Goal: Information Seeking & Learning: Compare options

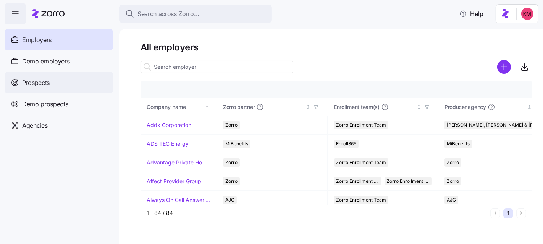
drag, startPoint x: 61, startPoint y: 79, endPoint x: 42, endPoint y: 80, distance: 18.3
click at [60, 80] on div "Prospects" at bounding box center [59, 82] width 108 height 21
click at [42, 80] on span "Prospects" at bounding box center [35, 83] width 27 height 10
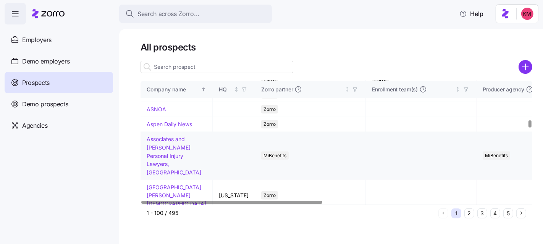
scroll to position [1162, 0]
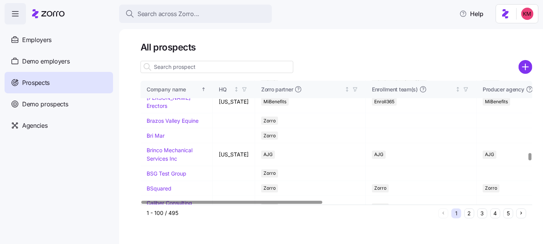
click at [472, 212] on button "2" at bounding box center [469, 213] width 10 height 10
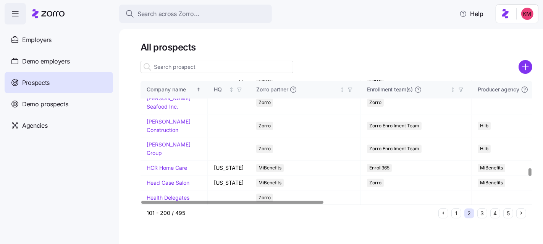
scroll to position [1782, 0]
click at [478, 214] on button "3" at bounding box center [482, 213] width 10 height 10
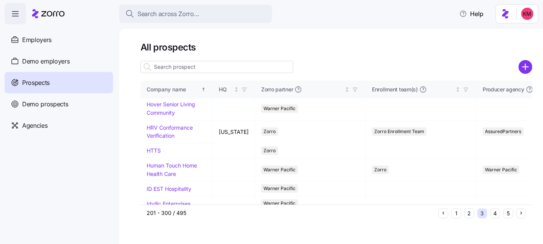
scroll to position [189, 0]
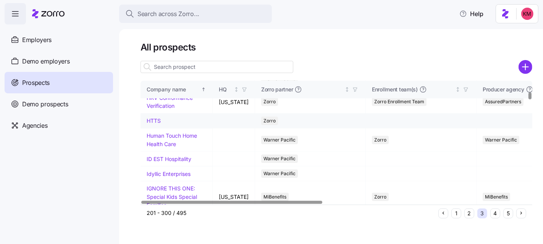
click at [153, 124] on link "HTTS" at bounding box center [154, 120] width 14 height 6
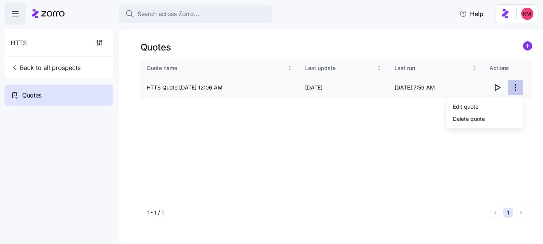
click at [517, 90] on html "Search across Zorro... Help HTTS Back to all prospects Quotes Quotes Quote name…" at bounding box center [271, 188] width 543 height 377
click at [372, 119] on html "Search across Zorro... Help HTTS Back to all prospects Quotes Quotes Quote name…" at bounding box center [271, 188] width 543 height 377
click at [501, 89] on icon "button" at bounding box center [496, 87] width 9 height 9
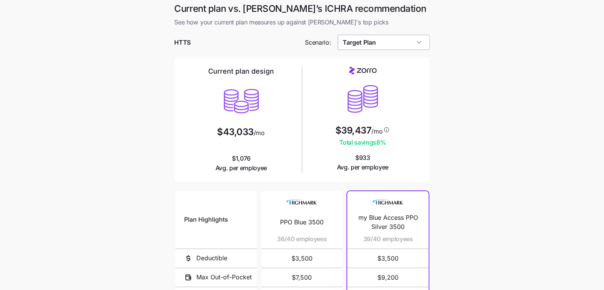
click at [360, 50] on input "Target Plan" at bounding box center [383, 42] width 92 height 15
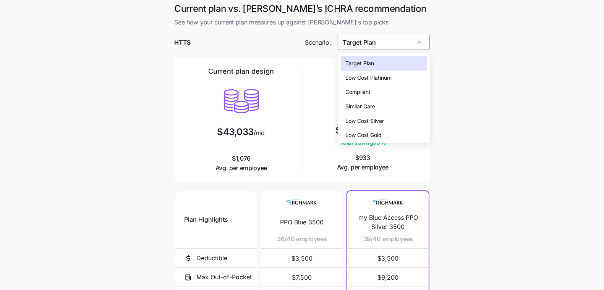
click at [380, 132] on span "Low Cost Gold" at bounding box center [363, 135] width 36 height 8
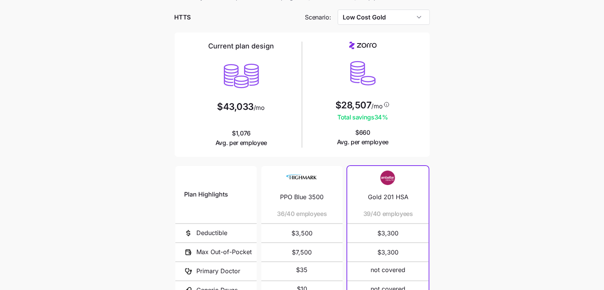
scroll to position [27, 0]
click at [401, 18] on input "Low Cost Gold" at bounding box center [383, 17] width 92 height 15
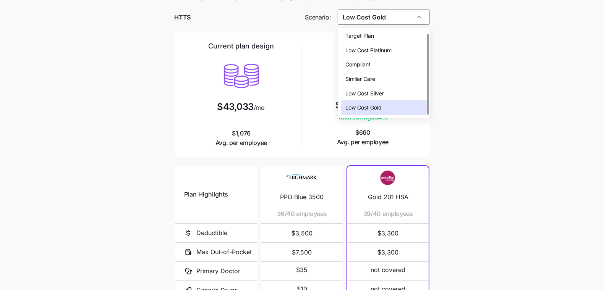
drag, startPoint x: 504, startPoint y: 92, endPoint x: 434, endPoint y: 132, distance: 80.7
click at [504, 92] on main "Current plan vs. Zorro’s ICHRA recommendation See how your current plan measure…" at bounding box center [302, 181] width 604 height 417
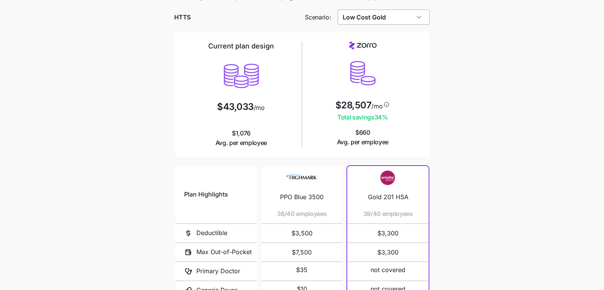
click at [376, 15] on input "Low Cost Gold" at bounding box center [383, 17] width 92 height 15
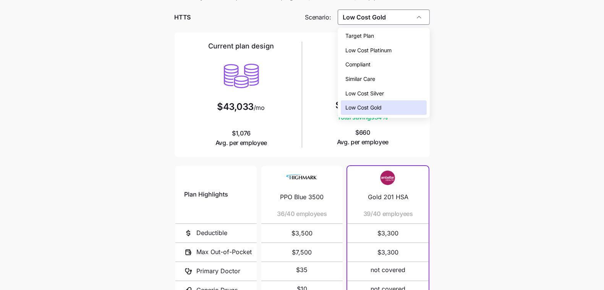
click at [365, 35] on span "Target Plan" at bounding box center [359, 36] width 29 height 8
type input "Target Plan"
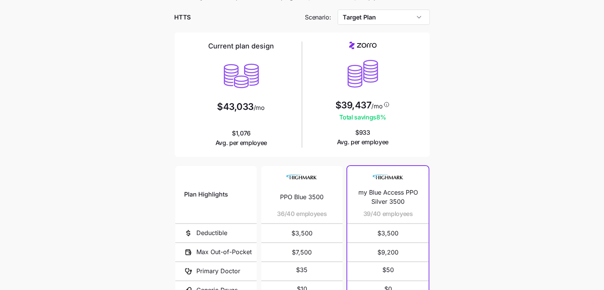
scroll to position [19, 0]
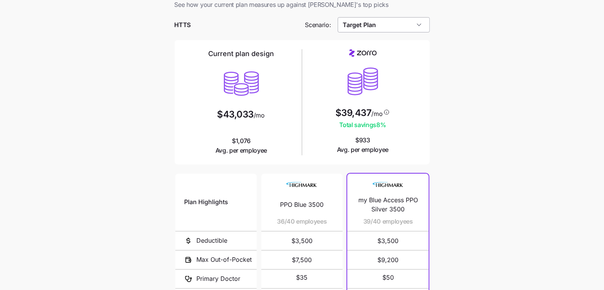
click at [389, 31] on input "Target Plan" at bounding box center [383, 24] width 92 height 15
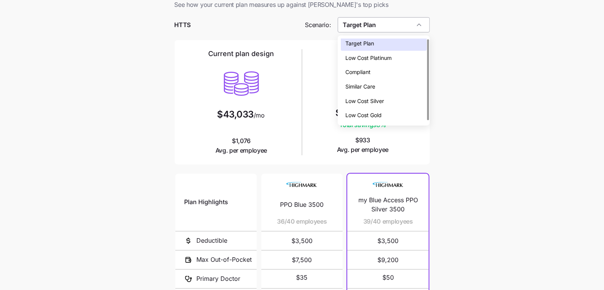
scroll to position [0, 0]
click at [449, 121] on main "Current plan vs. Zorro’s ICHRA recommendation See how your current plan measure…" at bounding box center [302, 189] width 604 height 417
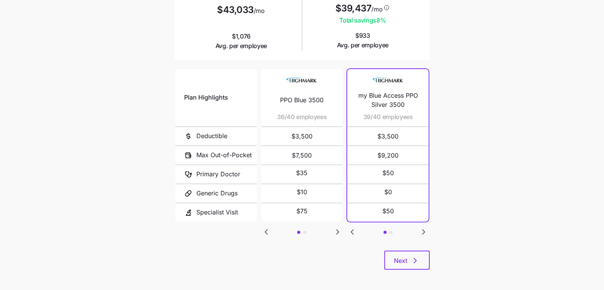
scroll to position [126, 0]
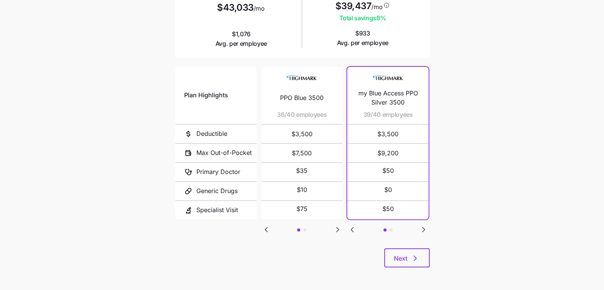
drag, startPoint x: 421, startPoint y: 259, endPoint x: 487, endPoint y: 236, distance: 69.9
click at [489, 257] on main "Current plan vs. Zorro’s ICHRA recommendation See how your current plan measure…" at bounding box center [302, 82] width 604 height 417
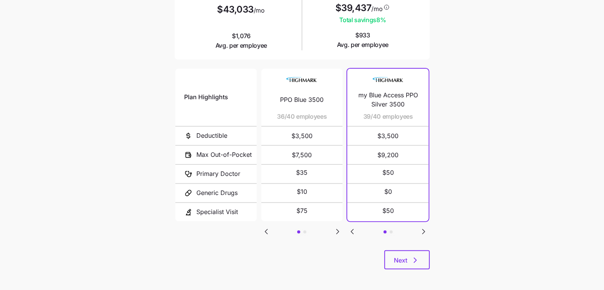
drag, startPoint x: 474, startPoint y: 192, endPoint x: 432, endPoint y: 230, distance: 56.5
click at [473, 193] on main "Current plan vs. Zorro’s ICHRA recommendation See how your current plan measure…" at bounding box center [302, 84] width 604 height 417
click at [403, 259] on span "Next" at bounding box center [400, 260] width 13 height 9
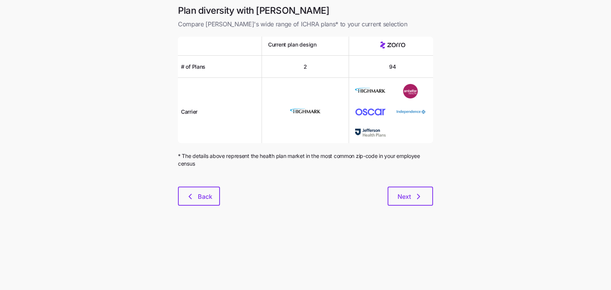
click at [377, 197] on div "Next" at bounding box center [326, 196] width 213 height 19
click at [398, 196] on span "Next" at bounding box center [403, 196] width 13 height 9
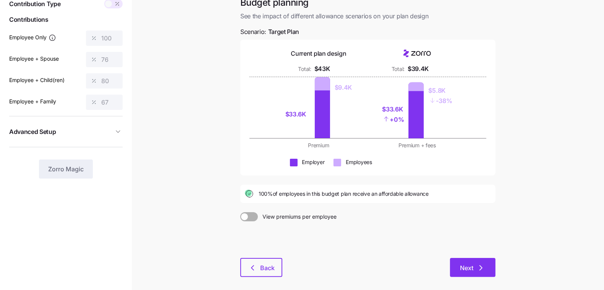
scroll to position [44, 0]
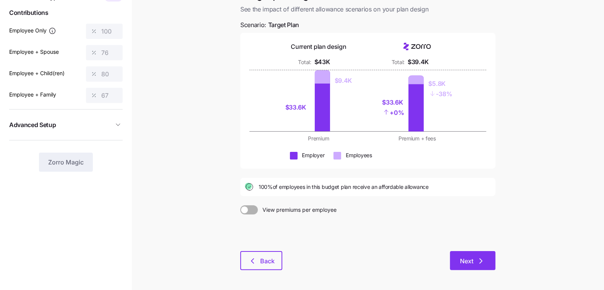
click at [484, 265] on button "Next" at bounding box center [472, 260] width 45 height 19
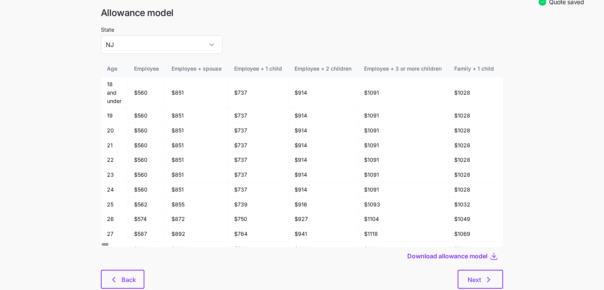
scroll to position [40, 0]
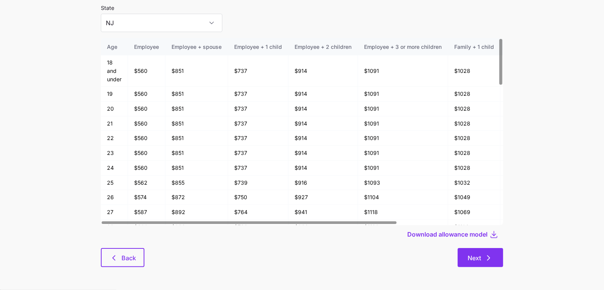
click at [478, 260] on span "Next" at bounding box center [473, 257] width 13 height 9
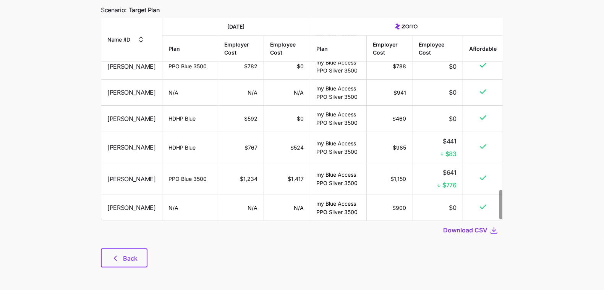
scroll to position [1183, 0]
click at [134, 255] on span "Back" at bounding box center [130, 258] width 15 height 9
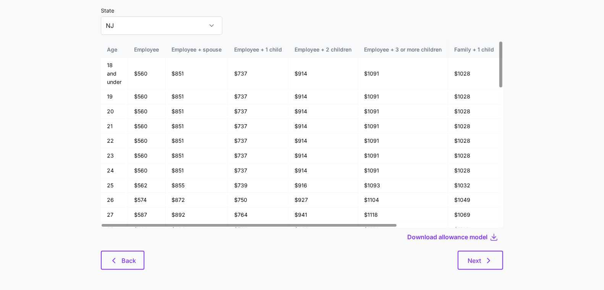
scroll to position [40, 0]
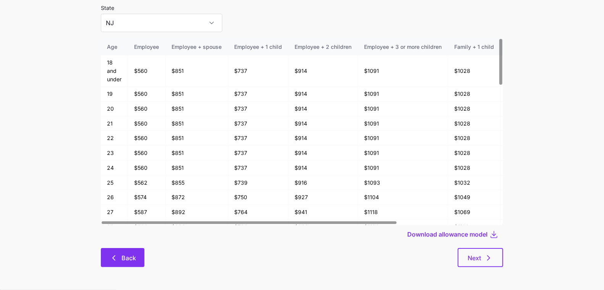
click at [117, 253] on icon "button" at bounding box center [113, 257] width 9 height 9
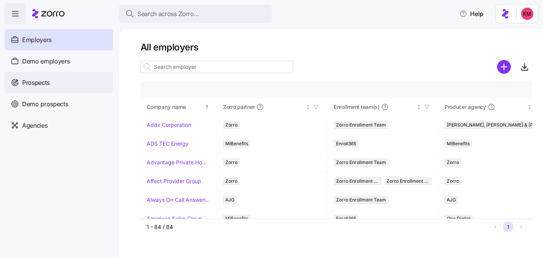
click at [48, 82] on span "Prospects" at bounding box center [35, 83] width 27 height 10
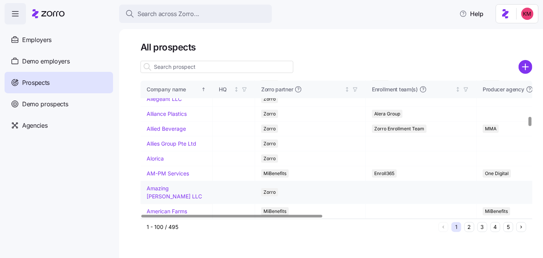
scroll to position [537, 0]
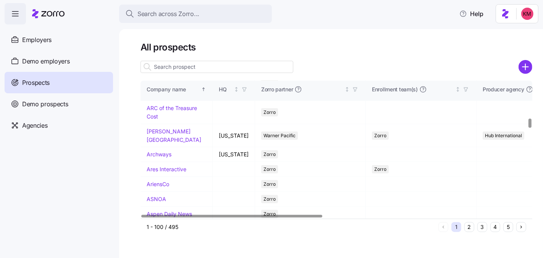
drag, startPoint x: 52, startPoint y: 103, endPoint x: 168, endPoint y: 153, distance: 126.9
click at [51, 103] on span "Demo prospects" at bounding box center [45, 104] width 46 height 10
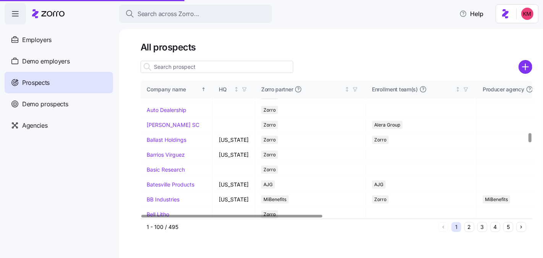
scroll to position [752, 0]
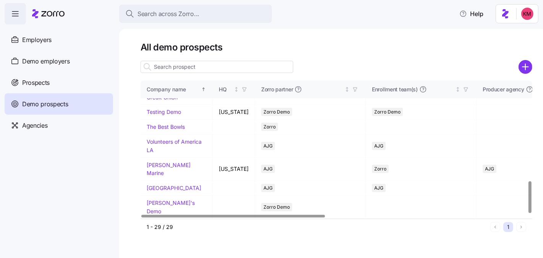
scroll to position [286, 0]
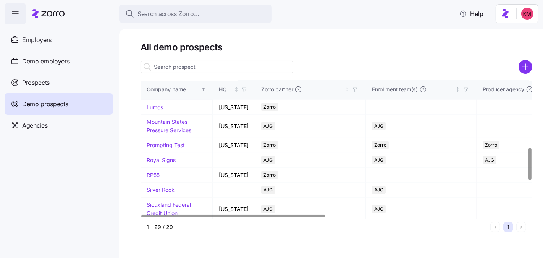
click at [152, 95] on link "[PERSON_NAME] Advertising" at bounding box center [169, 88] width 44 height 15
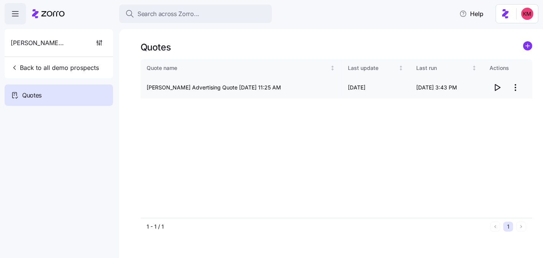
click at [495, 88] on icon "button" at bounding box center [497, 87] width 5 height 6
click at [25, 63] on button "Back to all demo prospects" at bounding box center [55, 67] width 94 height 15
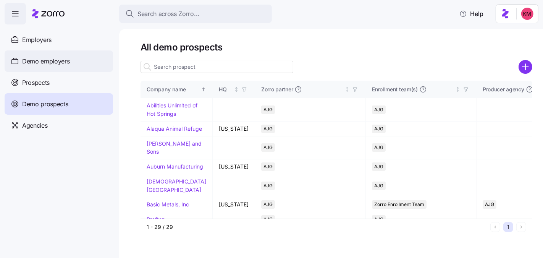
click at [26, 63] on span "Demo employers" at bounding box center [46, 61] width 48 height 10
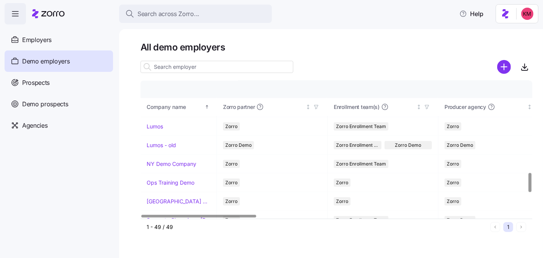
scroll to position [578, 0]
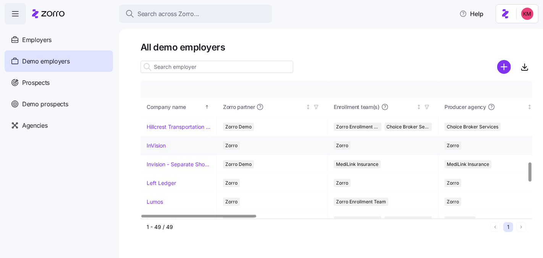
click at [157, 142] on link "InVision" at bounding box center [156, 146] width 19 height 8
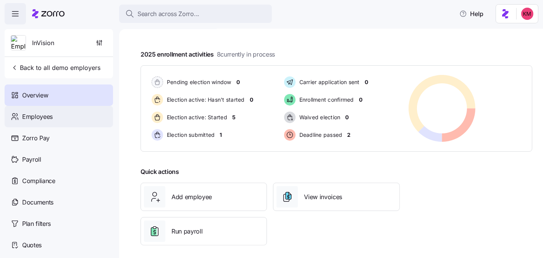
scroll to position [117, 0]
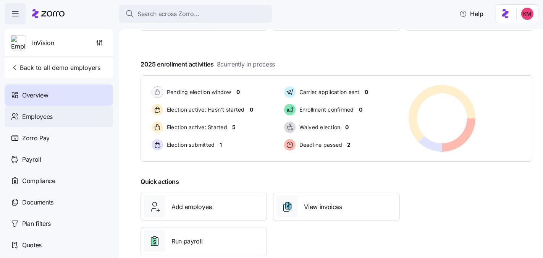
click at [68, 121] on div "Employees" at bounding box center [59, 116] width 108 height 21
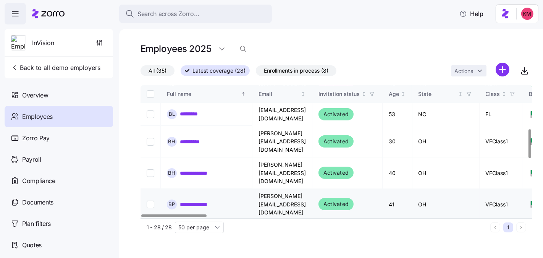
scroll to position [249, 0]
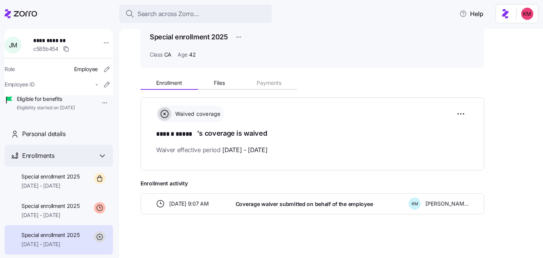
scroll to position [37, 0]
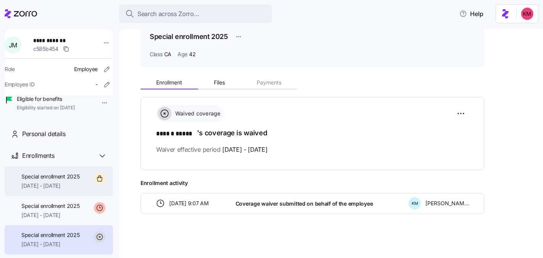
click at [43, 190] on div "Special enrollment 2025 10/01/2025 - 12/31/2025" at bounding box center [50, 181] width 58 height 17
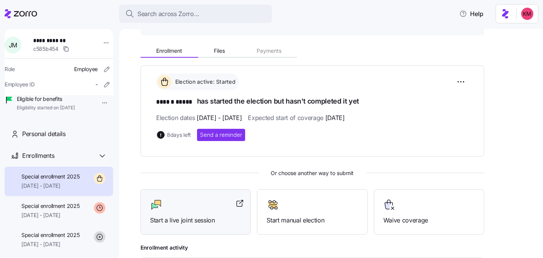
scroll to position [69, 0]
click at [191, 202] on div at bounding box center [195, 204] width 91 height 12
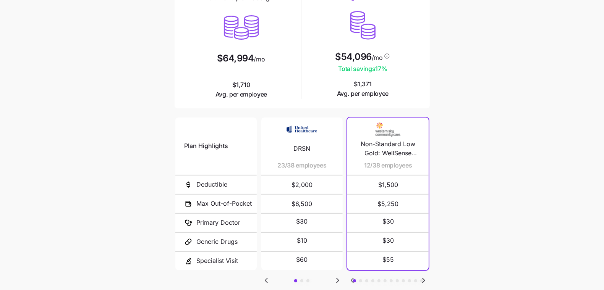
scroll to position [118, 0]
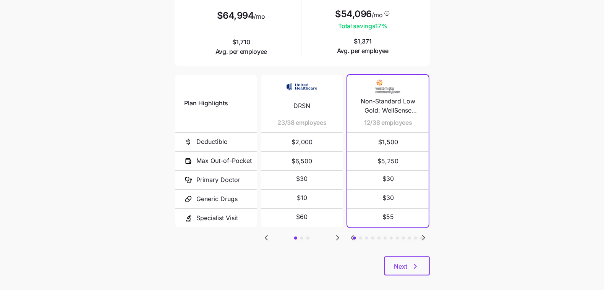
click at [338, 236] on icon "Go to next slide" at bounding box center [337, 238] width 2 height 5
click at [266, 236] on icon "Go to previous slide" at bounding box center [266, 238] width 2 height 5
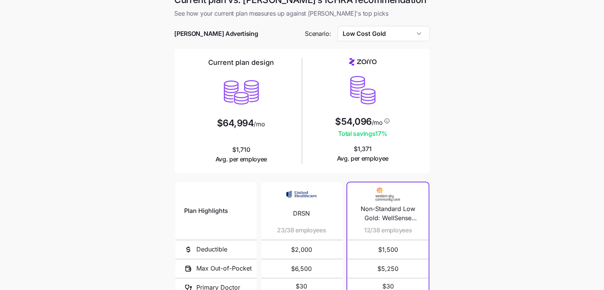
scroll to position [0, 0]
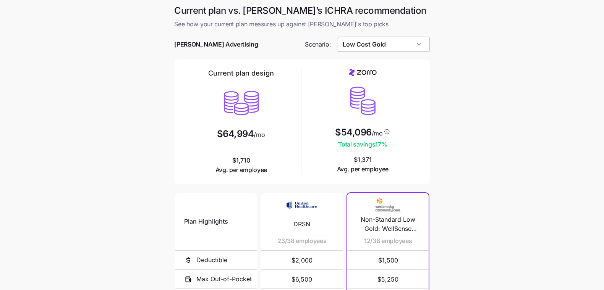
click at [423, 44] on input "Low Cost Gold" at bounding box center [383, 44] width 92 height 15
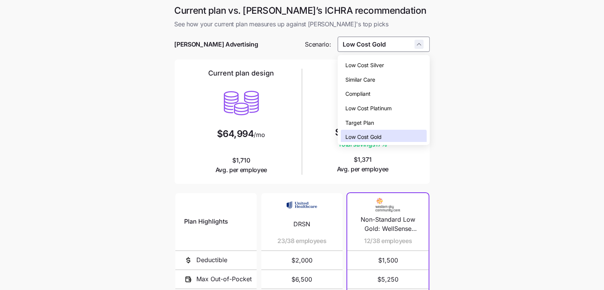
scroll to position [2, 0]
click at [489, 103] on main "Current plan vs. [PERSON_NAME]’s ICHRA recommendation See how your current plan…" at bounding box center [302, 208] width 604 height 417
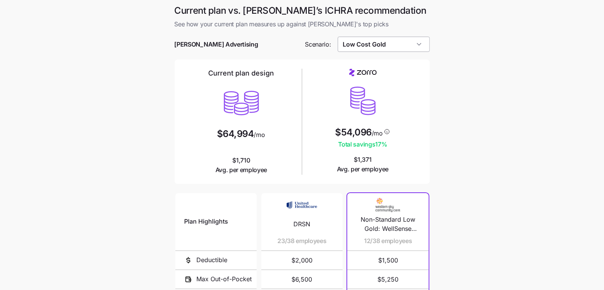
click at [409, 40] on input "Low Cost Gold" at bounding box center [383, 44] width 92 height 15
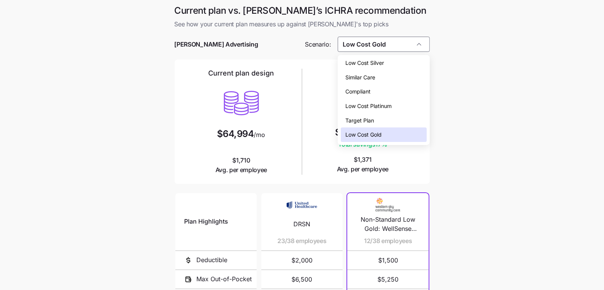
click at [395, 67] on div "Low Cost Silver" at bounding box center [384, 63] width 86 height 15
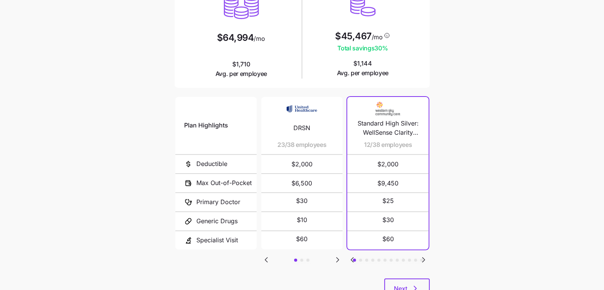
scroll to position [108, 0]
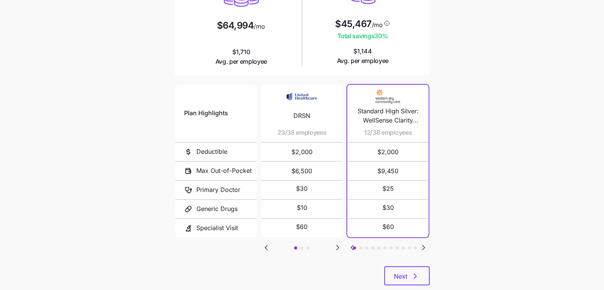
click at [423, 247] on icon "Go to next slide" at bounding box center [423, 247] width 2 height 5
click at [353, 245] on icon "Go to previous slide" at bounding box center [351, 247] width 9 height 9
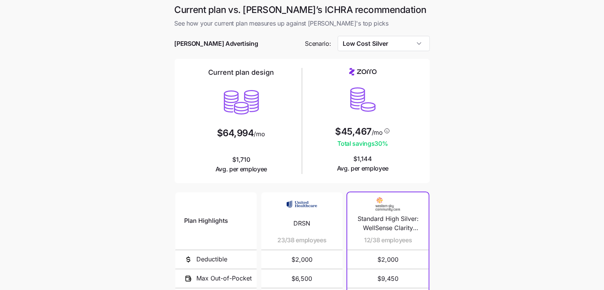
scroll to position [0, 0]
click at [364, 43] on input "Low Cost Silver" at bounding box center [383, 44] width 92 height 15
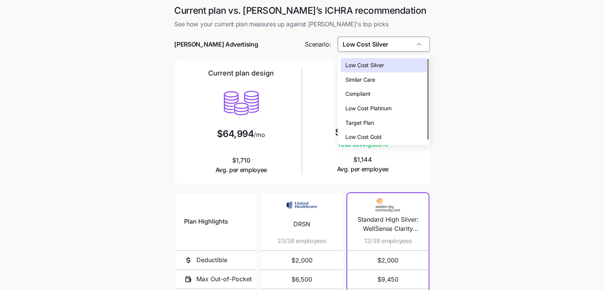
click at [379, 139] on span "Low Cost Gold" at bounding box center [363, 137] width 36 height 8
type input "Low Cost Gold"
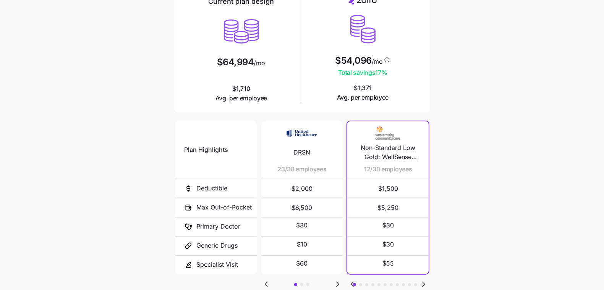
scroll to position [126, 0]
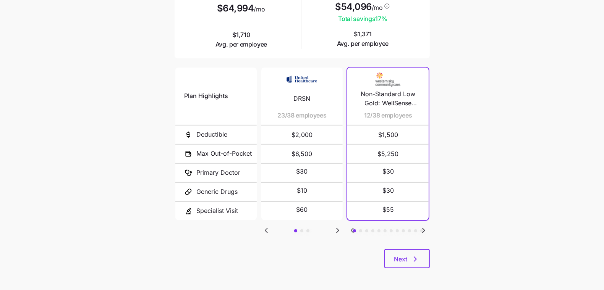
click at [430, 262] on div "Current plan vs. [PERSON_NAME]’s ICHRA recommendation See how your current plan…" at bounding box center [301, 78] width 267 height 399
click at [409, 261] on span "Next" at bounding box center [407, 259] width 26 height 9
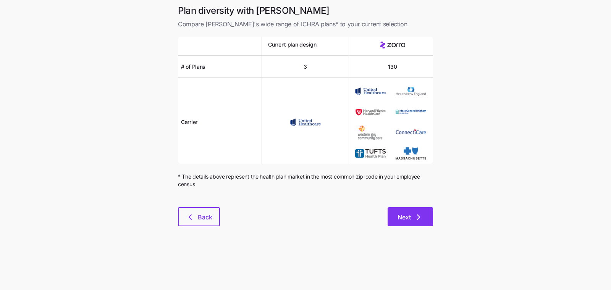
click at [418, 219] on icon "button" at bounding box center [418, 217] width 9 height 9
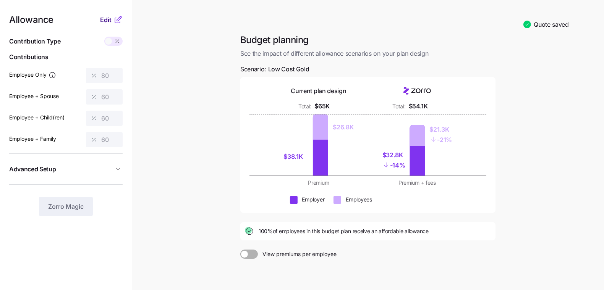
click at [109, 21] on span "Edit" at bounding box center [105, 19] width 11 height 9
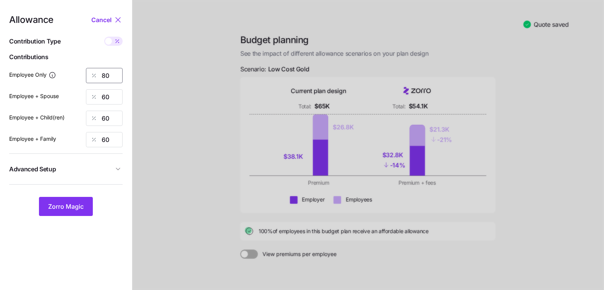
click at [112, 80] on input "80" at bounding box center [104, 75] width 37 height 15
type input "70"
type input "50"
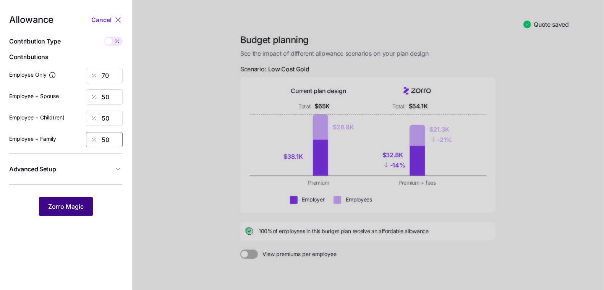
type input "50"
click at [79, 210] on span "Zorro Magic" at bounding box center [66, 206] width 36 height 9
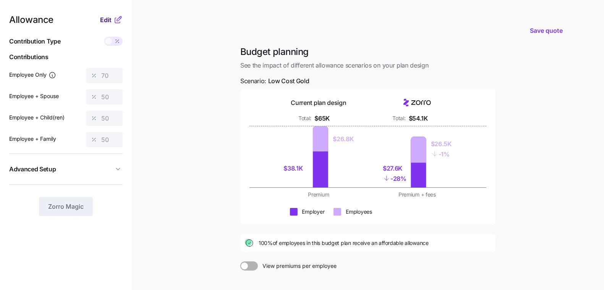
click at [110, 19] on span "Edit" at bounding box center [105, 19] width 11 height 9
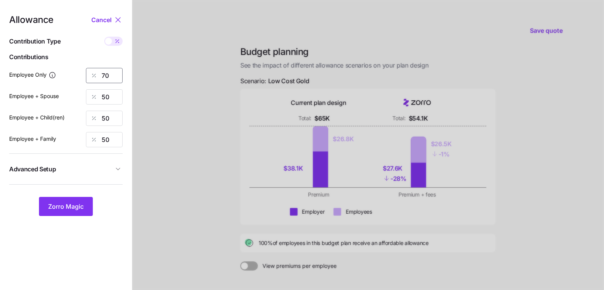
click at [118, 76] on input "70" at bounding box center [104, 75] width 37 height 15
click at [117, 76] on input "70" at bounding box center [104, 75] width 37 height 15
type input "85"
type input "65"
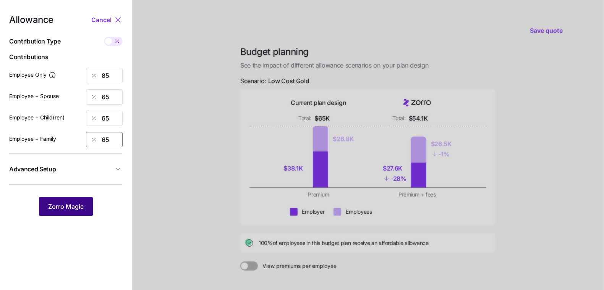
type input "65"
click at [64, 214] on button "Zorro Magic" at bounding box center [66, 206] width 54 height 19
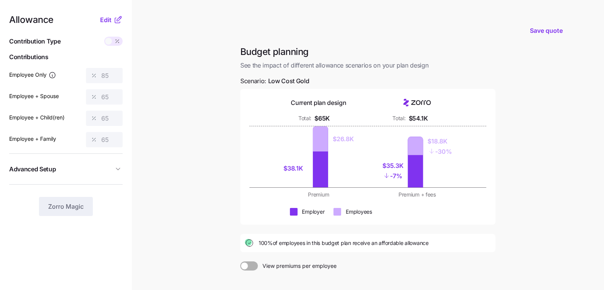
scroll to position [77, 0]
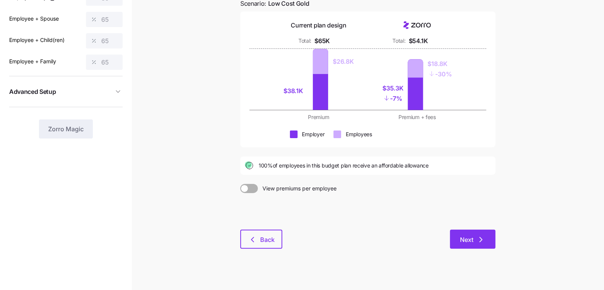
click at [479, 237] on icon "button" at bounding box center [480, 239] width 9 height 9
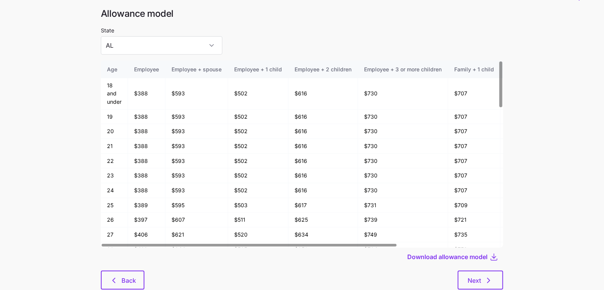
scroll to position [41, 0]
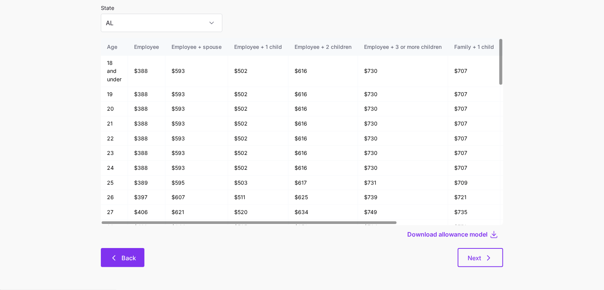
click at [135, 263] on button "Back" at bounding box center [123, 257] width 44 height 19
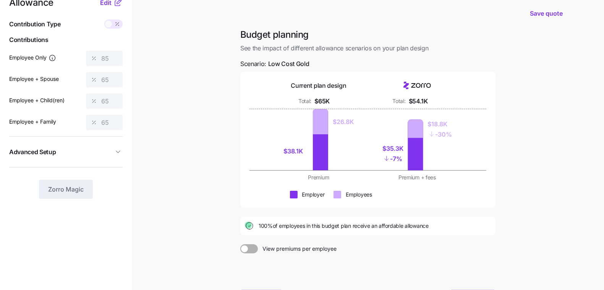
scroll to position [79, 0]
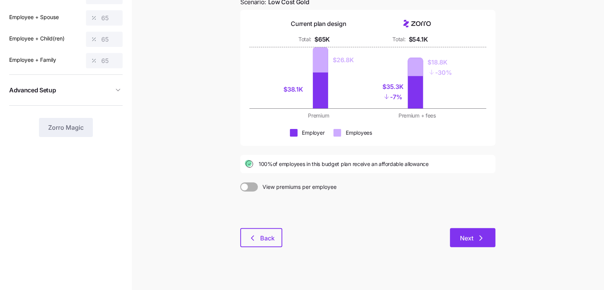
click at [470, 241] on span "Next" at bounding box center [466, 238] width 13 height 9
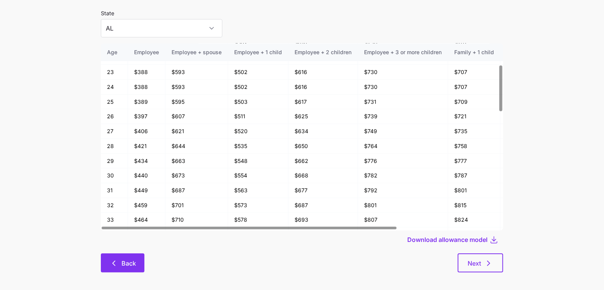
scroll to position [41, 0]
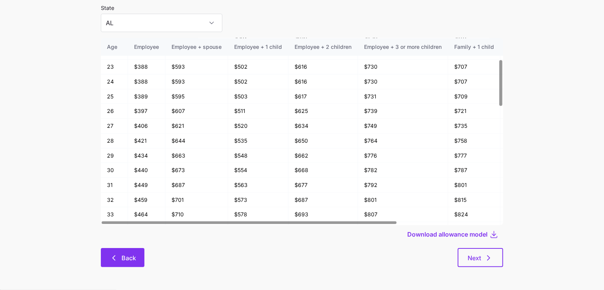
click at [115, 259] on icon "button" at bounding box center [113, 257] width 9 height 9
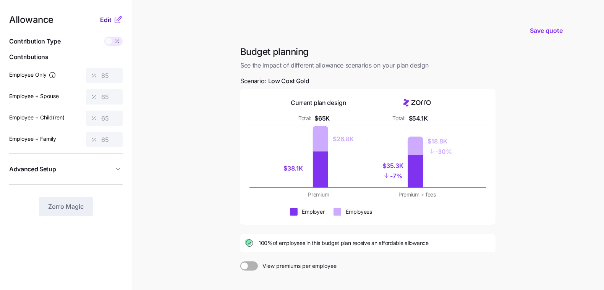
click at [106, 17] on span "Edit" at bounding box center [105, 19] width 11 height 9
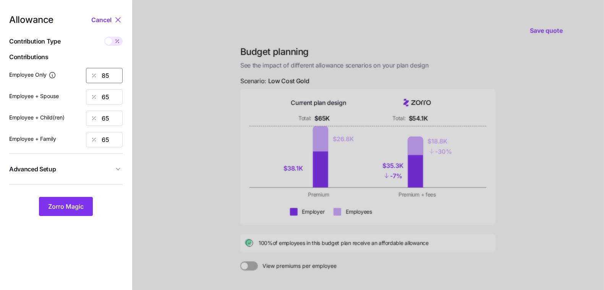
click at [110, 72] on input "85" at bounding box center [104, 75] width 37 height 15
type input "80"
click at [70, 200] on button "Zorro Magic" at bounding box center [66, 206] width 54 height 19
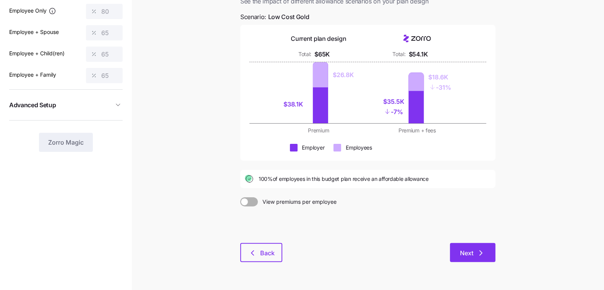
scroll to position [66, 0]
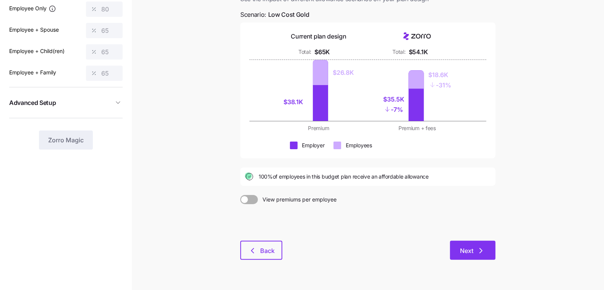
click at [469, 252] on span "Next" at bounding box center [466, 250] width 13 height 9
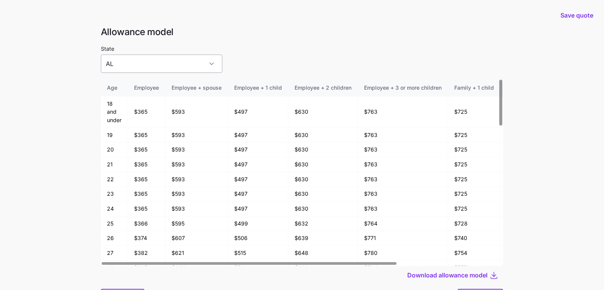
click at [143, 66] on input "AL" at bounding box center [161, 64] width 121 height 18
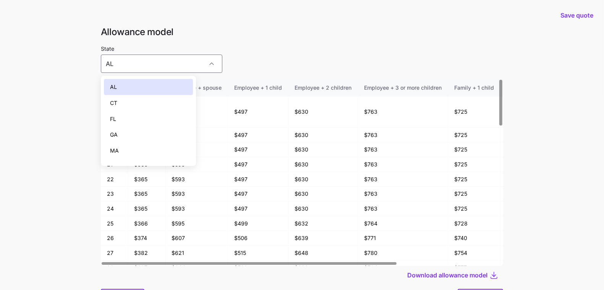
click at [145, 111] on div "FL" at bounding box center [148, 119] width 89 height 16
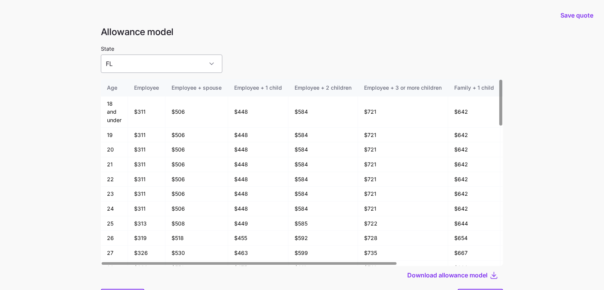
click at [156, 71] on input "FL" at bounding box center [161, 64] width 121 height 18
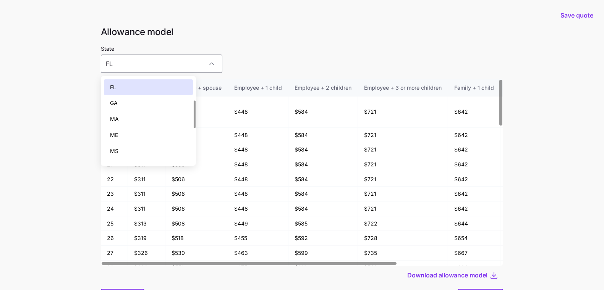
scroll to position [170, 0]
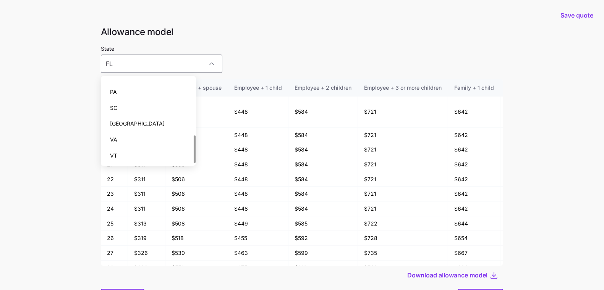
click at [149, 117] on div "TX" at bounding box center [148, 124] width 89 height 16
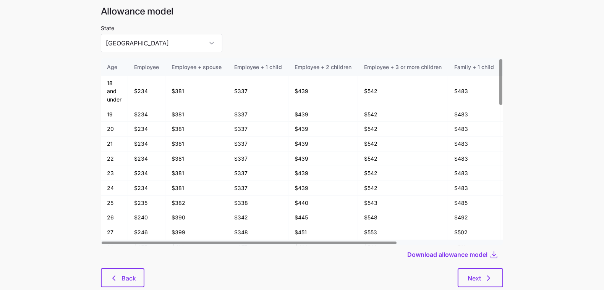
scroll to position [41, 0]
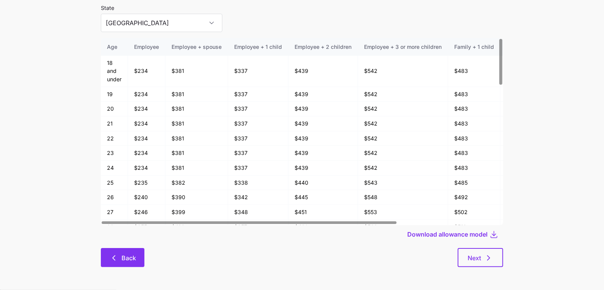
click at [116, 253] on button "Back" at bounding box center [123, 257] width 44 height 19
type input "AL"
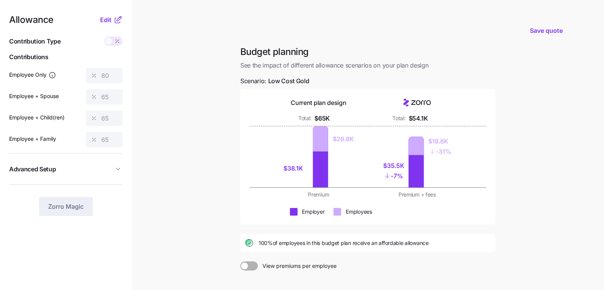
click at [115, 22] on icon at bounding box center [117, 20] width 5 height 5
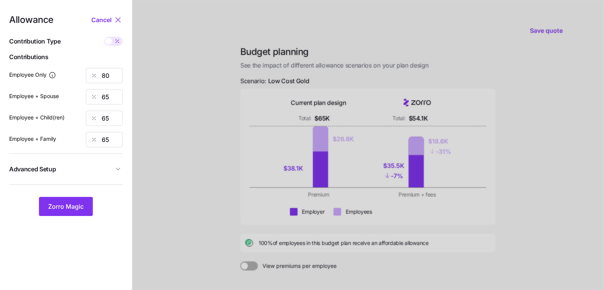
click at [118, 163] on button "Advanced Setup" at bounding box center [65, 169] width 113 height 19
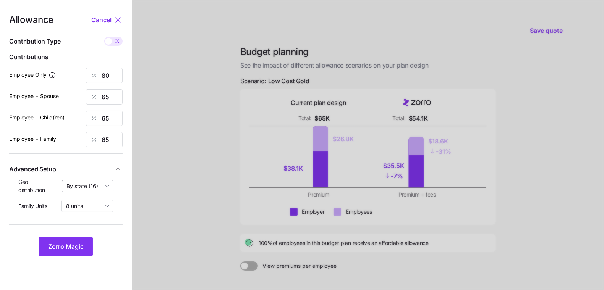
click at [106, 188] on input "By state (16)" at bounding box center [88, 186] width 52 height 12
click at [101, 202] on div "off" at bounding box center [87, 204] width 45 height 13
click at [110, 185] on input "off" at bounding box center [88, 186] width 52 height 12
click at [88, 233] on span "By state (16)" at bounding box center [85, 230] width 32 height 8
type input "By state (16)"
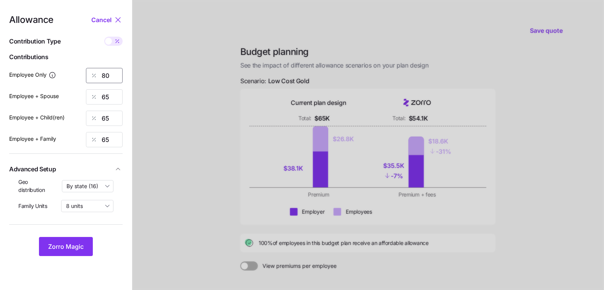
click at [112, 76] on input "80" at bounding box center [104, 75] width 37 height 15
click at [111, 76] on input "80" at bounding box center [104, 75] width 37 height 15
type input "85"
click at [79, 245] on span "Zorro Magic" at bounding box center [66, 246] width 36 height 9
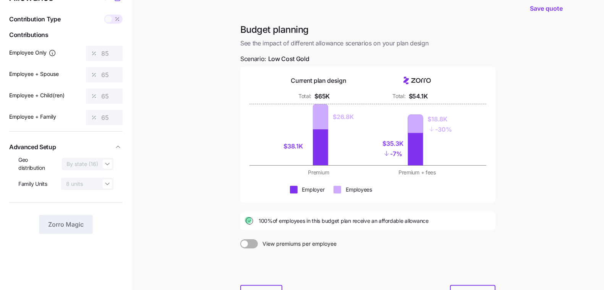
scroll to position [84, 0]
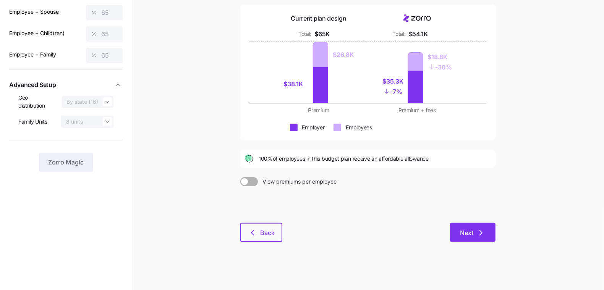
click at [480, 234] on icon "button" at bounding box center [480, 232] width 9 height 9
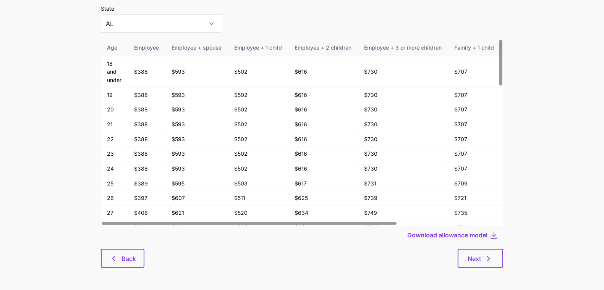
scroll to position [41, 0]
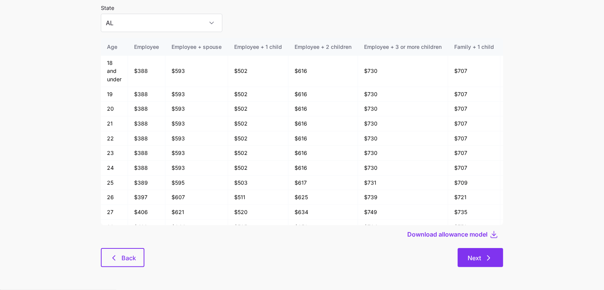
click at [479, 249] on button "Next" at bounding box center [479, 257] width 45 height 19
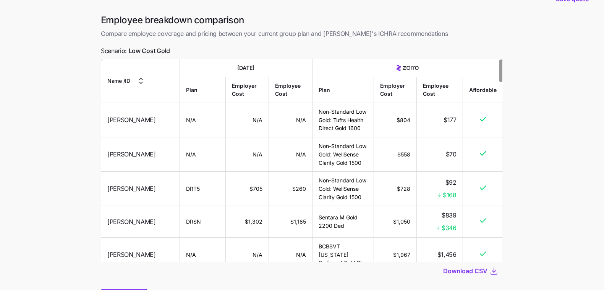
scroll to position [62, 0]
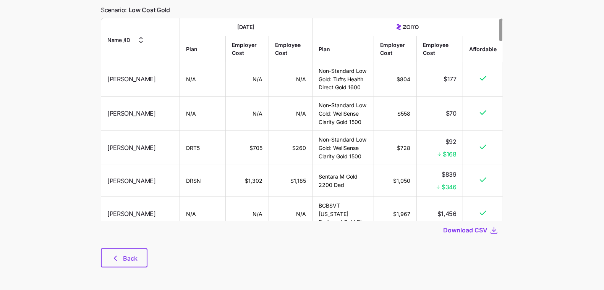
click at [131, 242] on div at bounding box center [302, 243] width 402 height 9
click at [129, 253] on button "Back" at bounding box center [124, 258] width 47 height 19
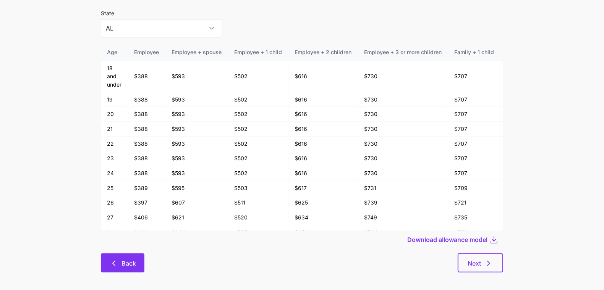
scroll to position [41, 0]
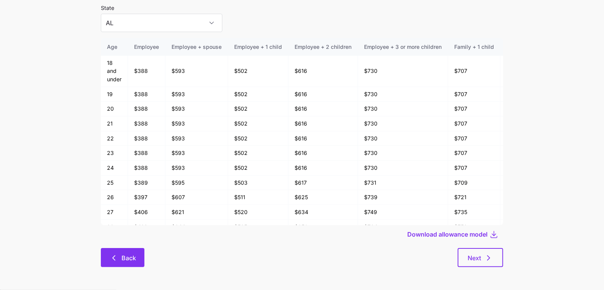
click at [116, 249] on button "Back" at bounding box center [123, 257] width 44 height 19
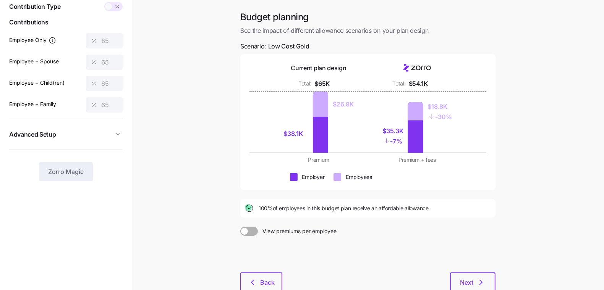
scroll to position [84, 0]
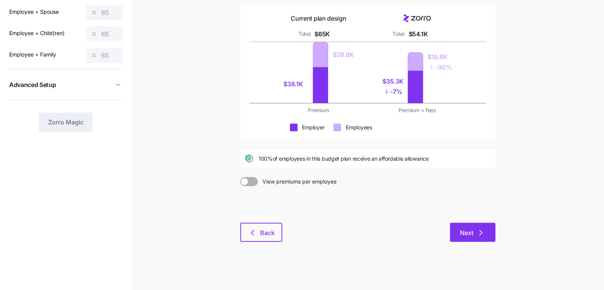
click at [492, 233] on button "Next" at bounding box center [472, 232] width 45 height 19
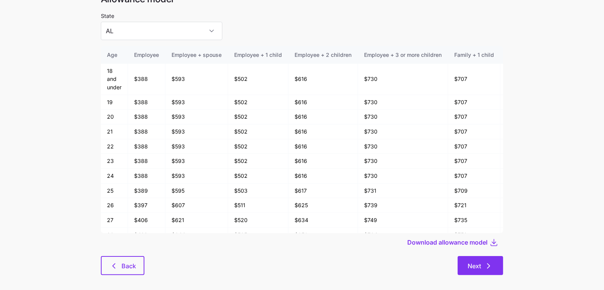
scroll to position [41, 0]
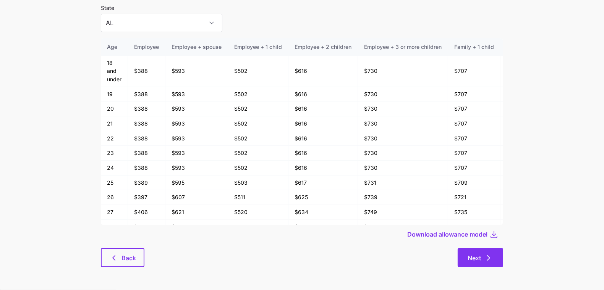
click at [500, 252] on button "Next" at bounding box center [479, 257] width 45 height 19
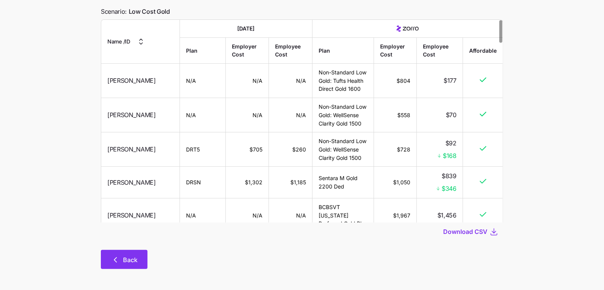
scroll to position [62, 0]
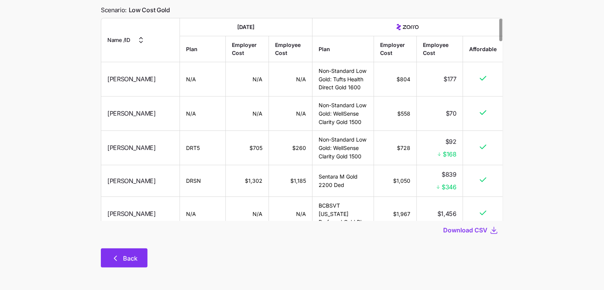
click at [140, 263] on button "Back" at bounding box center [124, 258] width 47 height 19
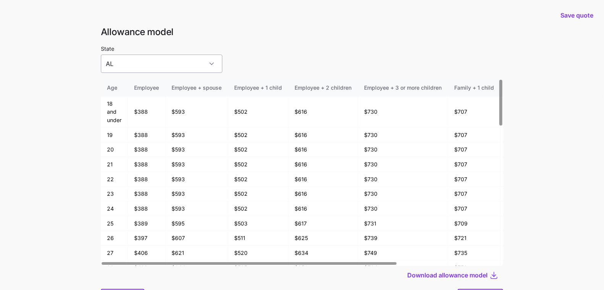
click at [176, 56] on input "AL" at bounding box center [161, 64] width 121 height 18
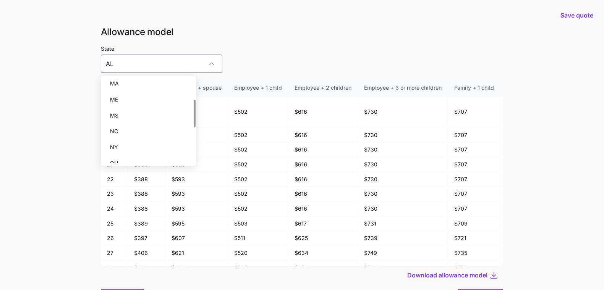
scroll to position [1, 0]
click at [127, 144] on div "MA" at bounding box center [148, 150] width 89 height 16
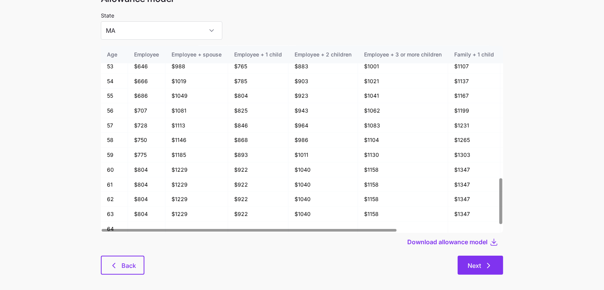
scroll to position [39, 0]
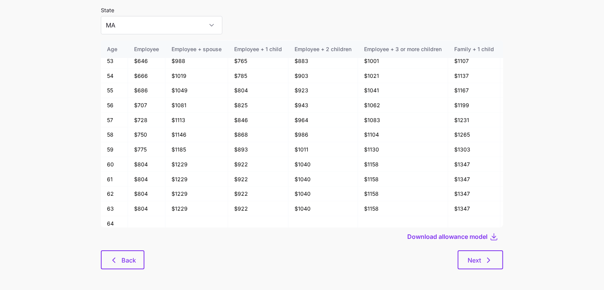
click at [473, 250] on div "Next" at bounding box center [323, 259] width 358 height 19
click at [474, 252] on button "Next" at bounding box center [479, 259] width 45 height 19
type input "AL"
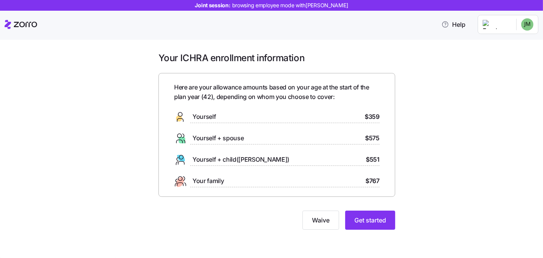
click at [423, 215] on div "Your ICHRA enrollment information Here are your allowance amounts based on your…" at bounding box center [276, 145] width 511 height 187
click at [378, 218] on span "Get started" at bounding box center [370, 219] width 32 height 9
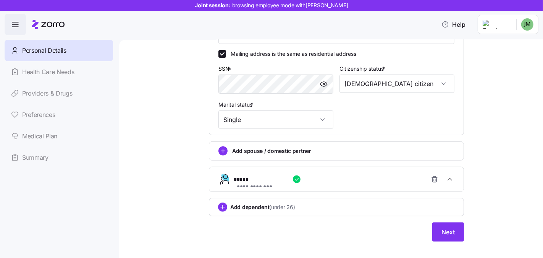
scroll to position [256, 0]
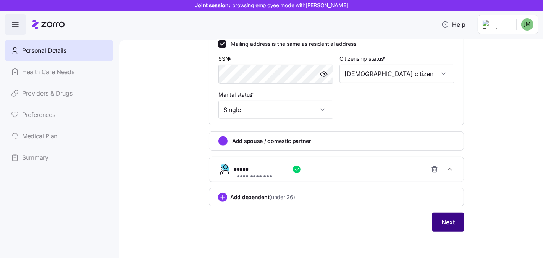
click at [446, 225] on span "Next" at bounding box center [447, 221] width 13 height 9
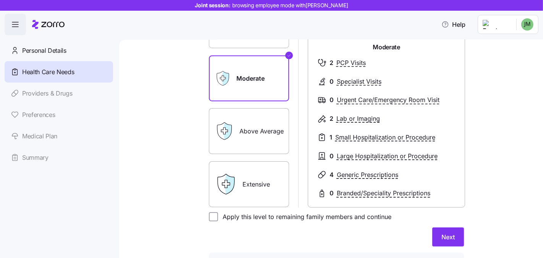
scroll to position [106, 0]
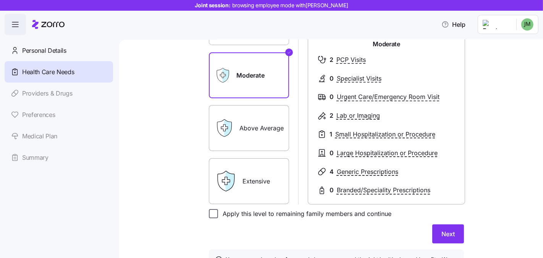
click at [209, 215] on input "Apply this level to remaining family members and continue" at bounding box center [213, 213] width 9 height 9
checkbox input "true"
click at [432, 231] on button "Next" at bounding box center [448, 233] width 32 height 19
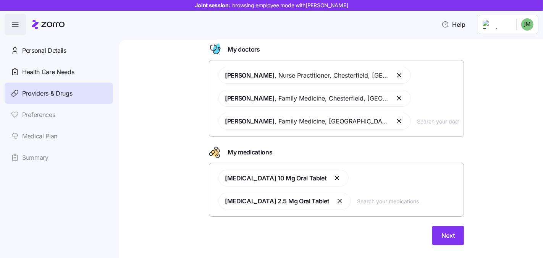
scroll to position [35, 0]
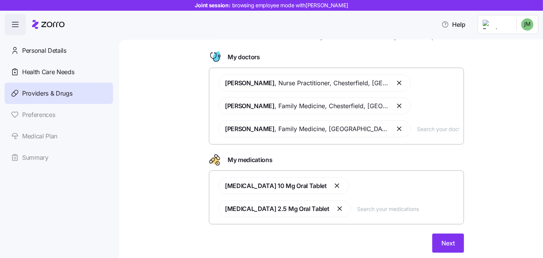
click at [438, 136] on div "Andrea Mayo , Nurse Practitioner , Chesterfield, VA Amar Shah , Family Medicine…" at bounding box center [336, 106] width 245 height 72
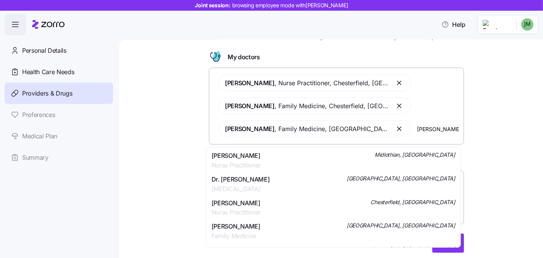
click at [445, 129] on input "jones jasmine" at bounding box center [438, 128] width 42 height 8
click at [445, 129] on input "[PERSON_NAME]" at bounding box center [438, 128] width 42 height 8
type input "[PERSON_NAME]"
click at [512, 122] on div "Doctors and medications Select the doctors and medications that you would like …" at bounding box center [336, 139] width 392 height 244
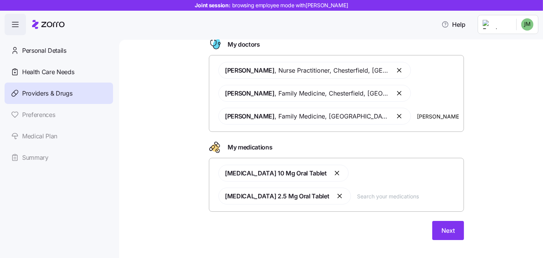
scroll to position [48, 0]
click at [343, 197] on div "Atorvastatin 10 Mg Oral Tablet Lisinopril 2.5 Mg Oral Tablet" at bounding box center [336, 184] width 245 height 49
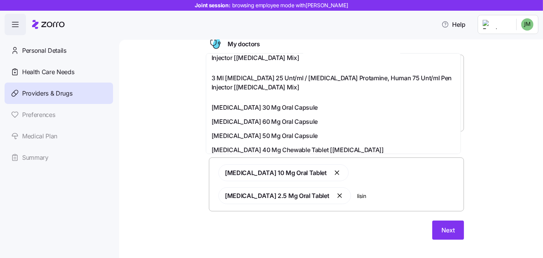
scroll to position [300, 0]
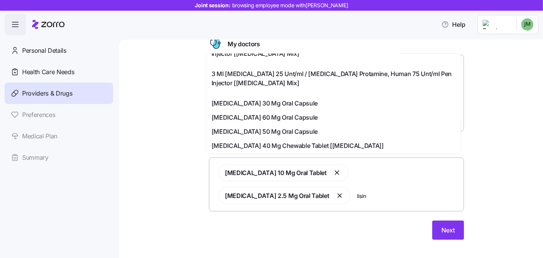
type input "lisin"
click at [507, 103] on div "Doctors and medications Select the doctors and medications that you would like …" at bounding box center [336, 126] width 392 height 244
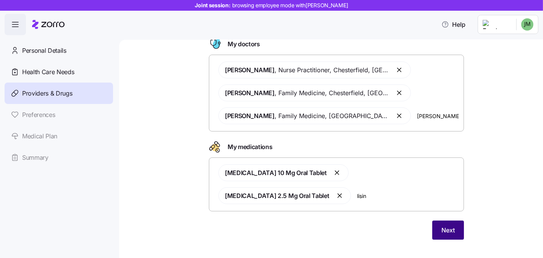
click at [443, 220] on button "Next" at bounding box center [448, 229] width 32 height 19
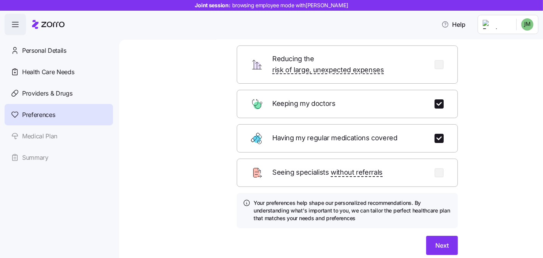
scroll to position [78, 0]
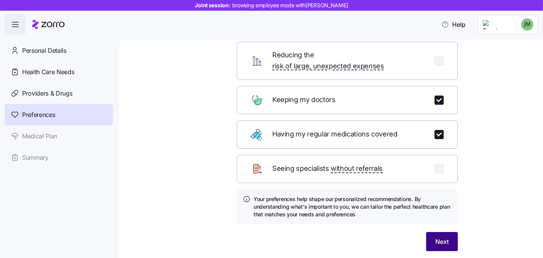
click at [437, 237] on span "Next" at bounding box center [441, 241] width 13 height 9
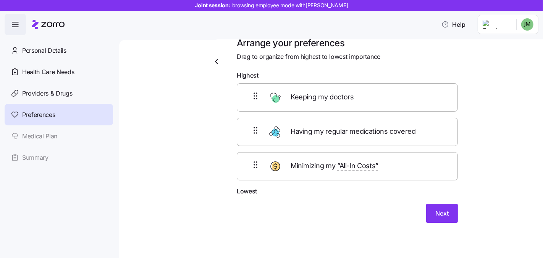
scroll to position [9, 0]
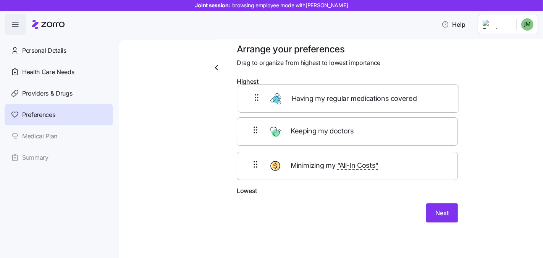
drag, startPoint x: 244, startPoint y: 131, endPoint x: 249, endPoint y: 93, distance: 38.1
click at [249, 93] on div "Keeping my doctors Having my regular medications covered Minimizing my “All-In …" at bounding box center [347, 137] width 221 height 97
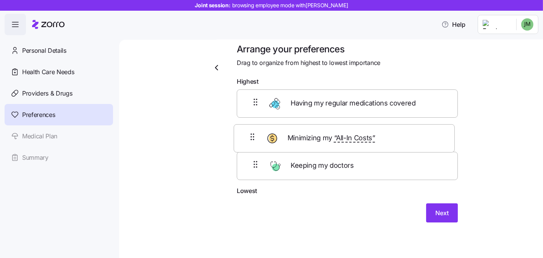
drag, startPoint x: 250, startPoint y: 168, endPoint x: 250, endPoint y: 130, distance: 37.8
click at [250, 130] on div "Having my regular medications covered Keeping my doctors Minimizing my “All-In …" at bounding box center [347, 137] width 221 height 97
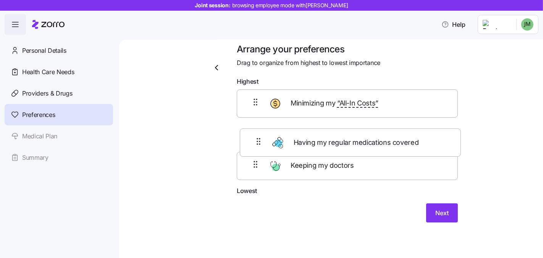
drag, startPoint x: 254, startPoint y: 108, endPoint x: 261, endPoint y: 151, distance: 42.9
click at [261, 151] on div "Having my regular medications covered Minimizing my “All-In Costs” Keeping my d…" at bounding box center [347, 137] width 221 height 97
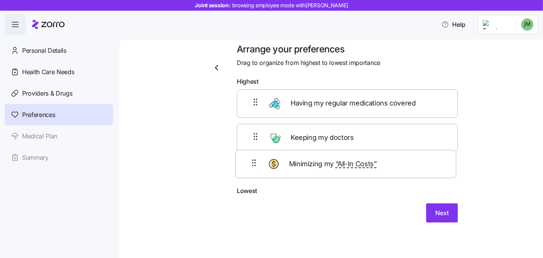
drag, startPoint x: 253, startPoint y: 105, endPoint x: 254, endPoint y: 170, distance: 65.3
click at [254, 170] on div "Minimizing my “All-In Costs” Having my regular medications covered Keeping my d…" at bounding box center [347, 137] width 221 height 97
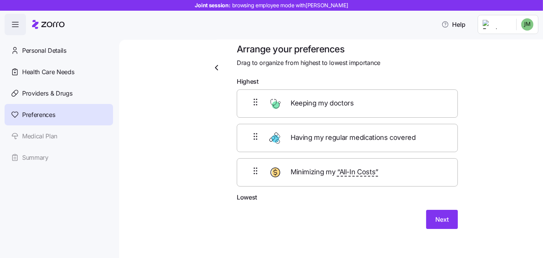
click at [376, 231] on div "Arrange your preferences Drag to organize from highest to lowest importance Hig…" at bounding box center [347, 140] width 233 height 195
click at [429, 224] on button "Next" at bounding box center [442, 219] width 32 height 19
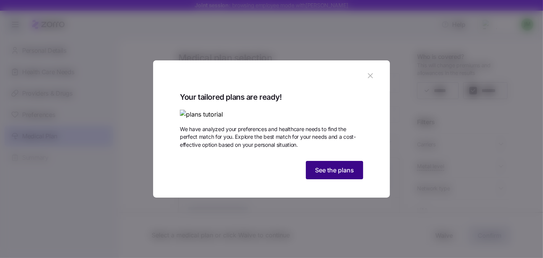
click at [316, 174] on span "See the plans" at bounding box center [334, 169] width 39 height 9
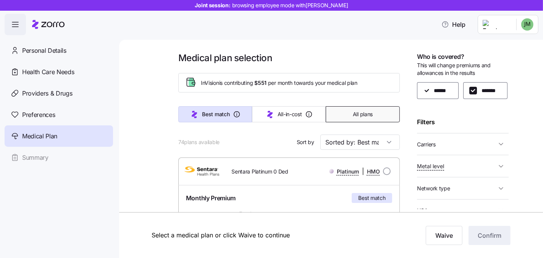
click at [354, 113] on span "All plans" at bounding box center [363, 114] width 20 height 8
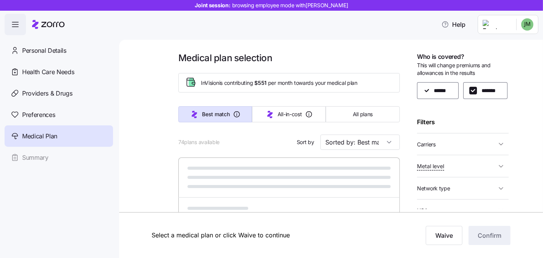
type input "Sorted by: Premium"
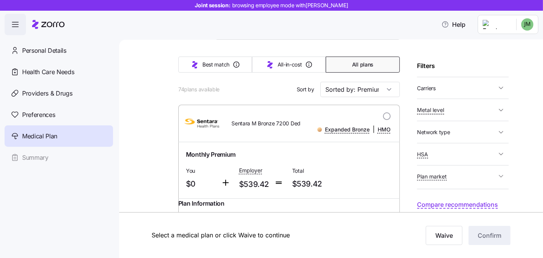
scroll to position [53, 0]
click at [376, 94] on input "Sorted by: Premium" at bounding box center [359, 89] width 79 height 15
click at [464, 71] on div "Filters" at bounding box center [463, 66] width 92 height 10
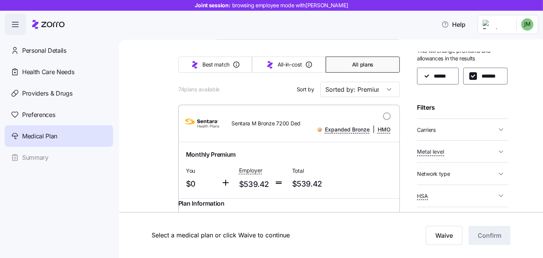
scroll to position [0, 0]
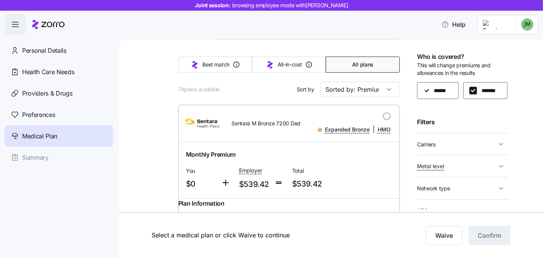
click at [459, 152] on div "Who is covered? This will change premiums and allowances in the results ****** …" at bounding box center [463, 130] width 92 height 157
click at [462, 149] on span "Carriers" at bounding box center [456, 144] width 79 height 10
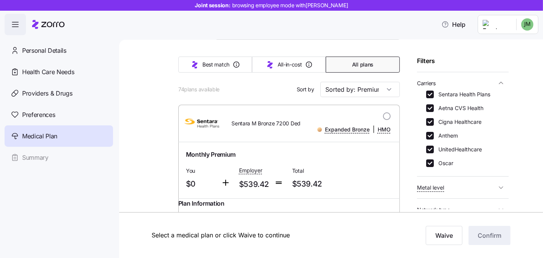
scroll to position [61, 0]
click at [431, 98] on input "Sentara Health Plans" at bounding box center [430, 94] width 8 height 8
checkbox input "false"
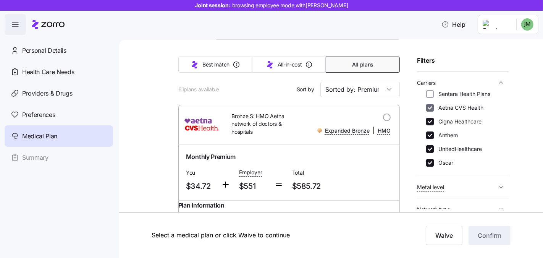
click at [430, 111] on input "Aetna CVS Health" at bounding box center [430, 108] width 8 height 8
checkbox input "false"
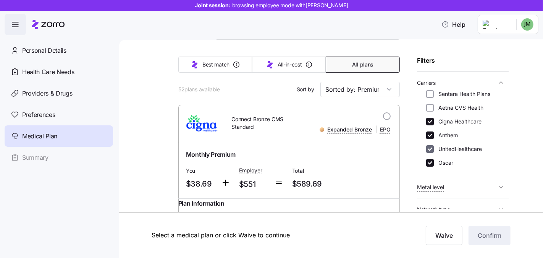
click at [431, 153] on input "UnitedHealthcare" at bounding box center [430, 149] width 8 height 8
checkbox input "false"
click at [433, 166] on input "Oscar" at bounding box center [430, 163] width 8 height 8
checkbox input "false"
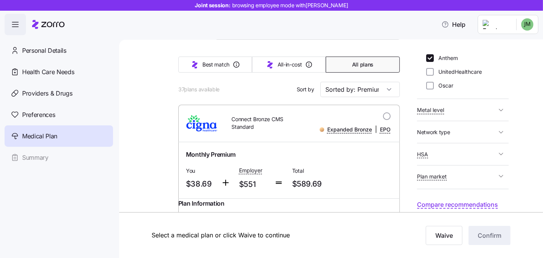
scroll to position [159, 0]
click at [456, 153] on span "HSA" at bounding box center [456, 154] width 79 height 10
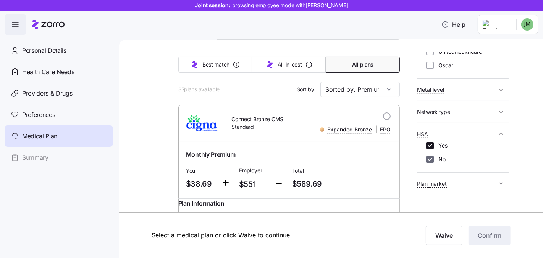
click at [430, 163] on input "No" at bounding box center [430, 159] width 8 height 8
checkbox input "false"
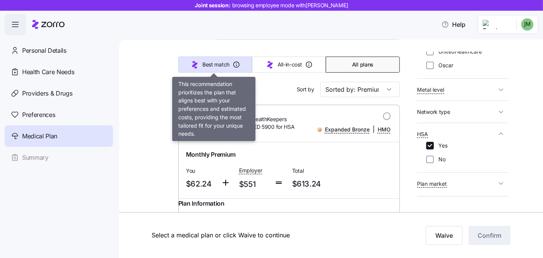
click at [221, 67] on span "Best match" at bounding box center [215, 65] width 27 height 8
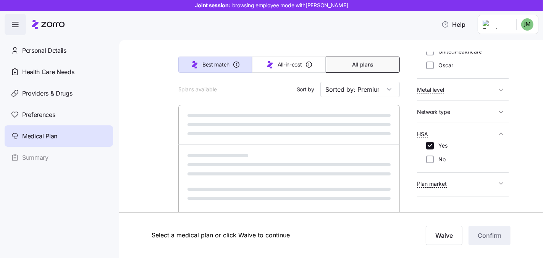
type input "Sorted by: Best match"
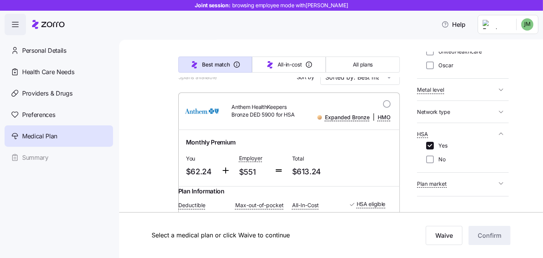
scroll to position [0, 0]
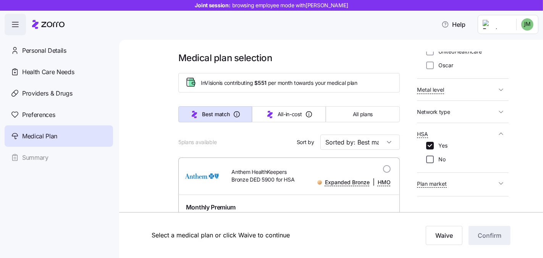
click at [426, 169] on div "Yes No" at bounding box center [463, 155] width 92 height 27
click at [429, 163] on input "No" at bounding box center [430, 159] width 8 height 8
checkbox input "true"
click at [428, 69] on div "Sentara Health Plans Aetna CVS Health Cigna Healthcare Anthem UnitedHealthcare …" at bounding box center [462, 31] width 73 height 76
click at [429, 55] on input "UnitedHealthcare" at bounding box center [430, 52] width 8 height 8
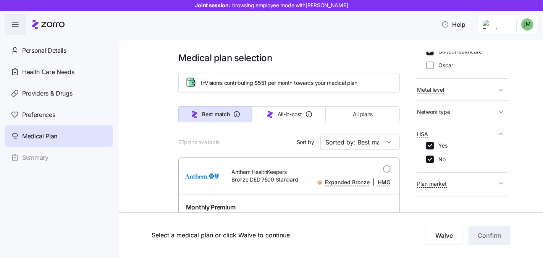
checkbox input "true"
click at [429, 69] on input "Oscar" at bounding box center [430, 65] width 8 height 8
checkbox input "true"
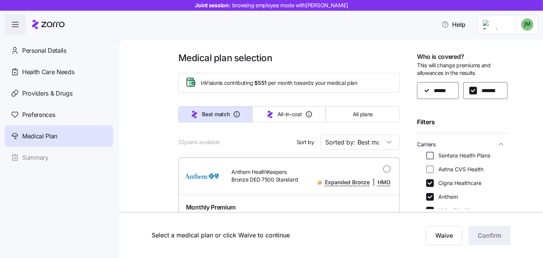
click at [430, 159] on input "Sentara Health Plans" at bounding box center [430, 156] width 8 height 8
checkbox input "true"
click at [431, 173] on input "Aetna CVS Health" at bounding box center [430, 169] width 8 height 8
checkbox input "true"
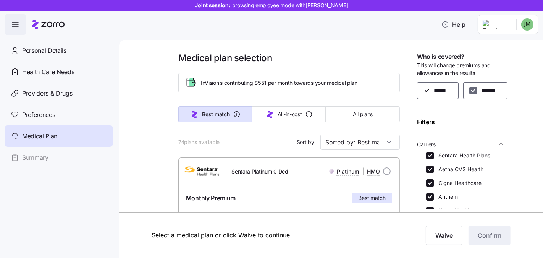
click at [469, 94] on input "*******" at bounding box center [473, 91] width 8 height 8
checkbox input "false"
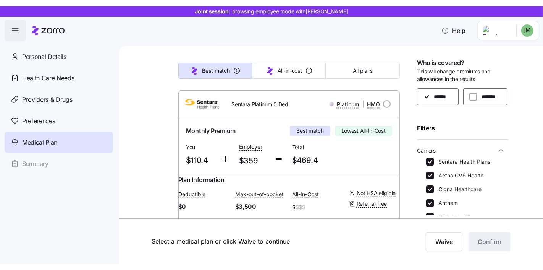
scroll to position [73, 0]
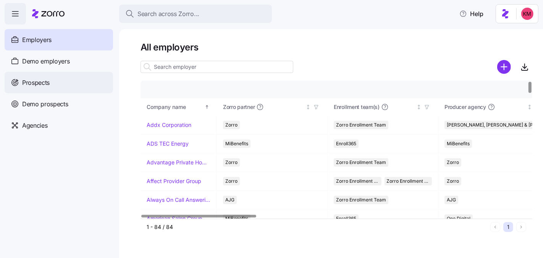
click at [44, 79] on span "Prospects" at bounding box center [35, 83] width 27 height 10
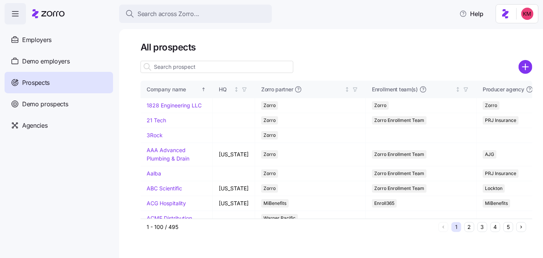
click at [78, 161] on nav "Employers Demo employers Prospects Demo prospects Agencies" at bounding box center [59, 140] width 119 height 233
drag, startPoint x: 42, startPoint y: 103, endPoint x: 368, endPoint y: 183, distance: 335.6
click at [42, 103] on span "Demo prospects" at bounding box center [45, 104] width 46 height 10
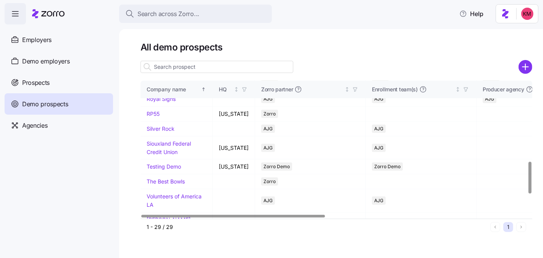
scroll to position [297, 0]
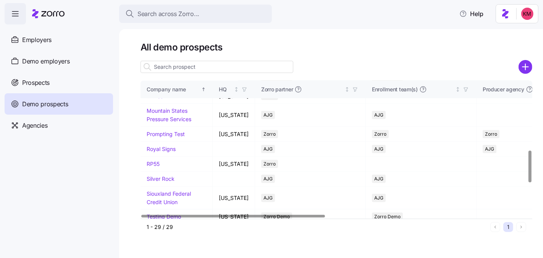
click at [162, 84] on link "Kurian's Advertising" at bounding box center [169, 76] width 44 height 15
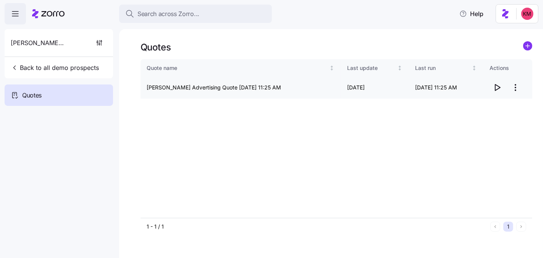
click at [502, 91] on span "button" at bounding box center [497, 87] width 15 height 15
click at [68, 68] on span "Back to all demo prospects" at bounding box center [55, 67] width 88 height 9
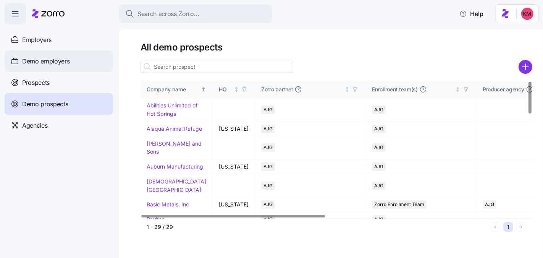
click at [54, 64] on span "Demo employers" at bounding box center [46, 61] width 48 height 10
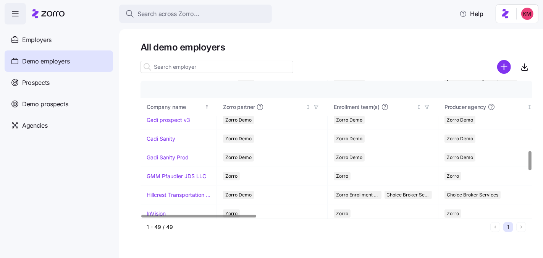
scroll to position [553, 0]
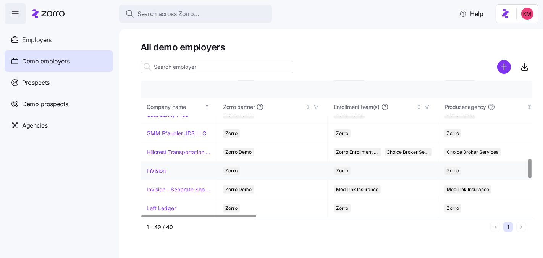
click at [163, 161] on td "InVision" at bounding box center [178, 170] width 76 height 19
click at [160, 167] on link "InVision" at bounding box center [156, 171] width 19 height 8
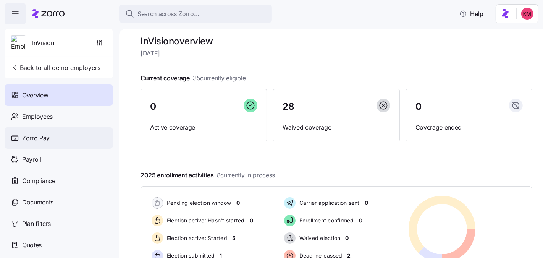
scroll to position [6, 0]
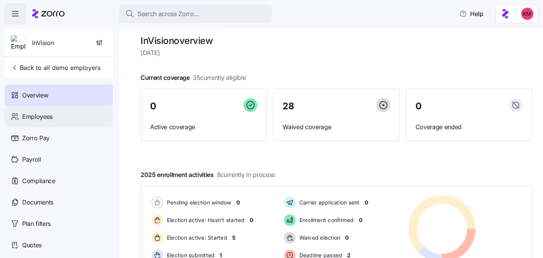
click at [47, 112] on span "Employees" at bounding box center [37, 117] width 31 height 10
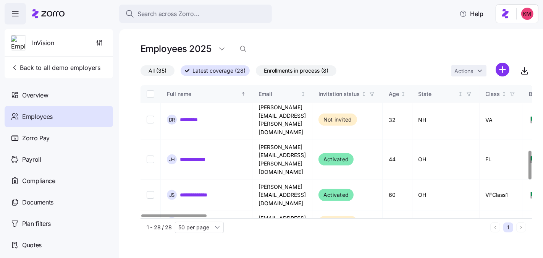
scroll to position [231, 0]
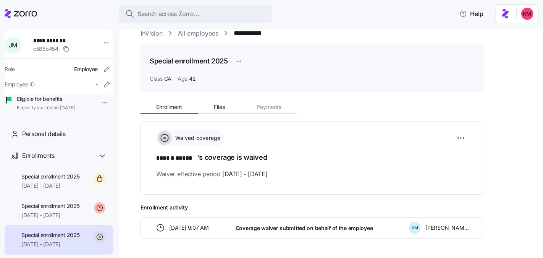
scroll to position [37, 0]
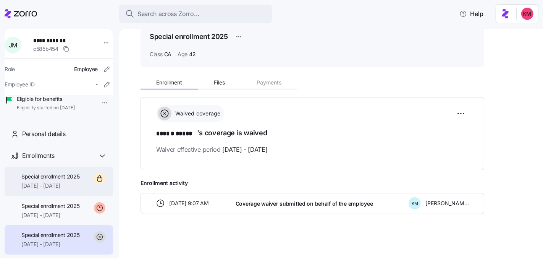
click at [57, 189] on span "10/01/2025 - 12/31/2025" at bounding box center [50, 186] width 58 height 8
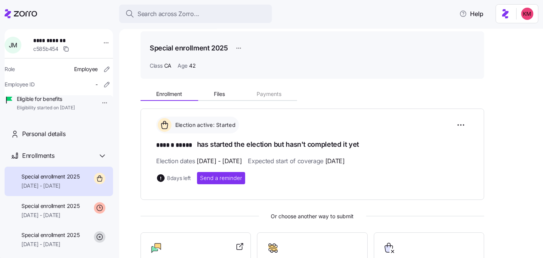
scroll to position [133, 0]
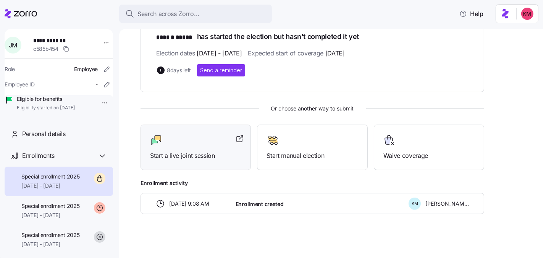
click at [189, 158] on span "Start a live joint session" at bounding box center [195, 156] width 91 height 10
click at [21, 7] on div at bounding box center [21, 13] width 32 height 21
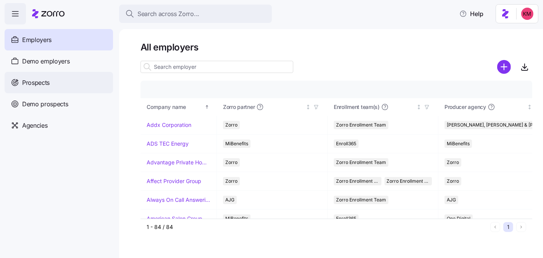
click at [38, 81] on span "Prospects" at bounding box center [35, 83] width 27 height 10
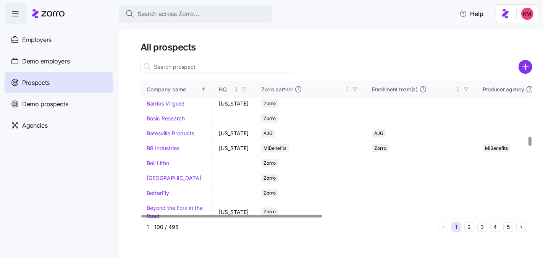
scroll to position [1058, 0]
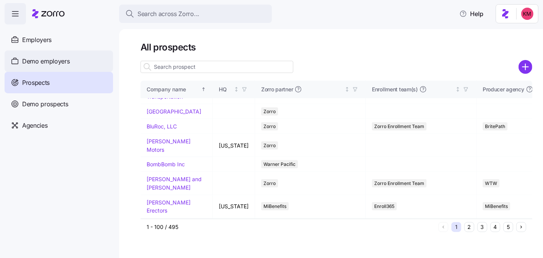
click at [36, 60] on span "Demo employers" at bounding box center [46, 61] width 48 height 10
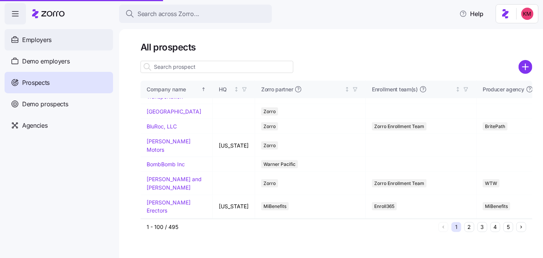
click at [21, 40] on div "Employers" at bounding box center [59, 39] width 108 height 21
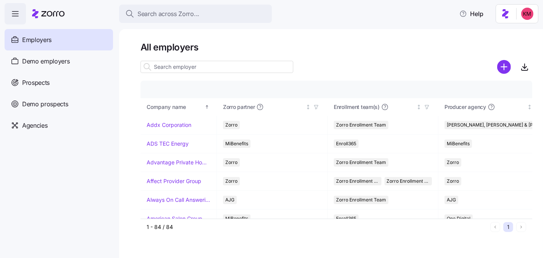
click at [21, 40] on div "Employers" at bounding box center [59, 39] width 108 height 21
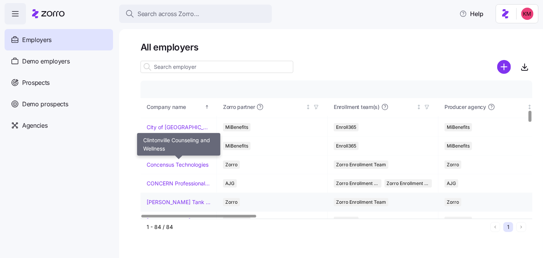
scroll to position [395, 0]
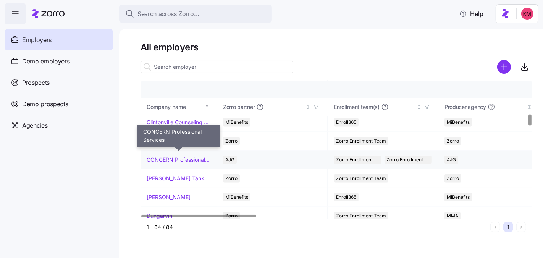
click at [161, 156] on link "CONCERN Professional Services" at bounding box center [179, 160] width 64 height 8
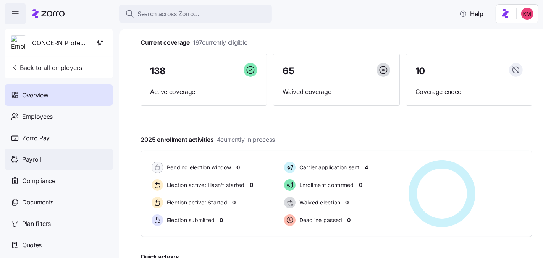
scroll to position [50, 0]
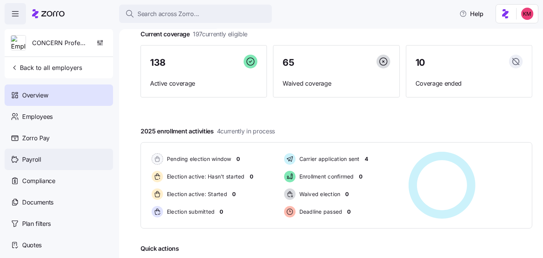
click at [56, 157] on div "Payroll" at bounding box center [59, 158] width 108 height 21
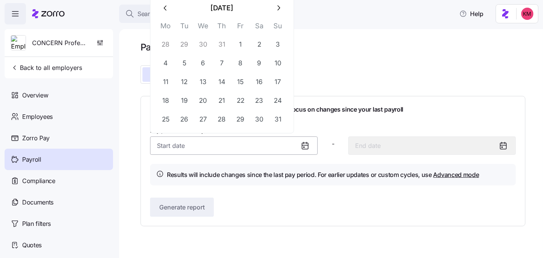
click at [229, 145] on input "Pay period (bi weekly) *" at bounding box center [234, 145] width 168 height 18
click at [164, 5] on icon "button" at bounding box center [165, 8] width 8 height 8
click at [182, 84] on button "15" at bounding box center [184, 82] width 18 height 18
type input "July 15, 2025"
type input "July 28, 2025"
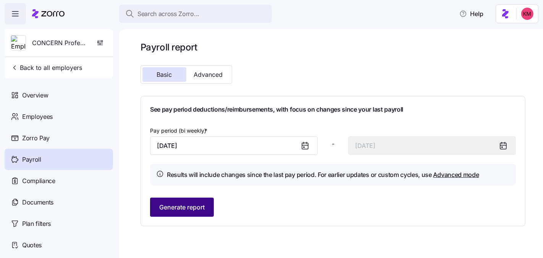
click at [182, 205] on span "Generate report" at bounding box center [181, 206] width 45 height 9
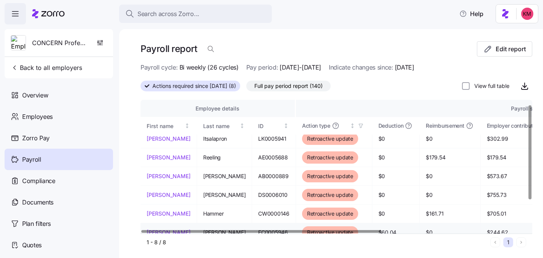
scroll to position [11, 0]
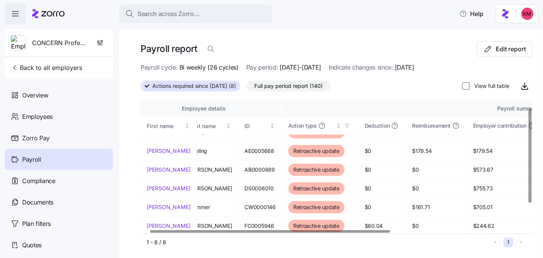
click at [241, 230] on div at bounding box center [270, 231] width 240 height 3
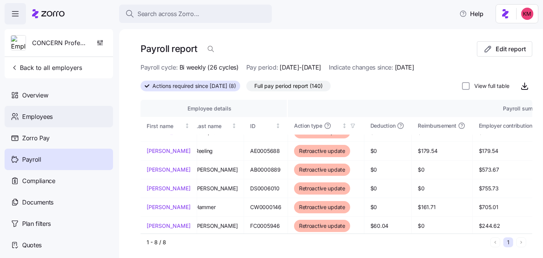
click at [26, 115] on span "Employees" at bounding box center [37, 117] width 31 height 10
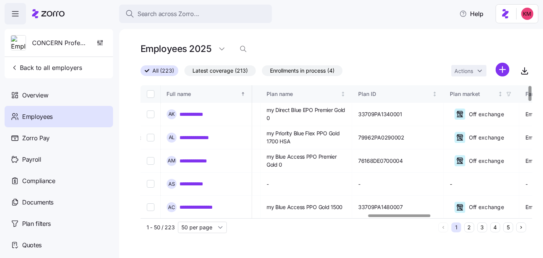
scroll to position [0, 1444]
click at [415, 214] on div at bounding box center [401, 215] width 62 height 3
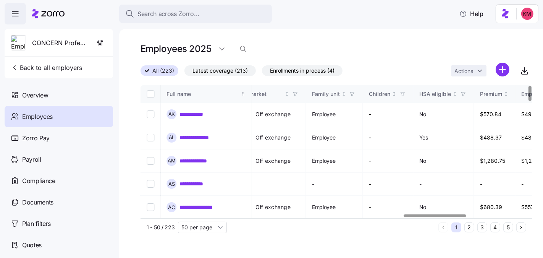
scroll to position [0, 1658]
click at [413, 217] on div at bounding box center [435, 215] width 62 height 3
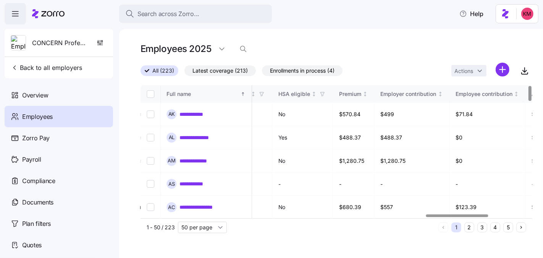
click at [444, 217] on div at bounding box center [457, 215] width 62 height 3
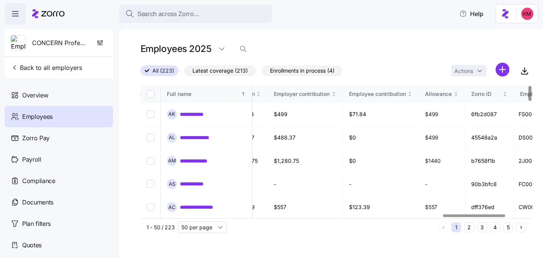
click at [457, 216] on div at bounding box center [474, 215] width 62 height 3
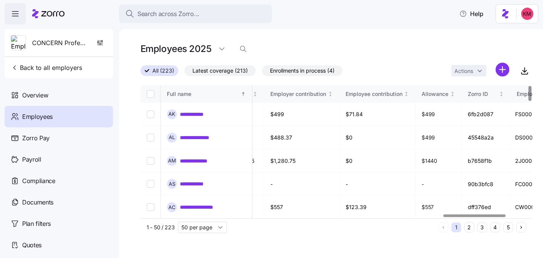
scroll to position [0, 1905]
click at [470, 215] on div at bounding box center [474, 215] width 62 height 3
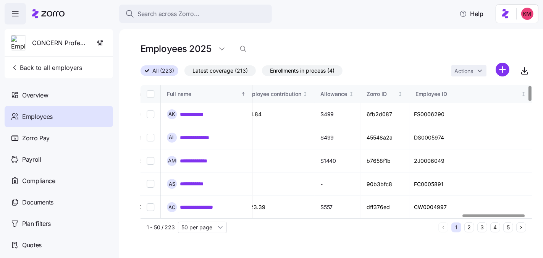
click at [497, 215] on div at bounding box center [494, 215] width 62 height 3
click at [44, 15] on icon at bounding box center [48, 13] width 32 height 9
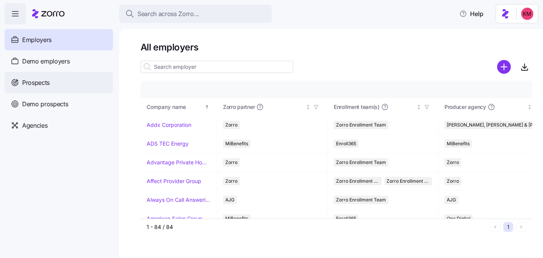
click at [48, 86] on span "Prospects" at bounding box center [35, 83] width 27 height 10
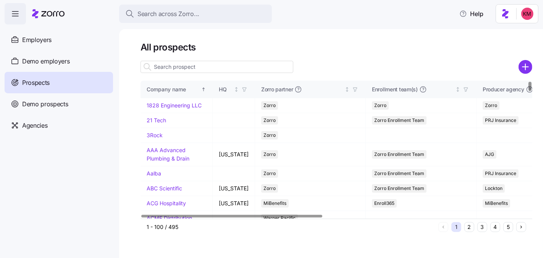
click at [490, 223] on div "1 2 3 4 5" at bounding box center [482, 227] width 88 height 10
click at [491, 224] on button "4" at bounding box center [495, 227] width 10 height 10
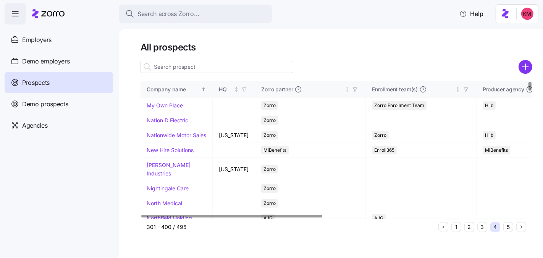
click at [484, 231] on button "3" at bounding box center [482, 227] width 10 height 10
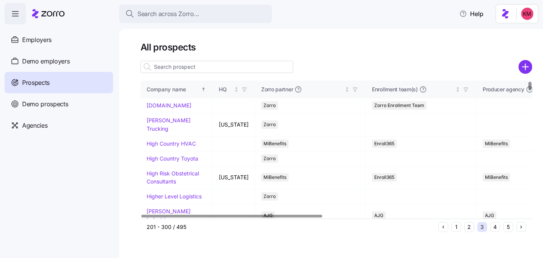
click at [508, 227] on button "5" at bounding box center [508, 227] width 10 height 10
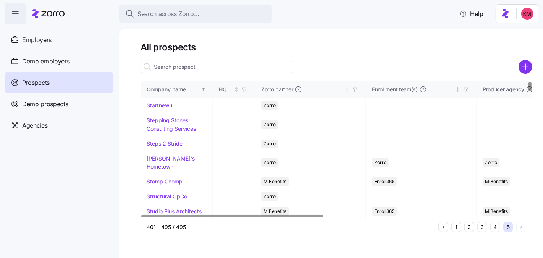
click at [498, 228] on button "4" at bounding box center [495, 227] width 10 height 10
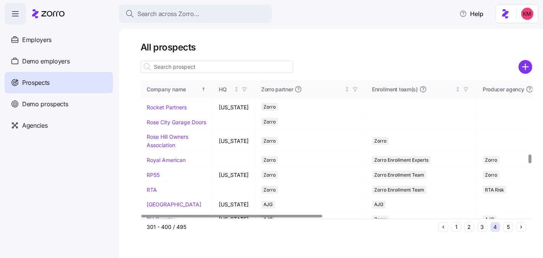
scroll to position [1111, 0]
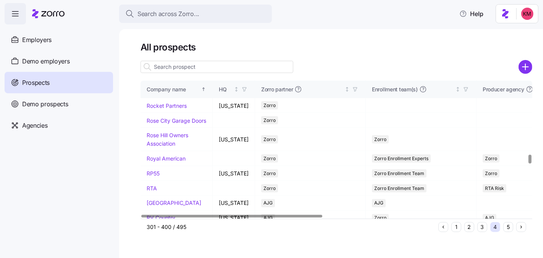
click at [163, 49] on link "Richmond Decorating Center" at bounding box center [174, 41] width 54 height 15
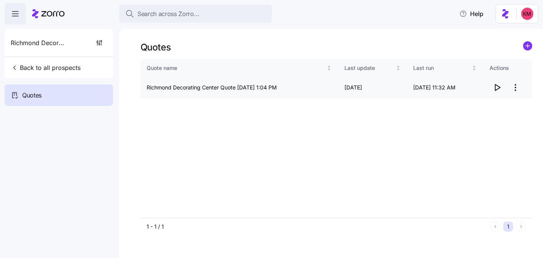
click at [499, 85] on icon "button" at bounding box center [496, 87] width 9 height 9
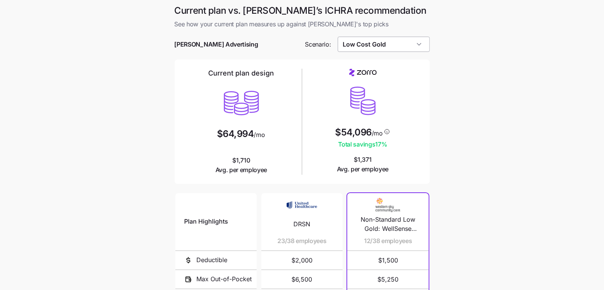
click at [403, 37] on input "Low Cost Gold" at bounding box center [383, 44] width 92 height 15
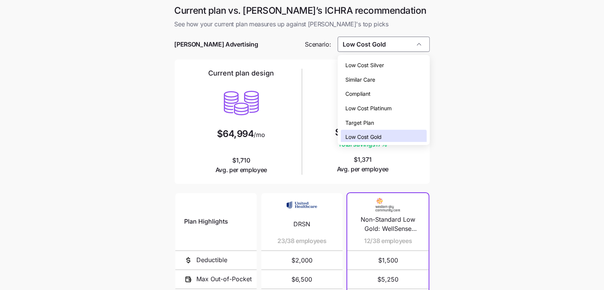
scroll to position [2, 0]
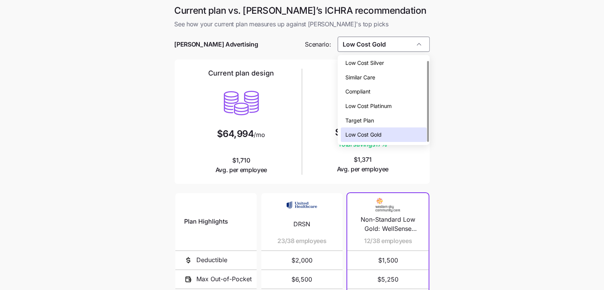
click at [390, 60] on div "Low Cost Silver" at bounding box center [384, 63] width 86 height 15
type input "Low Cost Silver"
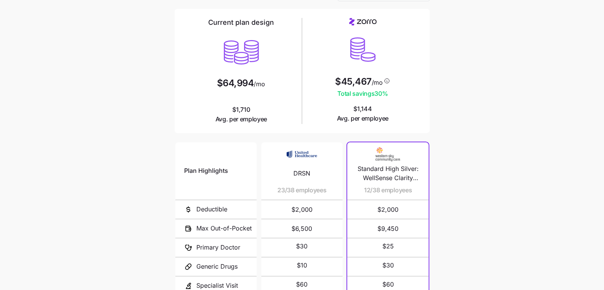
scroll to position [0, 0]
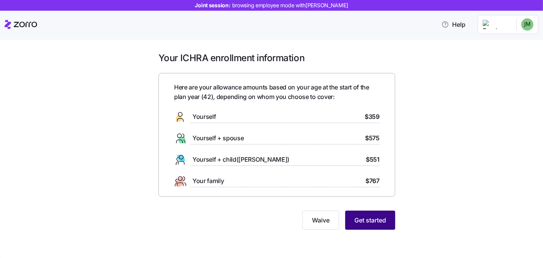
click at [368, 219] on span "Get started" at bounding box center [370, 219] width 32 height 9
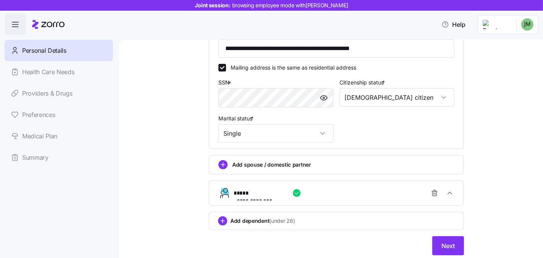
scroll to position [256, 0]
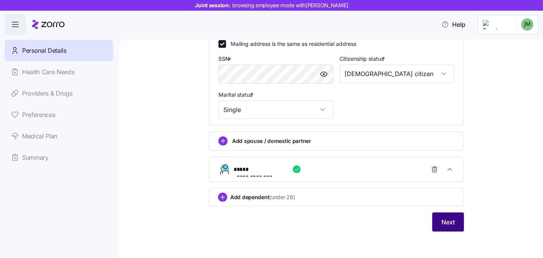
click at [452, 227] on button "Next" at bounding box center [448, 221] width 32 height 19
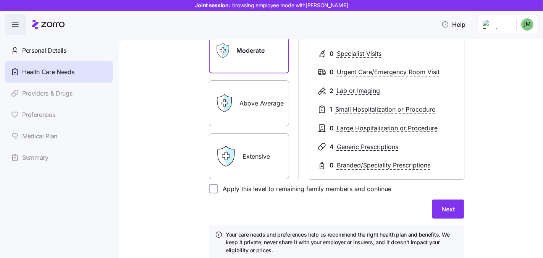
scroll to position [145, 0]
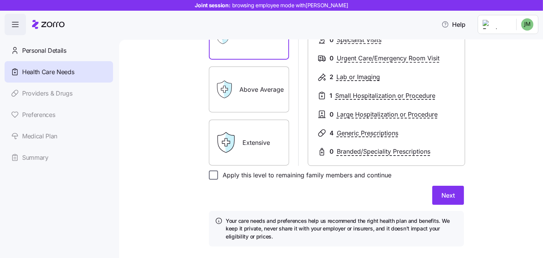
click at [209, 177] on input "Apply this level to remaining family members and continue" at bounding box center [213, 174] width 9 height 9
checkbox input "true"
click at [458, 197] on button "Next" at bounding box center [448, 195] width 32 height 19
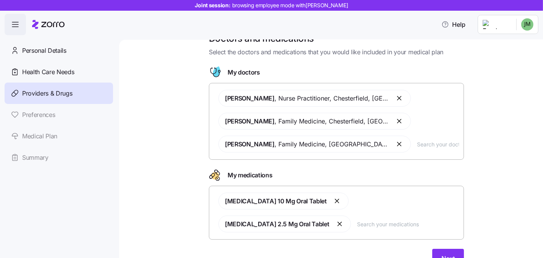
scroll to position [27, 0]
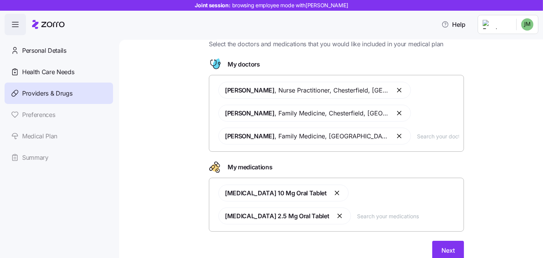
click at [417, 136] on input "text" at bounding box center [438, 136] width 42 height 8
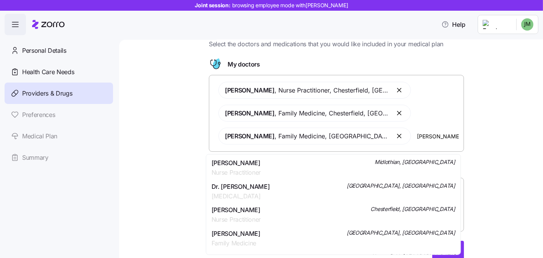
type input "[PERSON_NAME]"
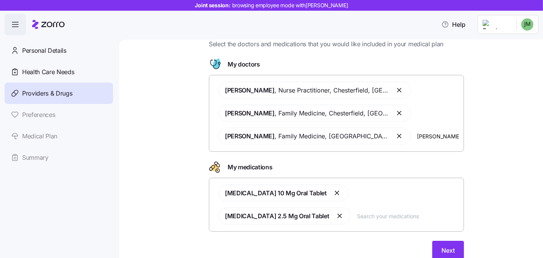
click at [497, 185] on div "Doctors and medications Select the doctors and medications that you would like …" at bounding box center [336, 146] width 392 height 244
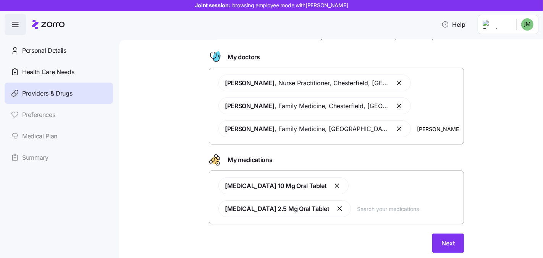
scroll to position [48, 0]
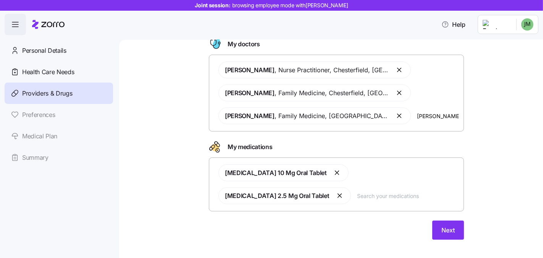
click at [371, 191] on input "text" at bounding box center [408, 195] width 102 height 8
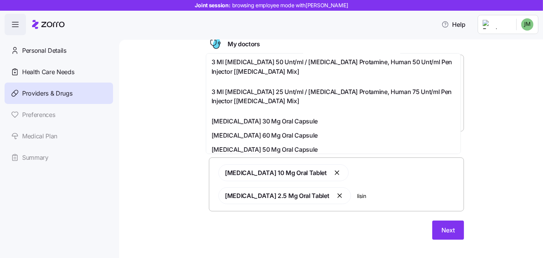
scroll to position [300, 0]
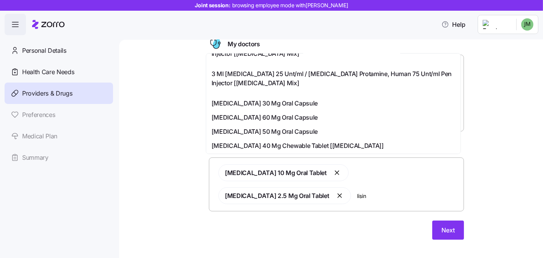
type input "lisin"
click at [518, 204] on div "Doctors and medications Select the doctors and medications that you would like …" at bounding box center [336, 126] width 392 height 244
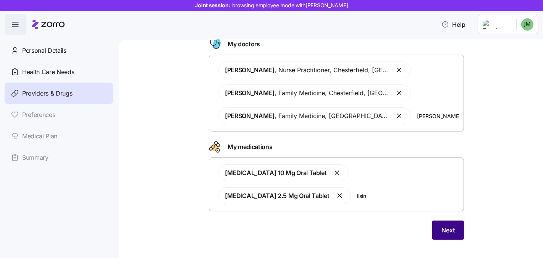
click at [452, 223] on button "Next" at bounding box center [448, 229] width 32 height 19
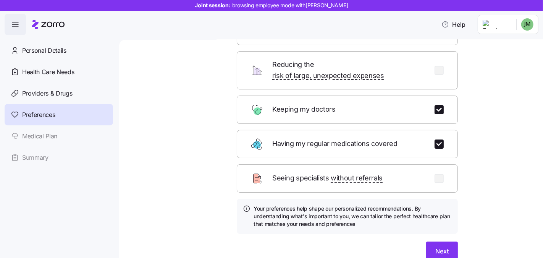
scroll to position [69, 0]
click at [429, 241] on button "Next" at bounding box center [442, 250] width 32 height 19
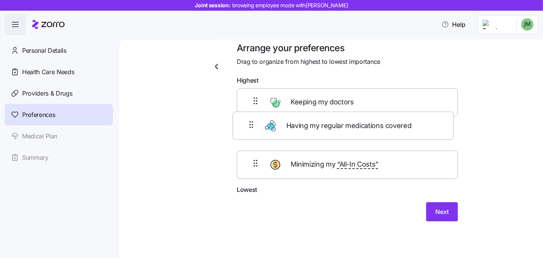
scroll to position [9, 0]
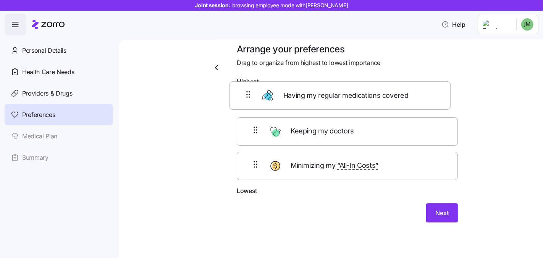
drag, startPoint x: 251, startPoint y: 134, endPoint x: 257, endPoint y: 137, distance: 6.5
click at [246, 95] on div "Keeping my doctors Having my regular medications covered Minimizing my “All-In …" at bounding box center [347, 137] width 221 height 97
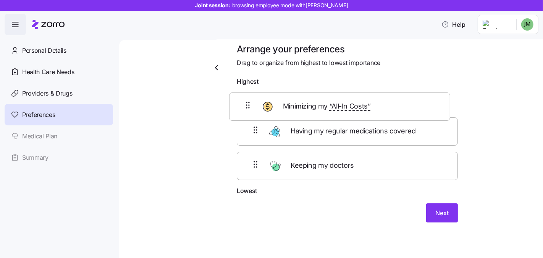
drag, startPoint x: 251, startPoint y: 153, endPoint x: 247, endPoint y: 95, distance: 58.9
click at [247, 95] on div "Having my regular medications covered Keeping my doctors Minimizing my “All-In …" at bounding box center [347, 137] width 221 height 97
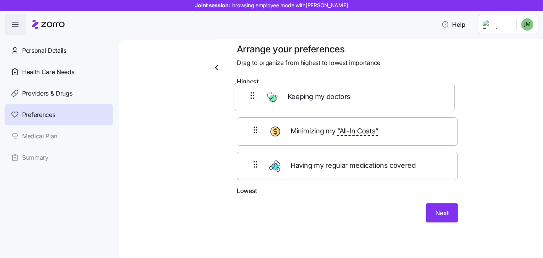
drag, startPoint x: 255, startPoint y: 137, endPoint x: 255, endPoint y: 97, distance: 40.5
click at [255, 97] on div "Minimizing my “All-In Costs” Keeping my doctors Having my regular medications c…" at bounding box center [347, 137] width 221 height 97
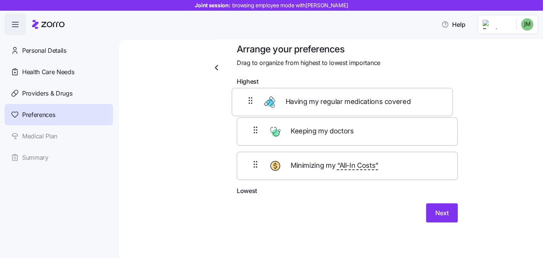
drag, startPoint x: 257, startPoint y: 167, endPoint x: 254, endPoint y: 96, distance: 71.4
click at [254, 96] on div "Keeping my doctors Minimizing my “All-In Costs” Having my regular medications c…" at bounding box center [347, 137] width 221 height 97
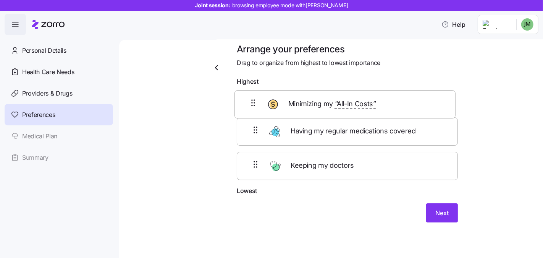
drag, startPoint x: 250, startPoint y: 131, endPoint x: 250, endPoint y: 89, distance: 41.6
click at [250, 89] on div "Having my regular medications covered Minimizing my “All-In Costs” Keeping my d…" at bounding box center [347, 137] width 221 height 97
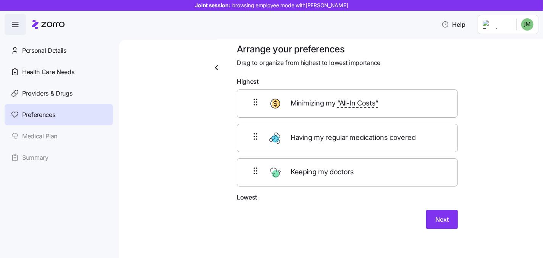
drag, startPoint x: 466, startPoint y: 210, endPoint x: 461, endPoint y: 213, distance: 5.6
click at [466, 210] on div "Arrange your preferences Drag to organize from highest to lowest importance Hig…" at bounding box center [336, 145] width 267 height 204
click at [450, 216] on button "Next" at bounding box center [442, 219] width 32 height 19
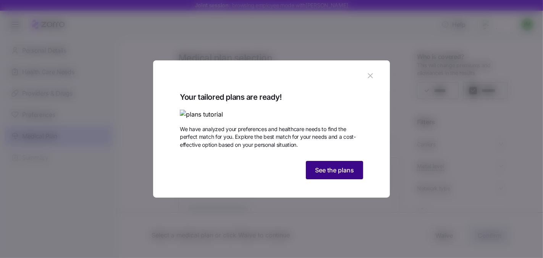
click at [341, 179] on button "See the plans" at bounding box center [334, 170] width 57 height 18
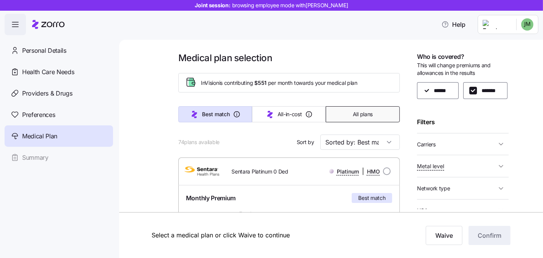
click at [384, 118] on button "All plans" at bounding box center [363, 114] width 74 height 16
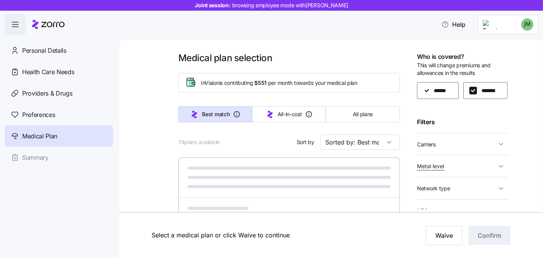
type input "Sorted by: Premium"
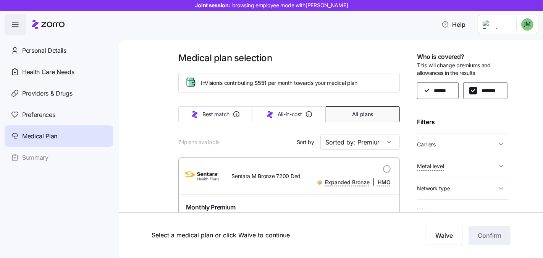
scroll to position [58, 0]
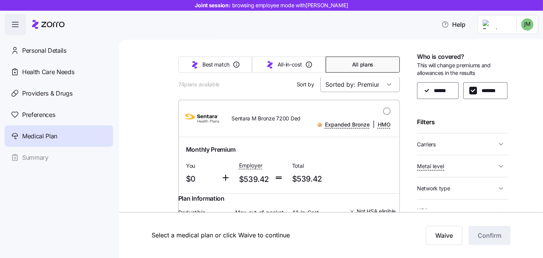
click at [376, 82] on input "Sorted by: Premium" at bounding box center [359, 84] width 79 height 15
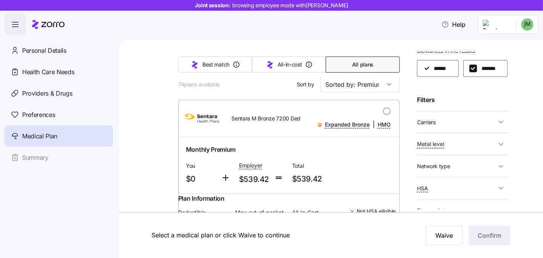
scroll to position [64, 0]
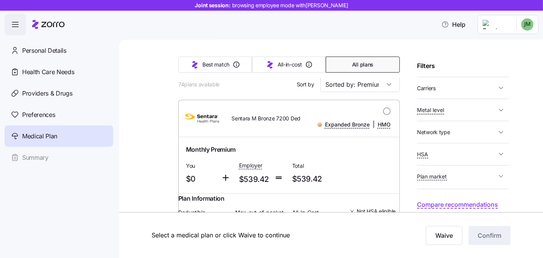
click at [457, 96] on button "Carriers" at bounding box center [463, 88] width 92 height 16
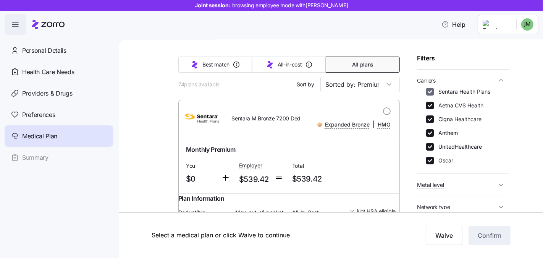
click at [430, 95] on input "Sentara Health Plans" at bounding box center [430, 92] width 8 height 8
checkbox input "false"
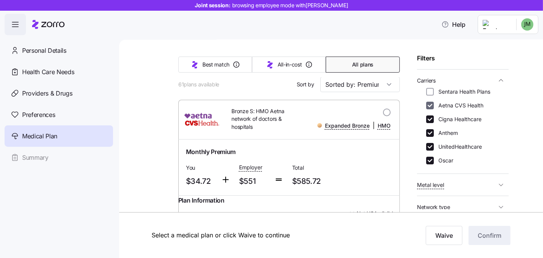
click at [431, 109] on input "Aetna CVS Health" at bounding box center [430, 106] width 8 height 8
checkbox input "false"
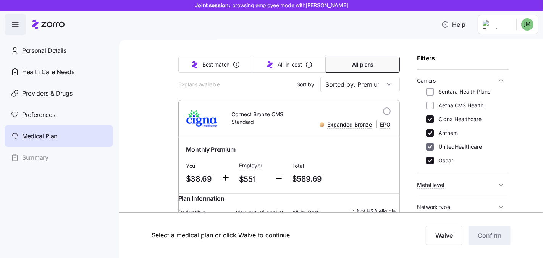
click at [431, 150] on input "UnitedHealthcare" at bounding box center [430, 147] width 8 height 8
checkbox input "false"
click at [429, 164] on input "Oscar" at bounding box center [430, 161] width 8 height 8
checkbox input "false"
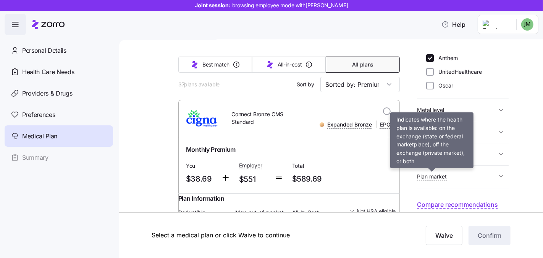
scroll to position [159, 0]
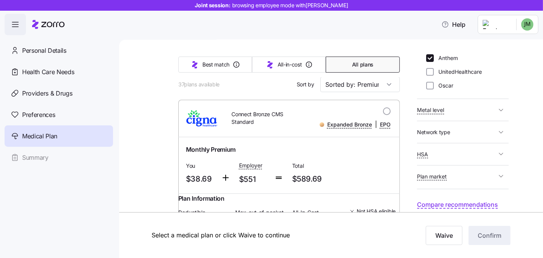
click at [465, 155] on span "HSA" at bounding box center [456, 154] width 79 height 10
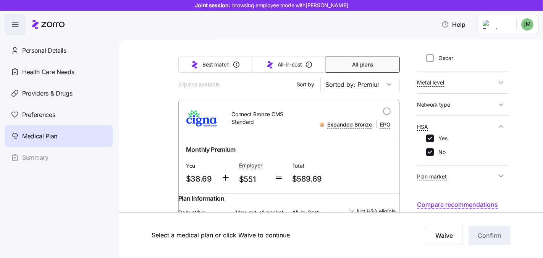
scroll to position [186, 0]
click at [432, 152] on input "No" at bounding box center [430, 152] width 8 height 8
checkbox input "false"
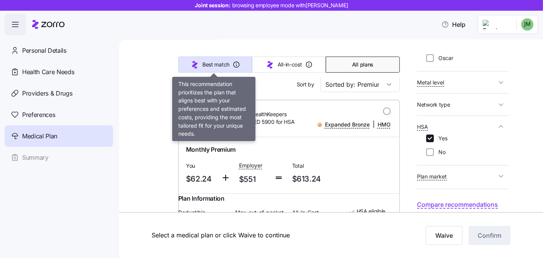
click at [194, 62] on icon "button" at bounding box center [194, 64] width 9 height 9
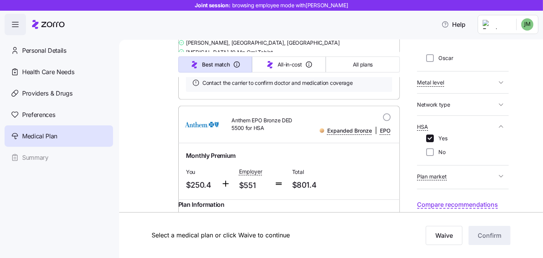
scroll to position [882, 0]
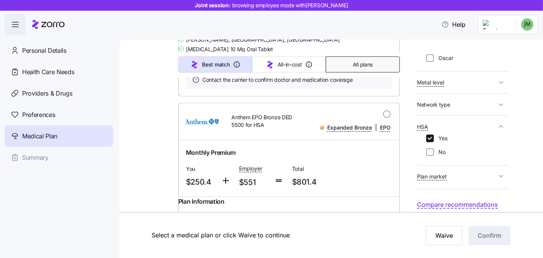
click at [353, 61] on span "All plans" at bounding box center [363, 65] width 20 height 8
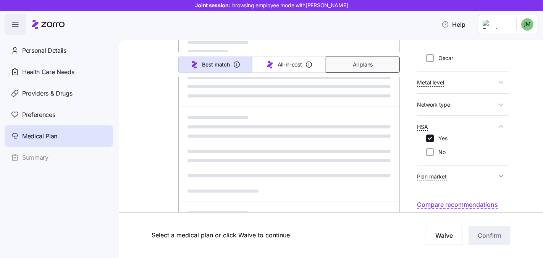
type input "Sorted by: Premium"
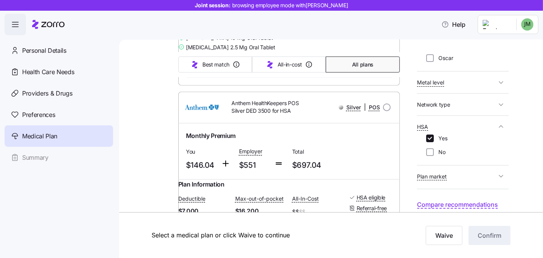
scroll to position [555, 0]
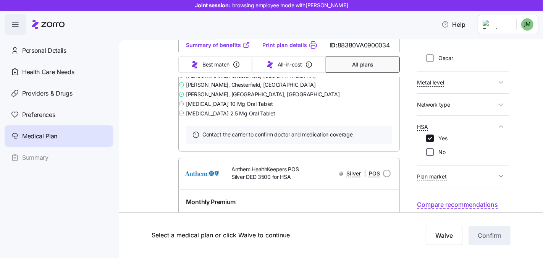
click at [431, 150] on input "No" at bounding box center [430, 152] width 8 height 8
checkbox input "true"
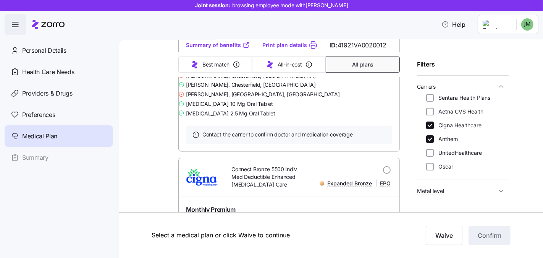
scroll to position [0, 0]
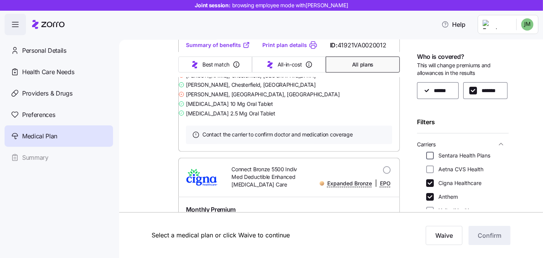
click at [430, 176] on div "Carriers Sentara Health Plans Aetna CVS Health Cigna Healthcare Anthem UnitedHe…" at bounding box center [463, 185] width 92 height 98
click at [430, 159] on input "Sentara Health Plans" at bounding box center [430, 156] width 8 height 8
checkbox input "true"
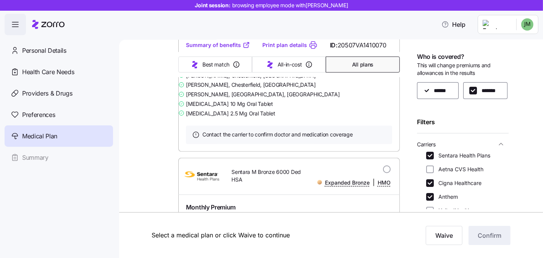
click at [432, 173] on input "Aetna CVS Health" at bounding box center [430, 169] width 8 height 8
checkbox input "true"
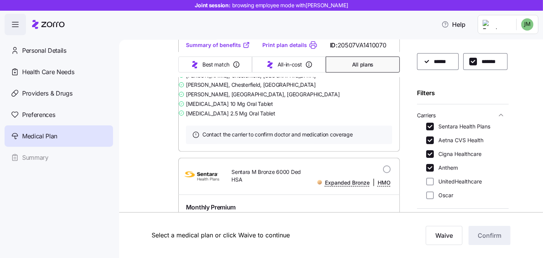
scroll to position [145, 0]
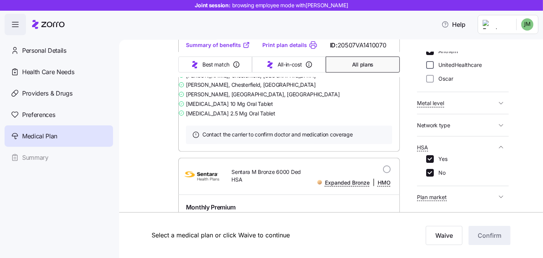
click at [427, 69] on input "UnitedHealthcare" at bounding box center [430, 65] width 8 height 8
checkbox input "true"
click at [434, 89] on div "Sentara Health Plans Aetna CVS Health Cigna Healthcare Anthem UnitedHealthcare …" at bounding box center [462, 47] width 73 height 82
click at [433, 82] on input "Oscar" at bounding box center [430, 79] width 8 height 8
checkbox input "true"
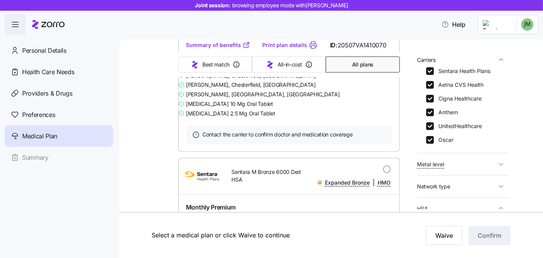
scroll to position [0, 0]
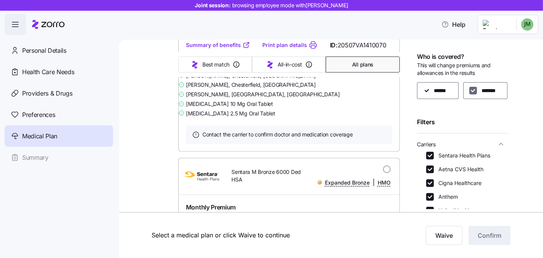
click at [469, 94] on input "*******" at bounding box center [473, 91] width 8 height 8
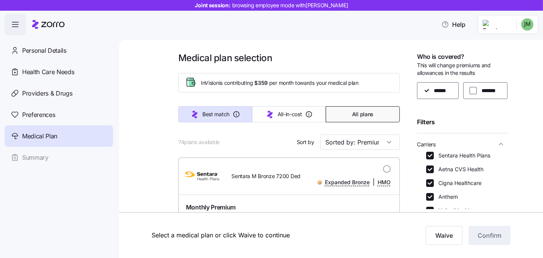
click at [469, 94] on input "*******" at bounding box center [473, 91] width 8 height 8
checkbox input "true"
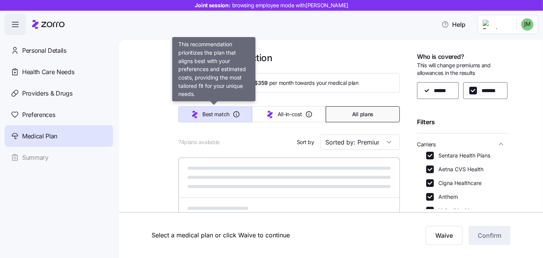
click at [221, 109] on button "Best match" at bounding box center [215, 114] width 74 height 16
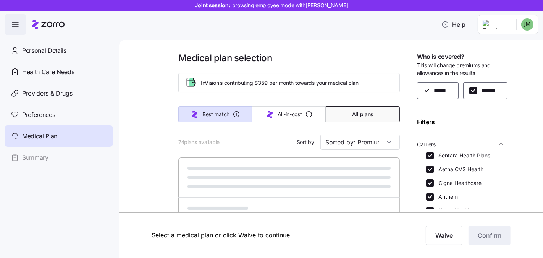
type input "Sorted by: Best match"
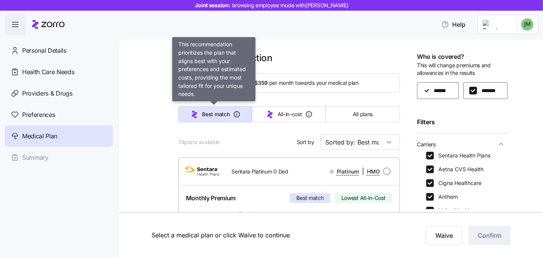
click at [217, 116] on span "Best match" at bounding box center [215, 114] width 27 height 8
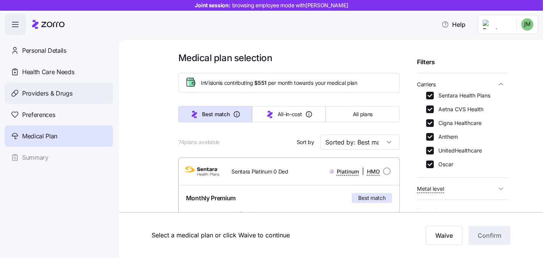
scroll to position [60, 0]
click at [429, 99] on input "Sentara Health Plans" at bounding box center [430, 95] width 8 height 8
checkbox input "false"
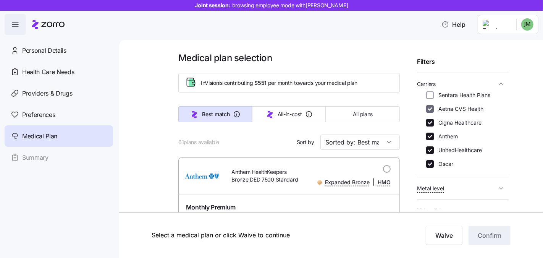
click at [429, 113] on input "Aetna CVS Health" at bounding box center [430, 109] width 8 height 8
checkbox input "false"
click at [431, 140] on input "Anthem" at bounding box center [430, 136] width 8 height 8
checkbox input "false"
click at [430, 154] on input "UnitedHealthcare" at bounding box center [430, 150] width 8 height 8
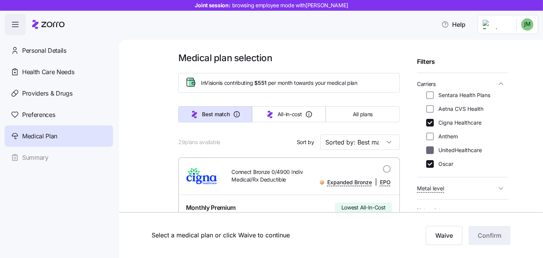
checkbox input "false"
click at [429, 168] on input "Oscar" at bounding box center [430, 164] width 8 height 8
checkbox input "false"
click at [359, 143] on input "Sorted by: Best match" at bounding box center [359, 141] width 79 height 15
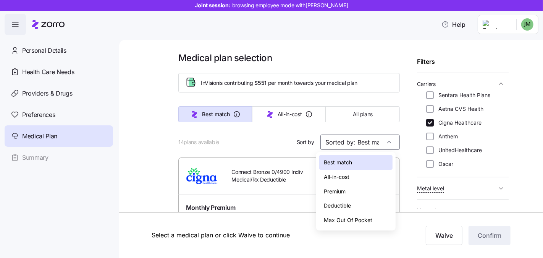
click at [356, 204] on div "Deductible" at bounding box center [355, 205] width 73 height 15
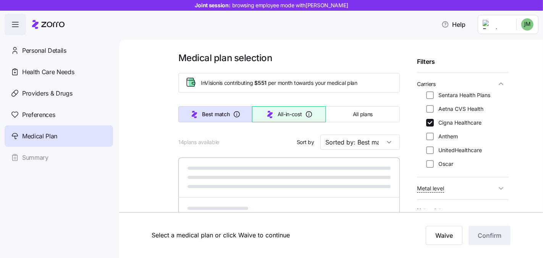
type input "Sorted by: Deductible"
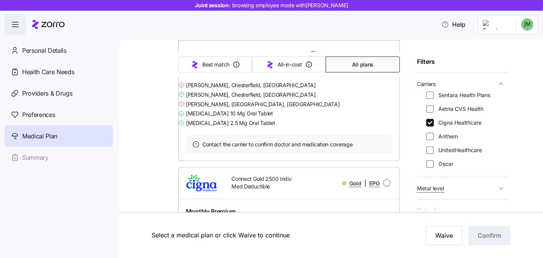
scroll to position [698, 0]
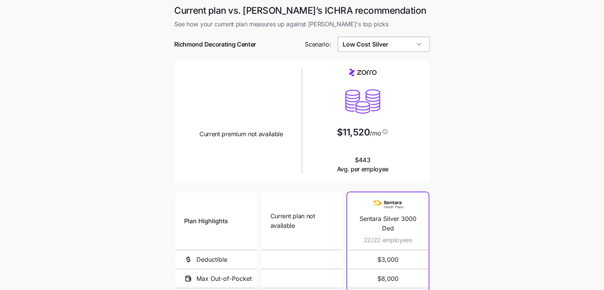
click at [399, 47] on input "Low Cost Silver" at bounding box center [383, 44] width 92 height 15
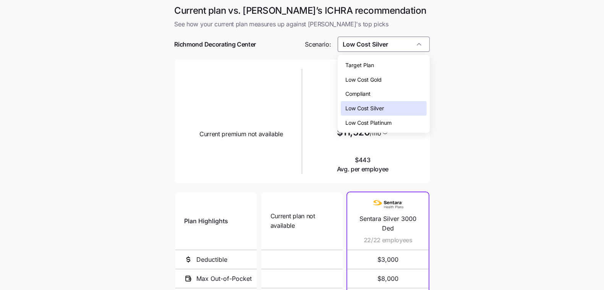
click at [391, 61] on div "Target Plan" at bounding box center [384, 65] width 86 height 15
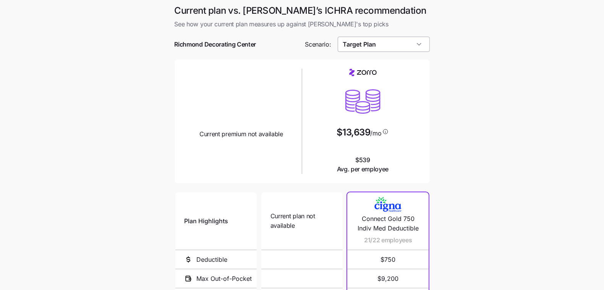
click at [390, 46] on input "Target Plan" at bounding box center [383, 44] width 92 height 15
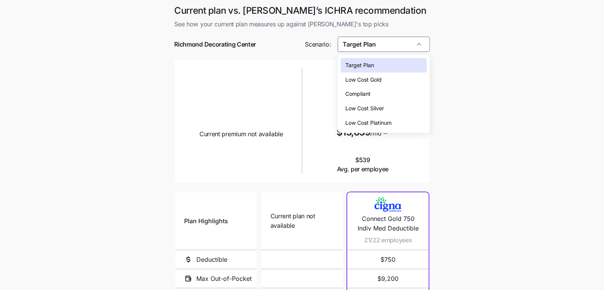
click at [389, 113] on div "Low Cost Silver" at bounding box center [384, 108] width 86 height 15
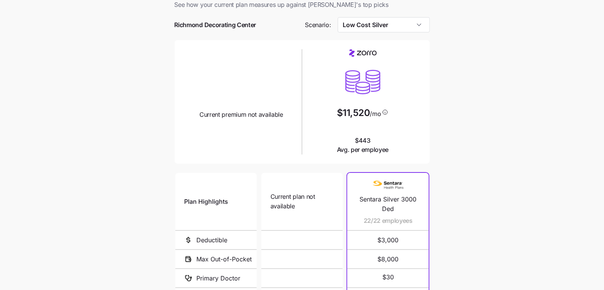
scroll to position [29, 0]
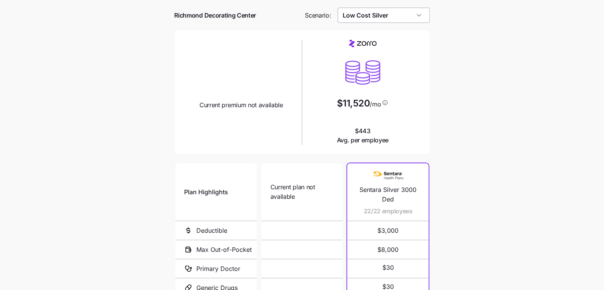
click at [402, 19] on input "Low Cost Silver" at bounding box center [383, 15] width 92 height 15
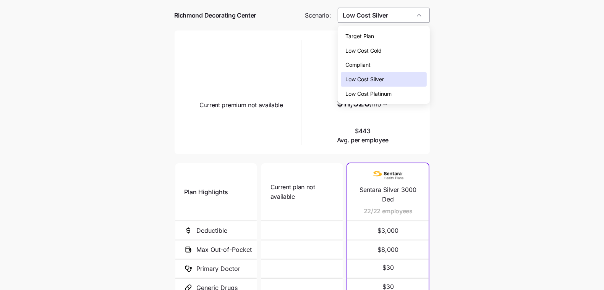
click at [387, 48] on div "Low Cost Gold" at bounding box center [384, 51] width 86 height 15
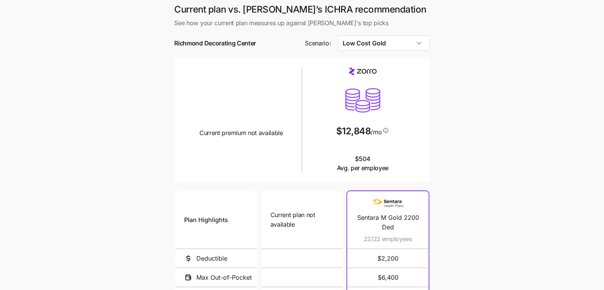
scroll to position [0, 0]
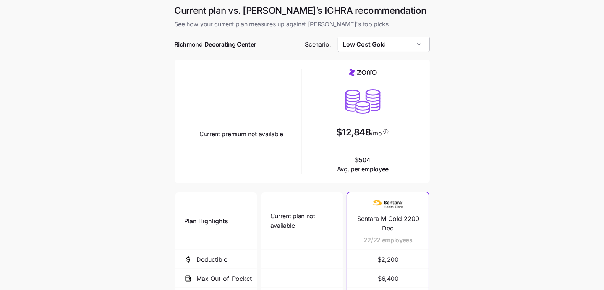
click at [357, 47] on input "Low Cost Gold" at bounding box center [383, 44] width 92 height 15
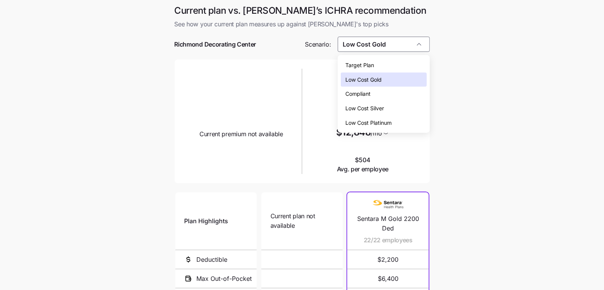
click at [371, 88] on div "Compliant" at bounding box center [384, 94] width 86 height 15
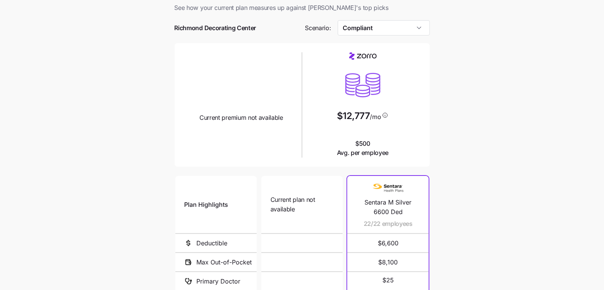
scroll to position [15, 0]
click at [375, 32] on input "Compliant" at bounding box center [383, 28] width 92 height 15
drag, startPoint x: 485, startPoint y: 93, endPoint x: 384, endPoint y: 106, distance: 101.2
click at [484, 93] on main "Current plan vs. [PERSON_NAME]’s ICHRA recommendation See how your current plan…" at bounding box center [302, 193] width 604 height 416
click at [381, 27] on input "Compliant" at bounding box center [383, 28] width 92 height 15
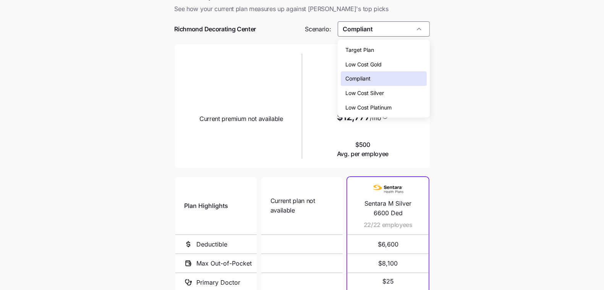
click at [370, 95] on span "Low Cost Silver" at bounding box center [364, 93] width 39 height 8
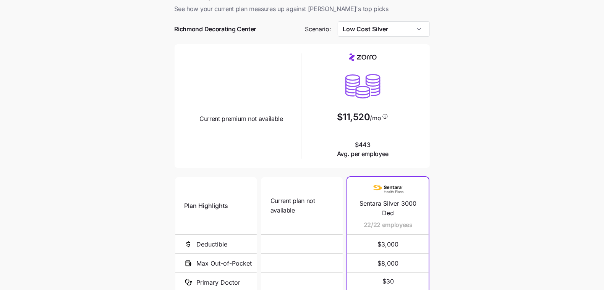
click at [397, 40] on div at bounding box center [301, 41] width 255 height 8
click at [396, 28] on input "Low Cost Silver" at bounding box center [383, 28] width 92 height 15
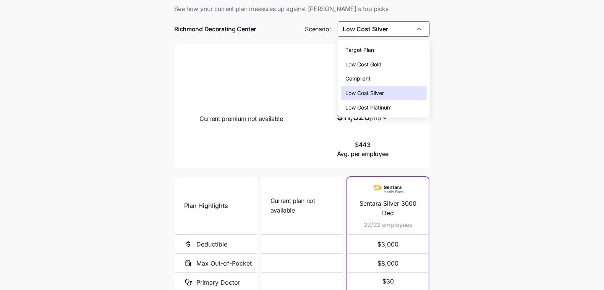
click at [378, 68] on span "Low Cost Gold" at bounding box center [363, 64] width 36 height 8
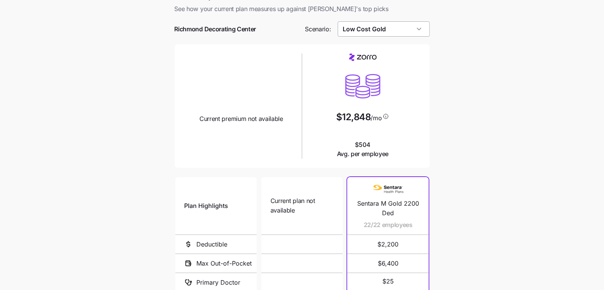
click at [365, 34] on input "Low Cost Gold" at bounding box center [383, 28] width 92 height 15
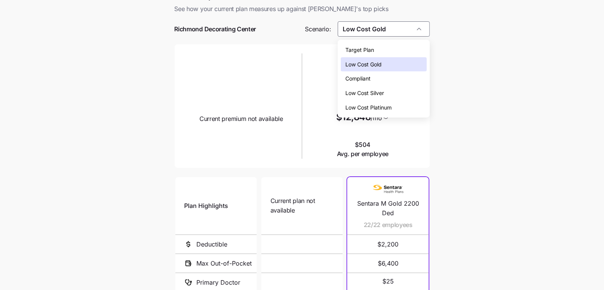
click at [366, 78] on span "Compliant" at bounding box center [357, 78] width 25 height 8
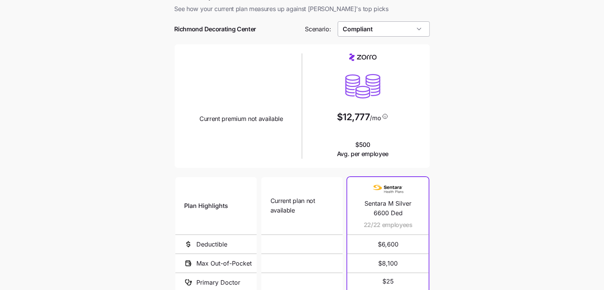
click at [418, 31] on input "Compliant" at bounding box center [383, 28] width 92 height 15
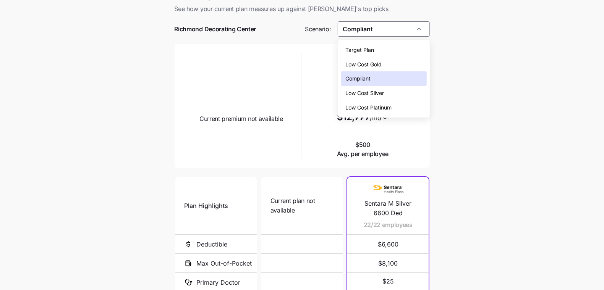
click at [410, 53] on div "Target Plan" at bounding box center [384, 50] width 86 height 15
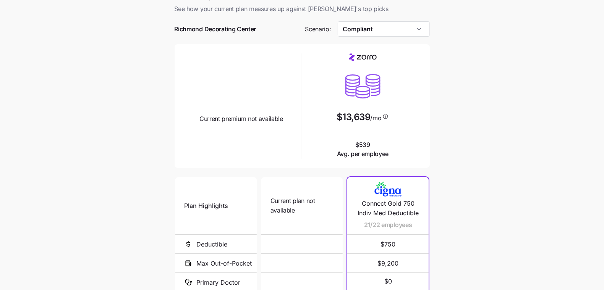
type input "Target Plan"
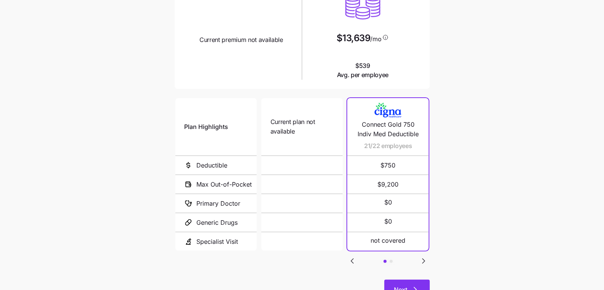
scroll to position [126, 0]
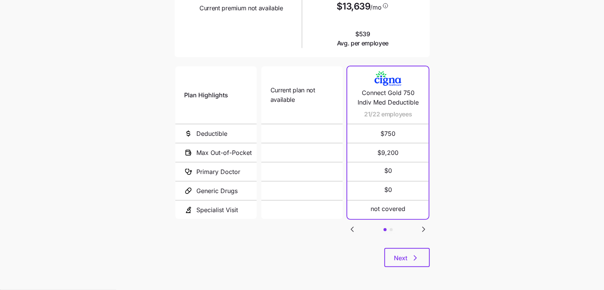
click at [426, 227] on icon "Go to next slide" at bounding box center [423, 229] width 9 height 9
click at [352, 228] on icon "Go to previous slide" at bounding box center [352, 229] width 2 height 5
click at [399, 263] on button "Next" at bounding box center [406, 257] width 45 height 19
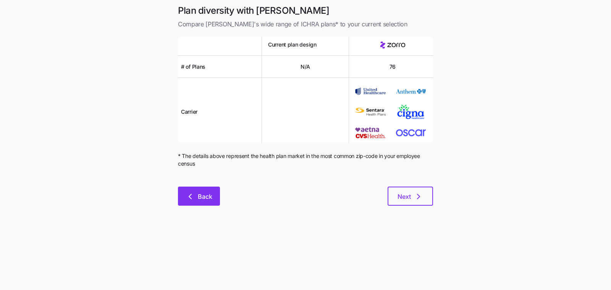
click at [193, 203] on button "Back" at bounding box center [199, 196] width 42 height 19
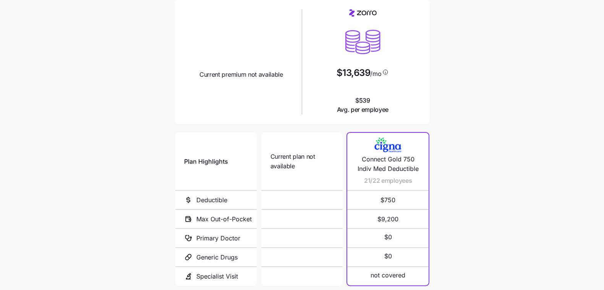
scroll to position [126, 0]
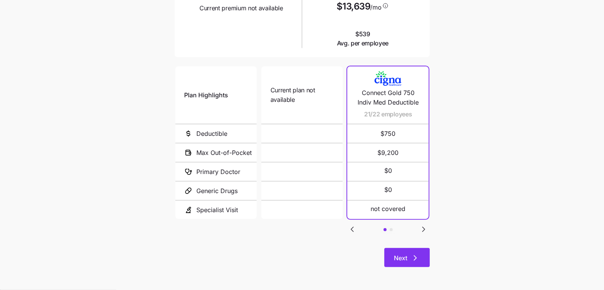
click at [408, 252] on button "Next" at bounding box center [406, 257] width 45 height 19
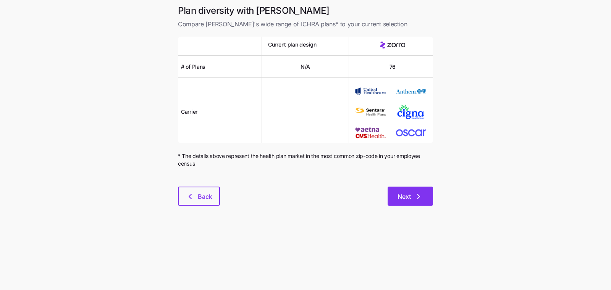
click at [423, 202] on button "Next" at bounding box center [409, 196] width 45 height 19
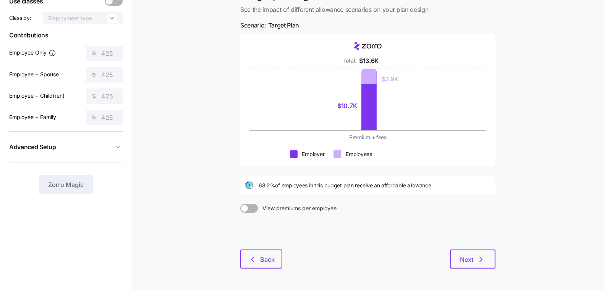
scroll to position [81, 0]
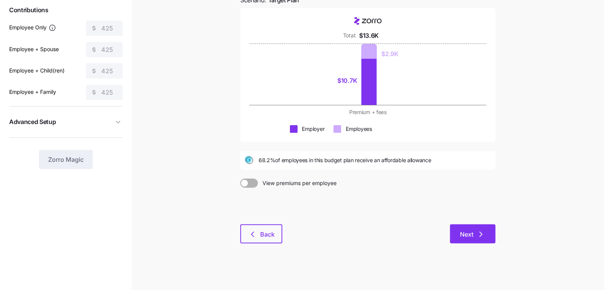
click at [465, 232] on span "Next" at bounding box center [466, 234] width 13 height 9
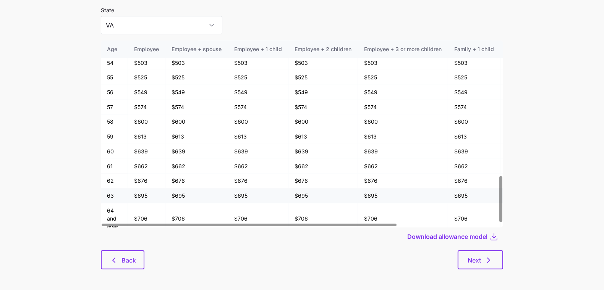
scroll to position [41, 0]
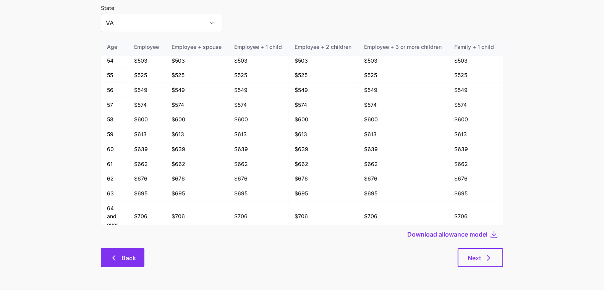
click at [116, 255] on icon "button" at bounding box center [113, 257] width 9 height 9
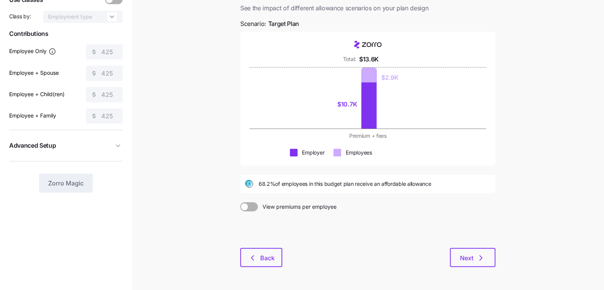
scroll to position [83, 0]
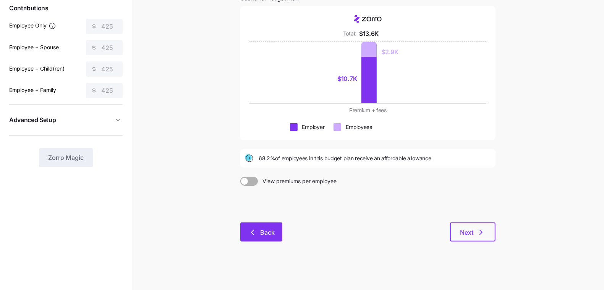
click at [260, 230] on span "Back" at bounding box center [261, 232] width 22 height 9
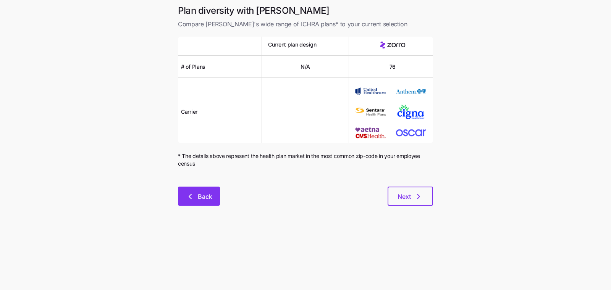
click at [200, 197] on span "Back" at bounding box center [205, 196] width 15 height 9
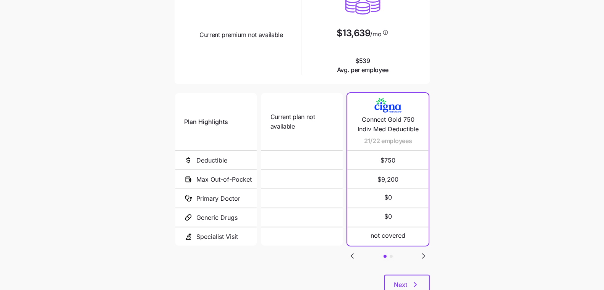
scroll to position [103, 0]
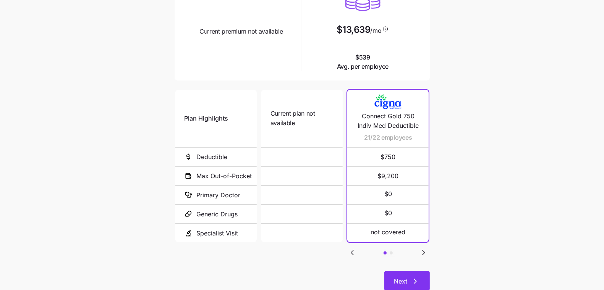
click at [420, 278] on button "Next" at bounding box center [406, 280] width 45 height 19
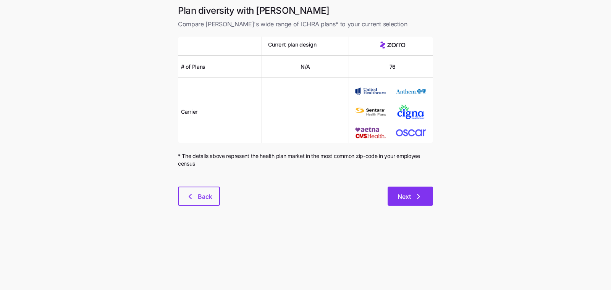
drag, startPoint x: 489, startPoint y: 158, endPoint x: 412, endPoint y: 193, distance: 84.8
click at [488, 159] on main "Plan diversity with Zorro Compare [PERSON_NAME]'s wide range of ICHRA plans* to…" at bounding box center [305, 145] width 611 height 290
click at [408, 193] on span "Next" at bounding box center [403, 196] width 13 height 9
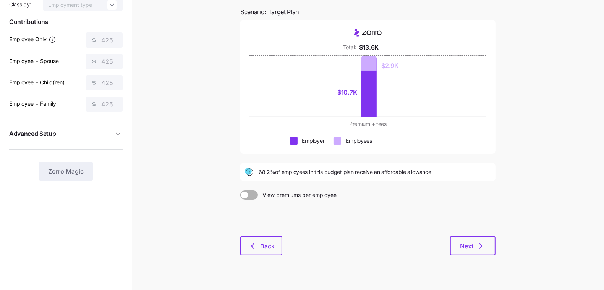
scroll to position [70, 0]
click at [457, 237] on button "Next" at bounding box center [472, 245] width 45 height 19
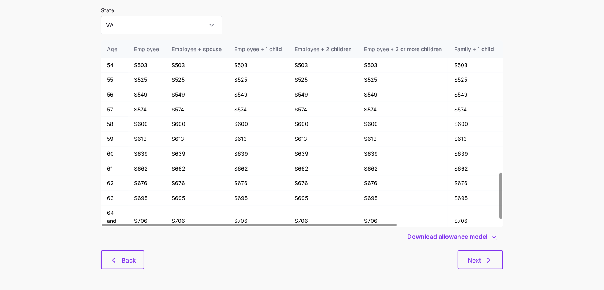
scroll to position [550, 0]
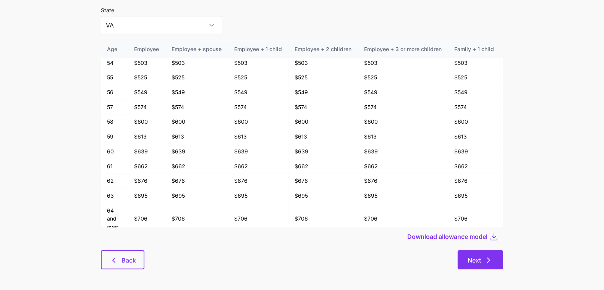
click at [489, 261] on icon "button" at bounding box center [488, 260] width 2 height 5
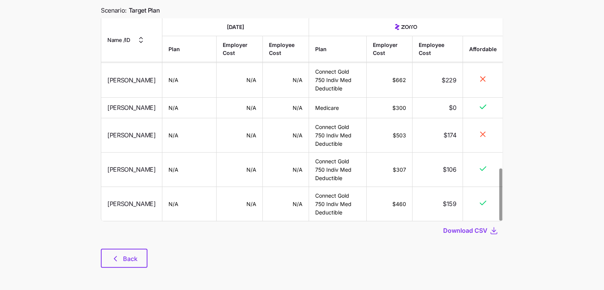
scroll to position [62, 0]
click at [114, 257] on icon "button" at bounding box center [115, 258] width 9 height 9
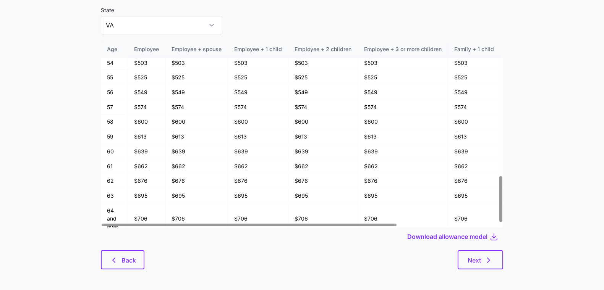
scroll to position [41, 0]
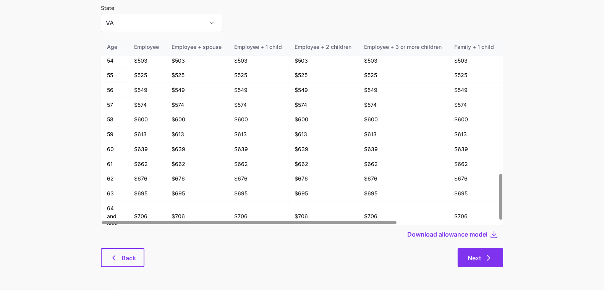
click at [493, 250] on button "Next" at bounding box center [479, 257] width 45 height 19
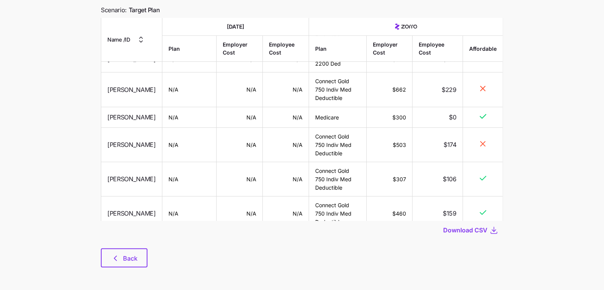
scroll to position [565, 0]
click at [121, 260] on span "Back" at bounding box center [124, 258] width 27 height 9
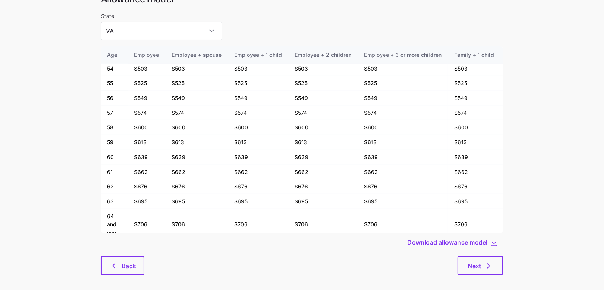
scroll to position [41, 0]
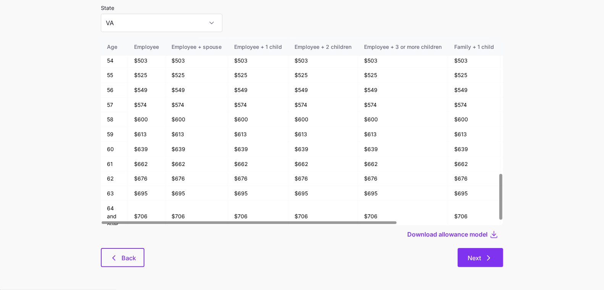
click at [496, 253] on button "Next" at bounding box center [479, 257] width 45 height 19
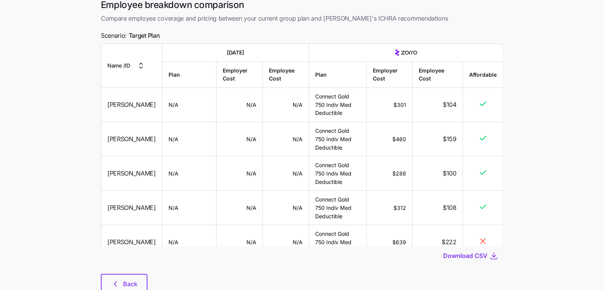
scroll to position [55, 0]
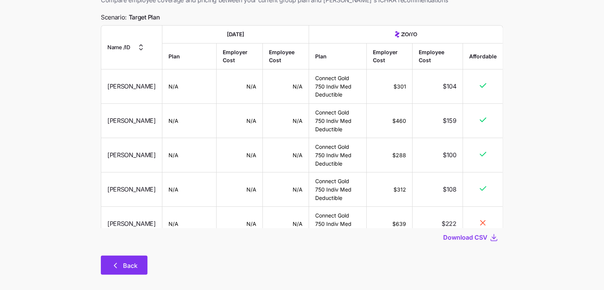
click at [124, 261] on span "Back" at bounding box center [130, 265] width 15 height 9
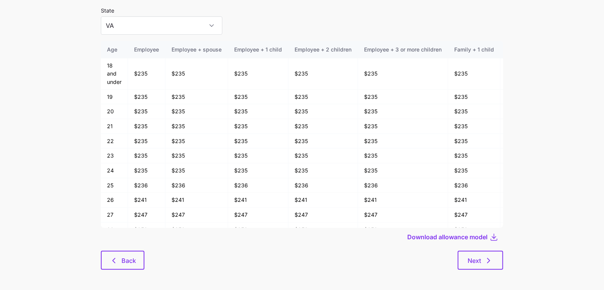
scroll to position [41, 0]
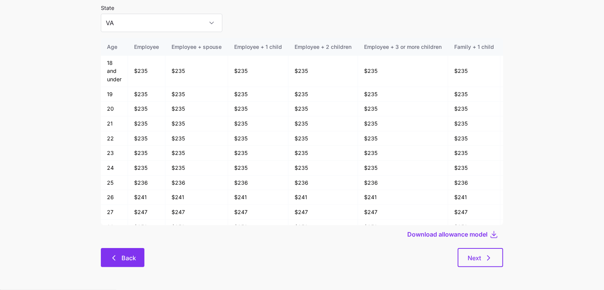
click at [115, 262] on button "Back" at bounding box center [123, 257] width 44 height 19
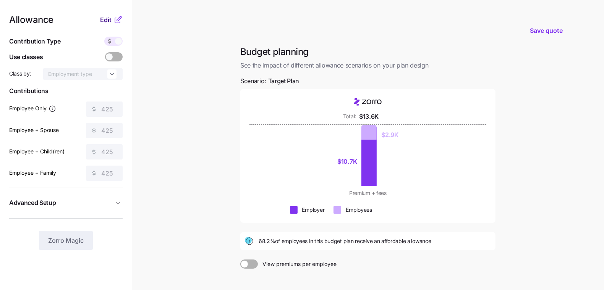
click at [104, 21] on span "Edit" at bounding box center [105, 19] width 11 height 9
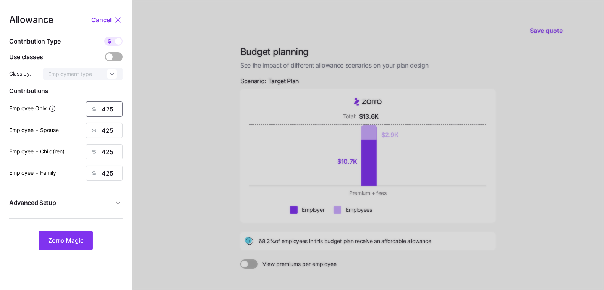
click at [115, 107] on input "425" at bounding box center [104, 109] width 37 height 15
type input "41"
type input "5"
click at [115, 107] on input "41" at bounding box center [104, 109] width 37 height 15
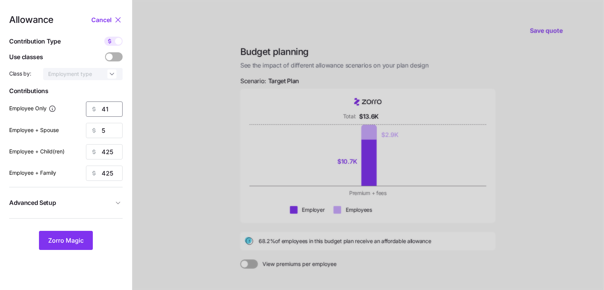
click at [115, 107] on input "41" at bounding box center [104, 109] width 37 height 15
click at [115, 114] on input "41" at bounding box center [104, 109] width 37 height 15
click at [115, 113] on input "415" at bounding box center [104, 109] width 37 height 15
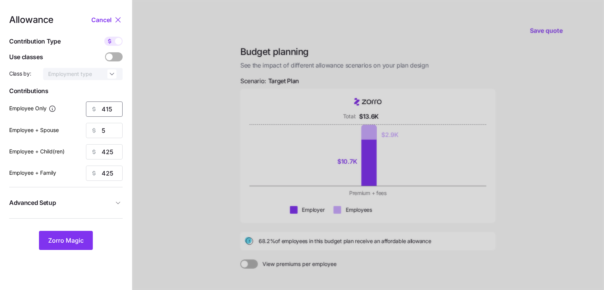
click at [115, 113] on input "415" at bounding box center [104, 109] width 37 height 15
type input "415"
click at [107, 135] on input "5" at bounding box center [104, 130] width 37 height 15
click at [107, 134] on input "5" at bounding box center [104, 130] width 37 height 15
paste input "41"
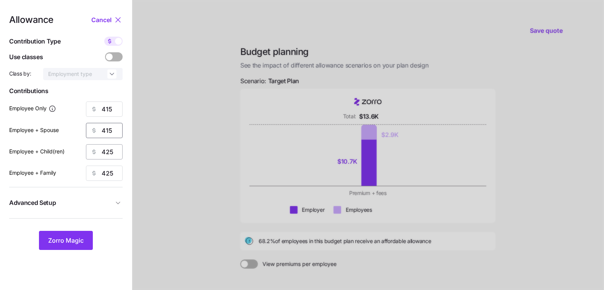
type input "415"
click at [111, 147] on input "425" at bounding box center [104, 151] width 37 height 15
paste input "1"
type input "415"
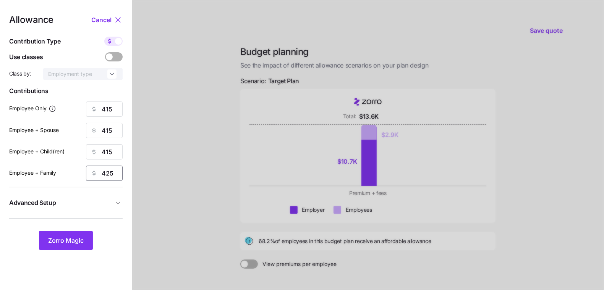
click at [110, 169] on input "425" at bounding box center [104, 173] width 37 height 15
paste input "1"
type input "415"
click at [74, 235] on button "Zorro Magic" at bounding box center [66, 240] width 54 height 19
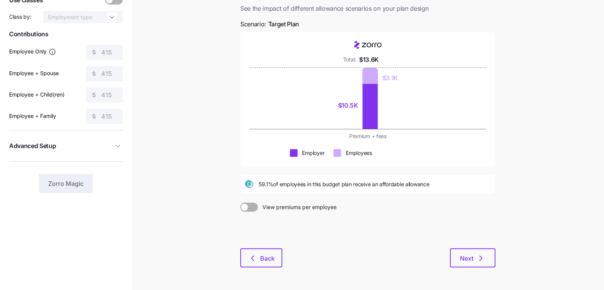
scroll to position [83, 0]
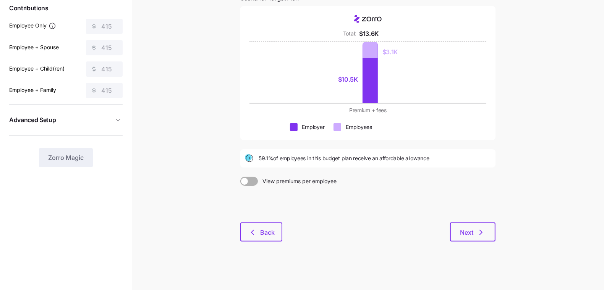
click at [522, 230] on main "Save quote Budget planning See the impact of different allowance scenarios on y…" at bounding box center [302, 103] width 604 height 373
click at [458, 225] on button "Next" at bounding box center [472, 232] width 45 height 19
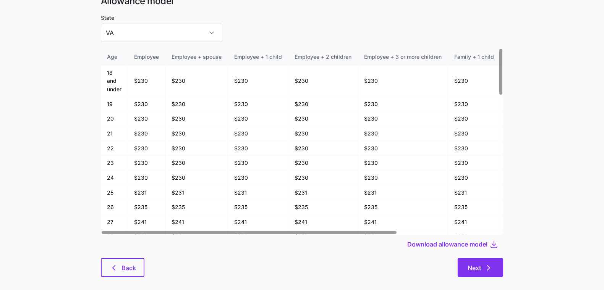
scroll to position [41, 0]
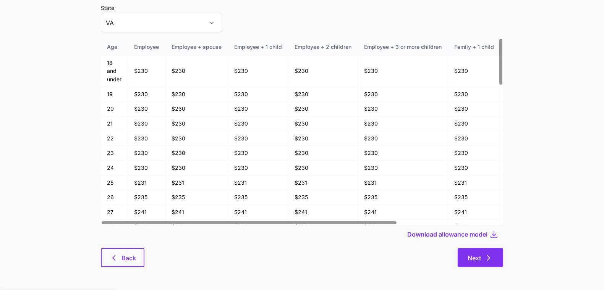
click at [471, 250] on button "Next" at bounding box center [479, 257] width 45 height 19
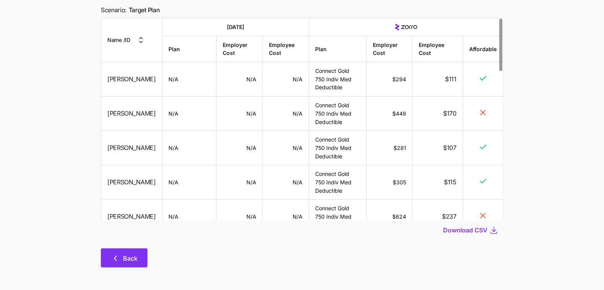
click at [123, 257] on span "Back" at bounding box center [130, 258] width 15 height 9
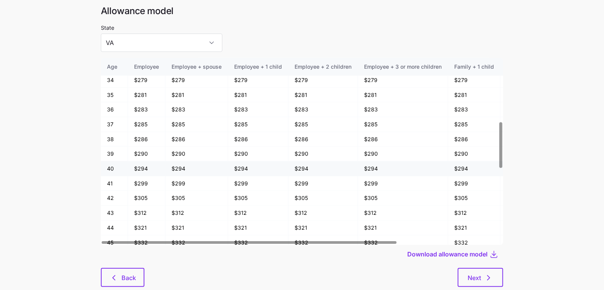
scroll to position [259, 0]
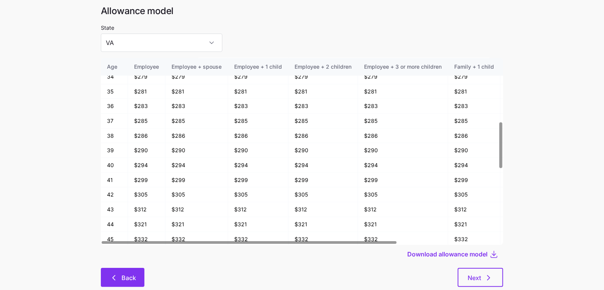
click at [119, 273] on button "Back" at bounding box center [123, 277] width 44 height 19
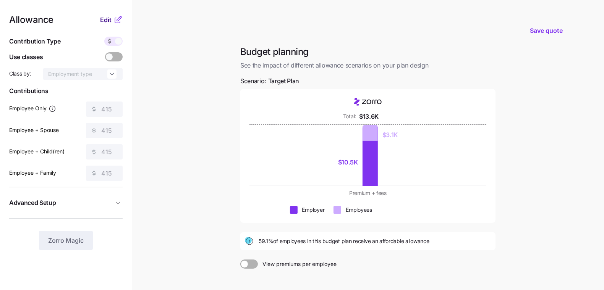
click at [105, 19] on span "Edit" at bounding box center [105, 19] width 11 height 9
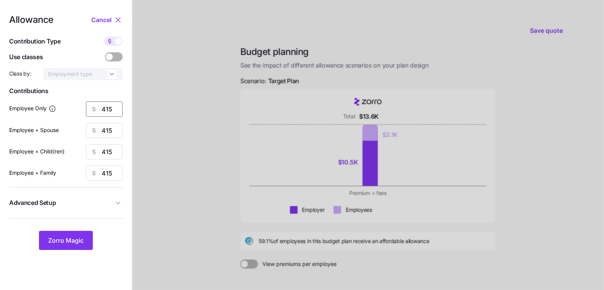
click at [111, 112] on input "415" at bounding box center [104, 109] width 37 height 15
click at [110, 112] on input "415" at bounding box center [104, 109] width 37 height 15
type input "425"
click at [111, 127] on input "415" at bounding box center [104, 130] width 37 height 15
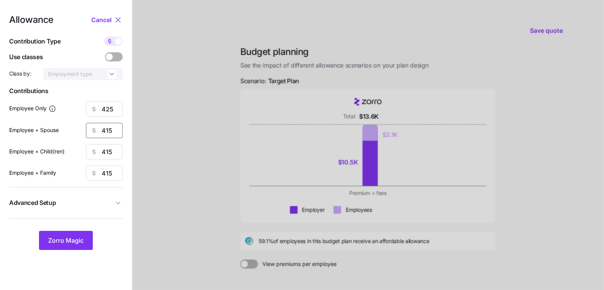
click at [111, 128] on input "415" at bounding box center [104, 130] width 37 height 15
type input "425"
click at [115, 148] on input "415" at bounding box center [104, 151] width 37 height 15
type input "425"
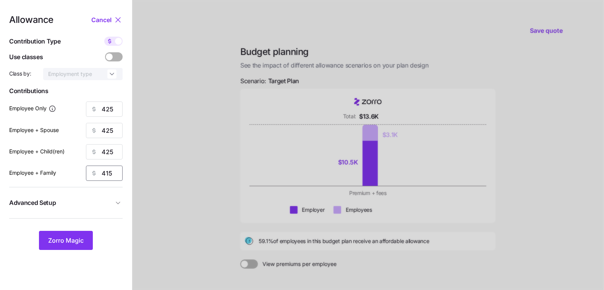
click at [109, 180] on input "415" at bounding box center [104, 173] width 37 height 15
click at [109, 179] on input "415" at bounding box center [104, 173] width 37 height 15
type input "425"
click at [76, 239] on span "Zorro Magic" at bounding box center [66, 240] width 36 height 9
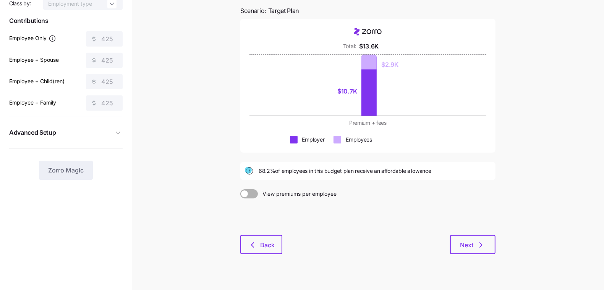
scroll to position [71, 0]
click at [486, 242] on button "Next" at bounding box center [472, 244] width 45 height 19
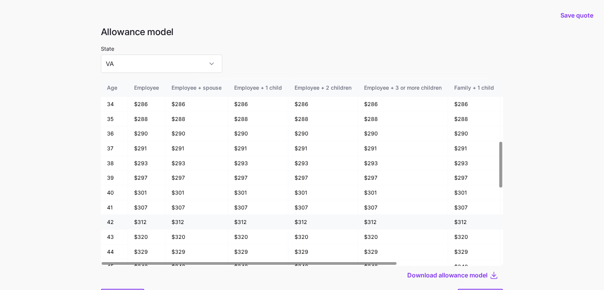
scroll to position [253, 0]
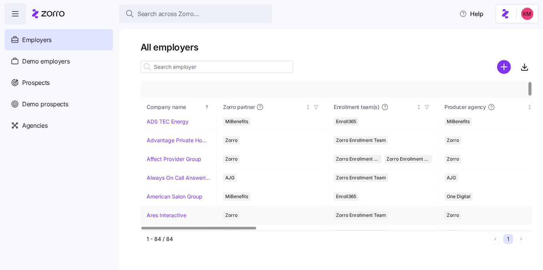
scroll to position [60, 0]
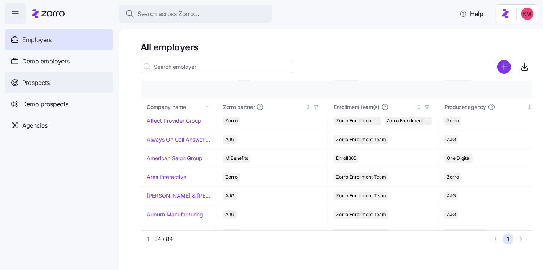
click at [46, 83] on span "Prospects" at bounding box center [35, 83] width 27 height 10
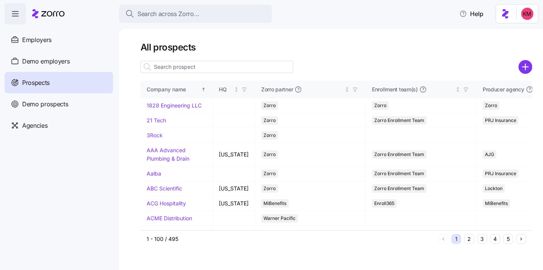
click at [232, 69] on input at bounding box center [216, 67] width 153 height 12
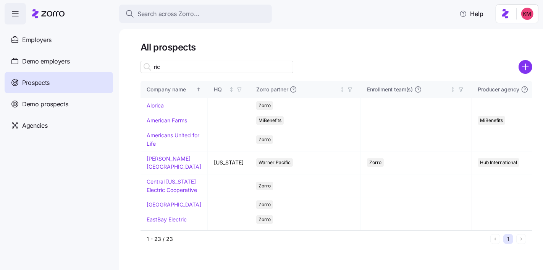
click at [232, 69] on input "ric" at bounding box center [216, 67] width 153 height 12
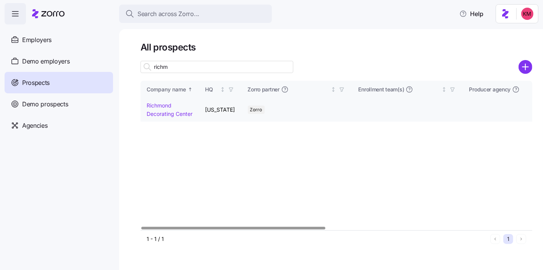
type input "richm"
click at [181, 113] on link "Richmond Decorating Center" at bounding box center [170, 109] width 46 height 15
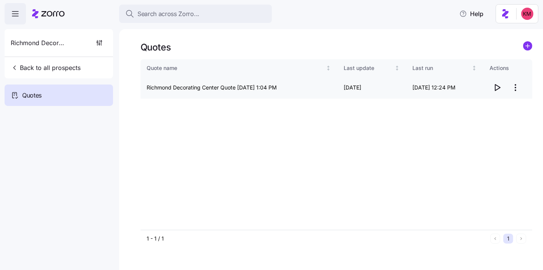
click at [521, 92] on html "Search across Zorro... Help Richmond Decorating Center Back to all prospects Qu…" at bounding box center [271, 171] width 543 height 342
click at [500, 107] on div "Edit quote" at bounding box center [485, 106] width 70 height 12
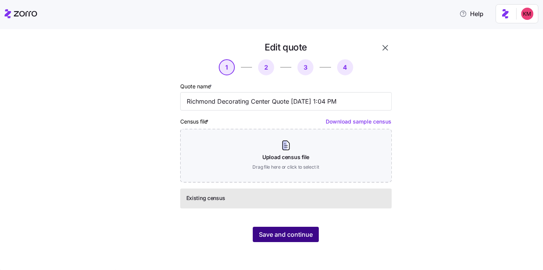
click at [309, 234] on span "Save and continue" at bounding box center [286, 233] width 54 height 9
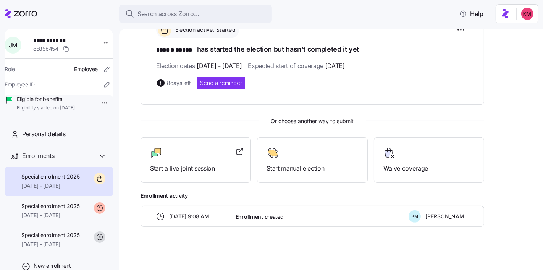
scroll to position [121, 0]
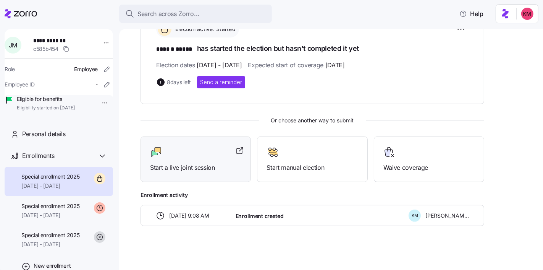
click at [192, 159] on div "Start a live joint session" at bounding box center [195, 159] width 91 height 26
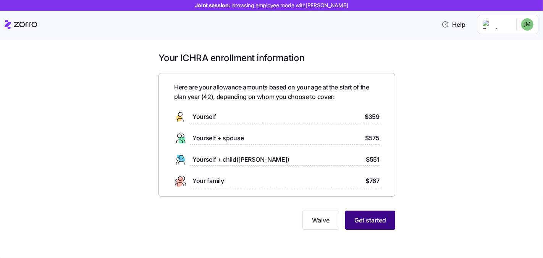
click at [371, 223] on span "Get started" at bounding box center [370, 219] width 32 height 9
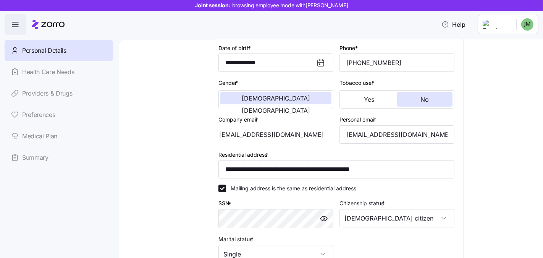
scroll to position [113, 0]
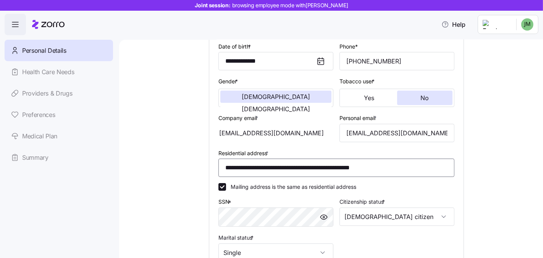
click at [335, 170] on input "**********" at bounding box center [336, 167] width 236 height 18
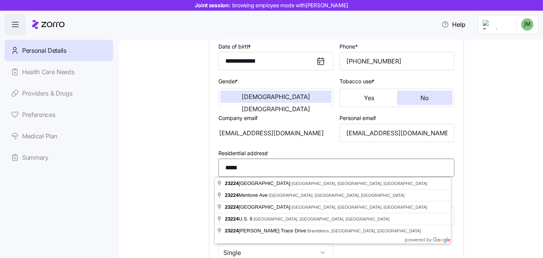
click at [254, 167] on input "*****" at bounding box center [336, 167] width 236 height 18
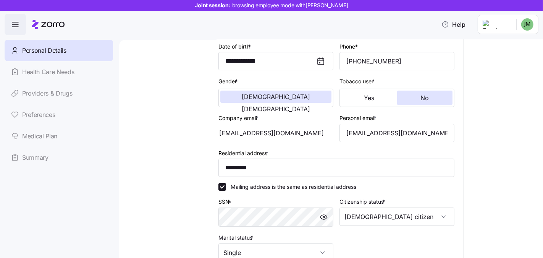
type input "**********"
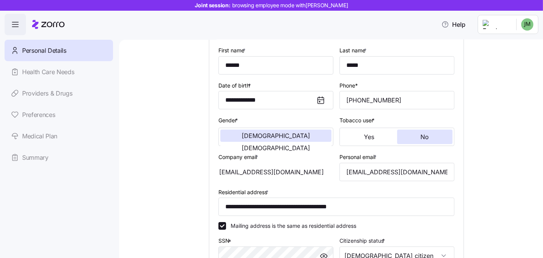
scroll to position [76, 0]
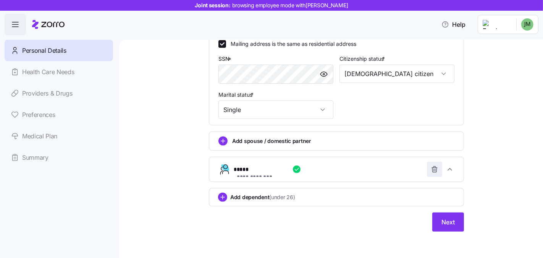
click at [433, 168] on icon "button" at bounding box center [435, 169] width 8 height 8
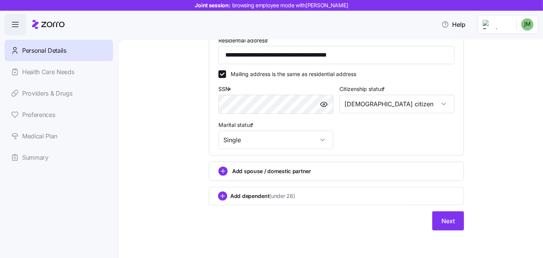
scroll to position [225, 0]
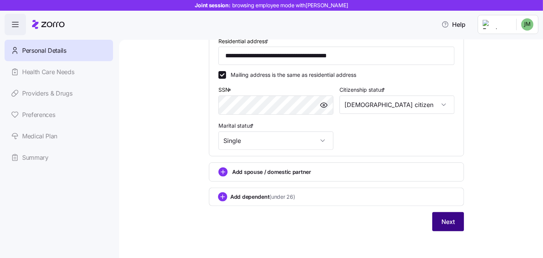
click at [447, 216] on button "Next" at bounding box center [448, 221] width 32 height 19
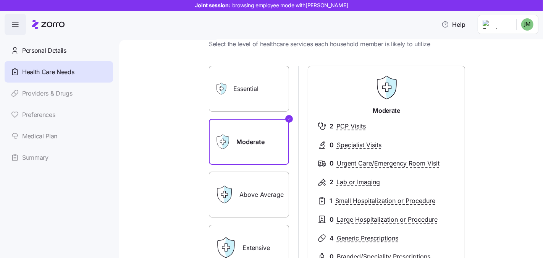
scroll to position [131, 0]
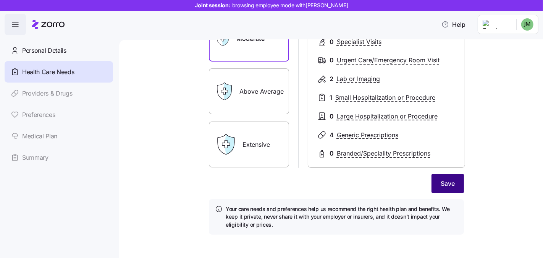
click at [441, 184] on span "Save" at bounding box center [448, 183] width 14 height 9
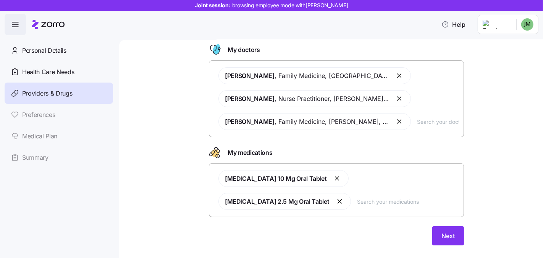
scroll to position [48, 0]
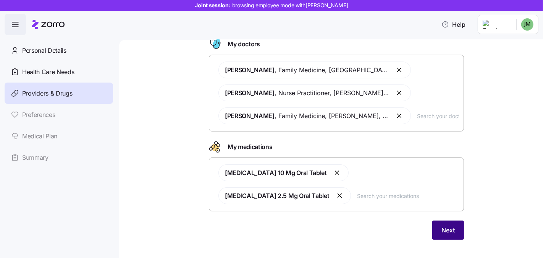
click at [442, 225] on span "Next" at bounding box center [447, 229] width 13 height 9
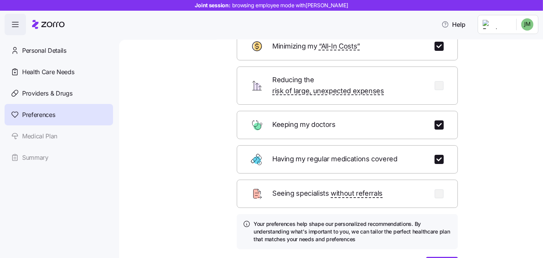
scroll to position [96, 0]
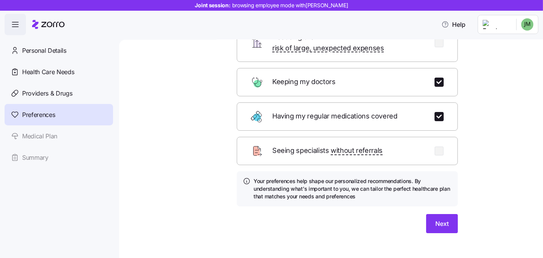
click at [458, 219] on div "Which of these are most important to you? Select up to 3 of the most important …" at bounding box center [347, 99] width 233 height 286
click at [444, 219] on span "Next" at bounding box center [441, 223] width 13 height 9
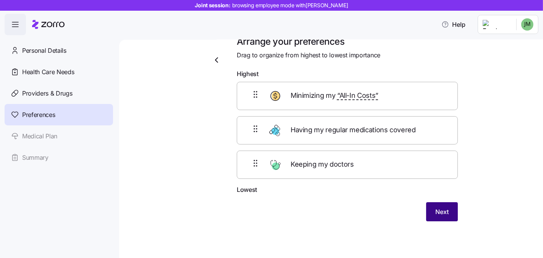
scroll to position [15, 0]
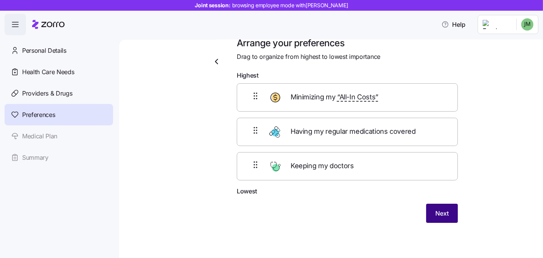
click at [444, 210] on span "Next" at bounding box center [441, 212] width 13 height 9
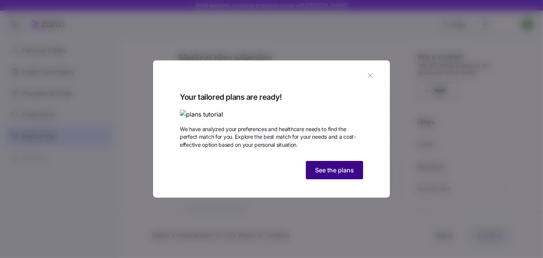
click at [329, 174] on span "See the plans" at bounding box center [334, 169] width 39 height 9
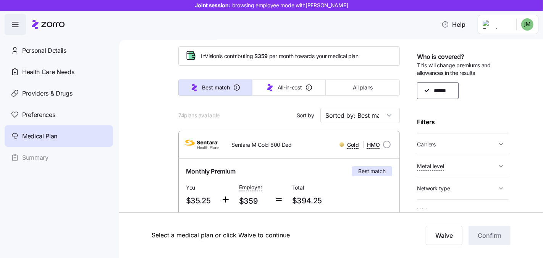
scroll to position [14, 0]
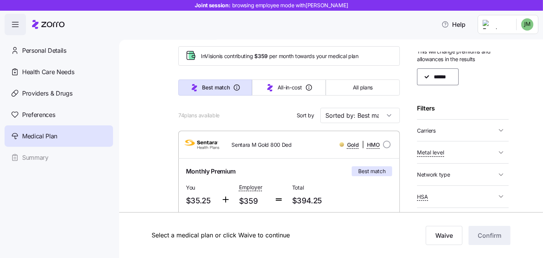
click at [454, 131] on span "Carriers" at bounding box center [456, 131] width 79 height 10
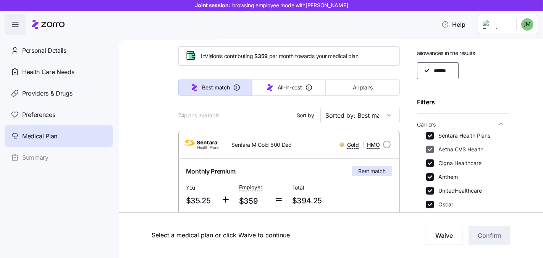
scroll to position [27, 0]
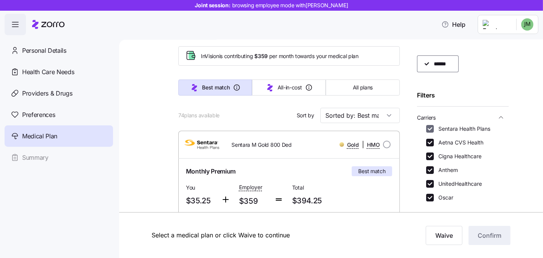
click at [431, 130] on input "Sentara Health Plans" at bounding box center [430, 129] width 8 height 8
checkbox input "false"
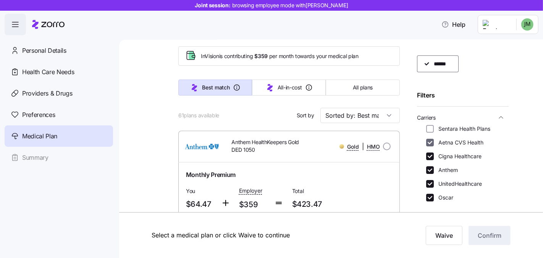
click at [429, 141] on input "Aetna CVS Health" at bounding box center [430, 143] width 8 height 8
checkbox input "false"
click at [429, 165] on div "Sentara Health Plans Aetna CVS Health Cigna Healthcare Anthem UnitedHealthcare …" at bounding box center [462, 163] width 73 height 76
click at [430, 174] on div "Sentara Health Plans Aetna CVS Health Cigna Healthcare Anthem UnitedHealthcare …" at bounding box center [462, 163] width 73 height 76
drag, startPoint x: 428, startPoint y: 167, endPoint x: 429, endPoint y: 148, distance: 19.1
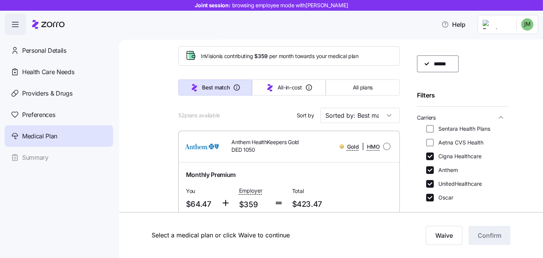
click at [428, 167] on input "Anthem" at bounding box center [430, 170] width 8 height 8
checkbox input "false"
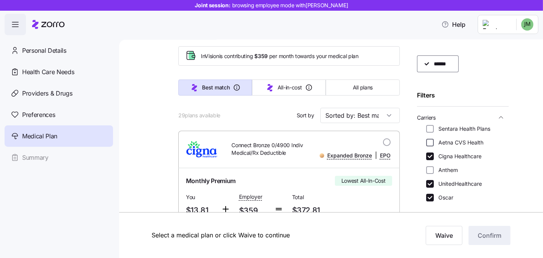
click at [429, 145] on input "Aetna CVS Health" at bounding box center [430, 143] width 8 height 8
checkbox input "true"
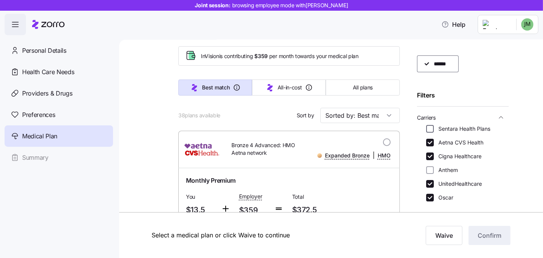
click at [433, 129] on input "Sentara Health Plans" at bounding box center [430, 129] width 8 height 8
checkbox input "true"
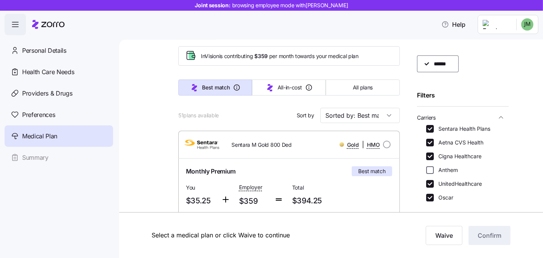
click at [430, 166] on input "Anthem" at bounding box center [430, 170] width 8 height 8
checkbox input "true"
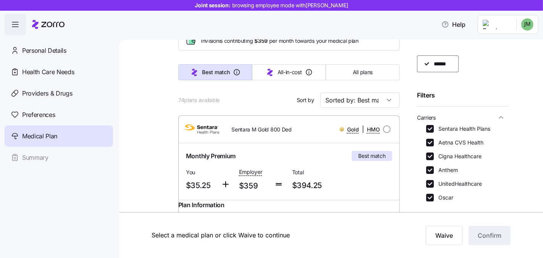
scroll to position [53, 0]
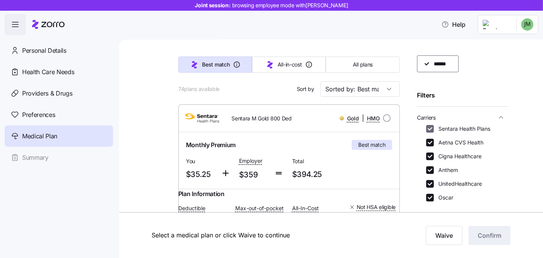
click at [431, 128] on input "Sentara Health Plans" at bounding box center [430, 129] width 8 height 8
checkbox input "false"
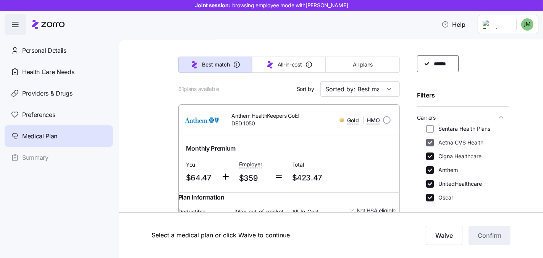
click at [430, 140] on input "Aetna CVS Health" at bounding box center [430, 143] width 8 height 8
checkbox input "false"
click at [429, 166] on input "Anthem" at bounding box center [430, 170] width 8 height 8
checkbox input "false"
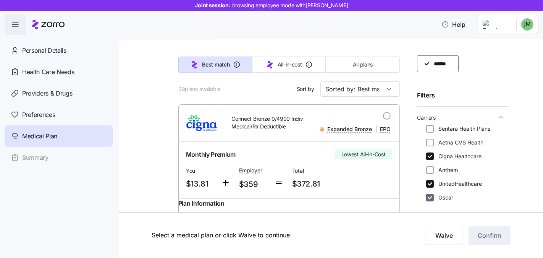
drag, startPoint x: 430, startPoint y: 183, endPoint x: 431, endPoint y: 200, distance: 17.2
click at [430, 183] on input "UnitedHealthcare" at bounding box center [430, 184] width 8 height 8
checkbox input "false"
click at [431, 199] on input "Oscar" at bounding box center [430, 198] width 8 height 8
checkbox input "false"
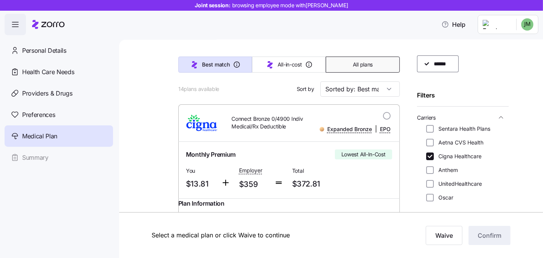
click at [337, 68] on button "All plans" at bounding box center [363, 64] width 74 height 16
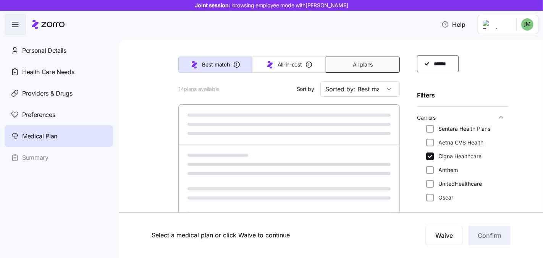
type input "Sorted by: Premium"
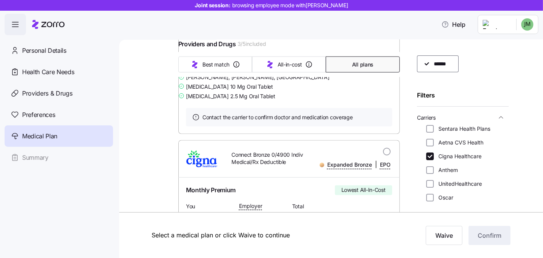
scroll to position [1110, 0]
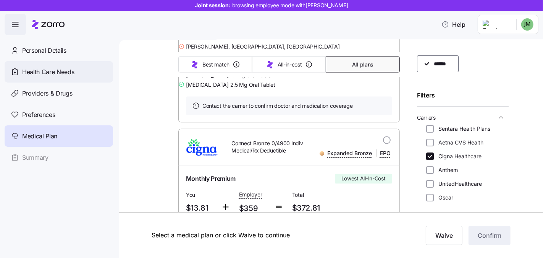
click at [50, 67] on span "Health Care Needs" at bounding box center [48, 72] width 52 height 10
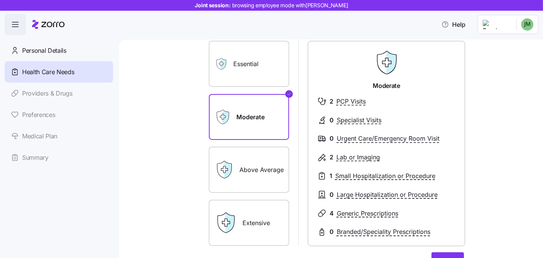
scroll to position [56, 0]
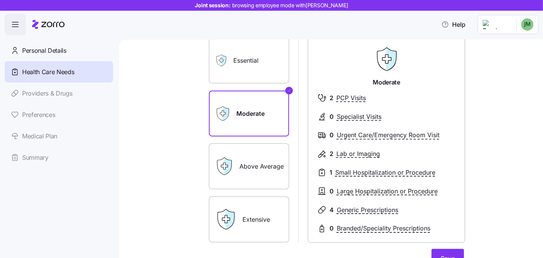
click at [24, 92] on link "Providers & Drugs" at bounding box center [59, 92] width 108 height 21
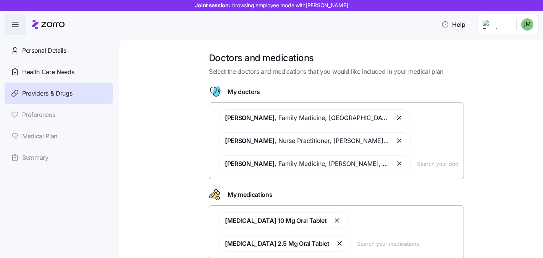
click at [45, 111] on link "Preferences" at bounding box center [59, 114] width 108 height 21
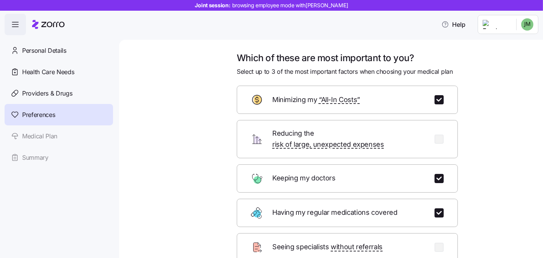
click at [63, 129] on link "Medical Plan" at bounding box center [59, 135] width 108 height 21
click at [43, 153] on link "Summary" at bounding box center [59, 157] width 108 height 21
click at [43, 156] on link "Summary" at bounding box center [59, 157] width 108 height 21
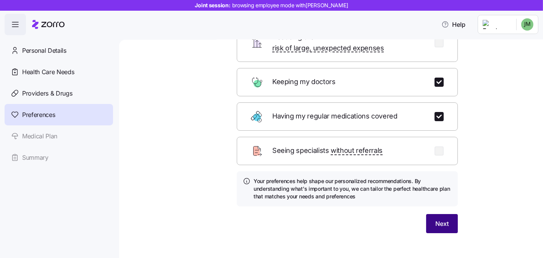
click at [436, 219] on span "Next" at bounding box center [441, 223] width 13 height 9
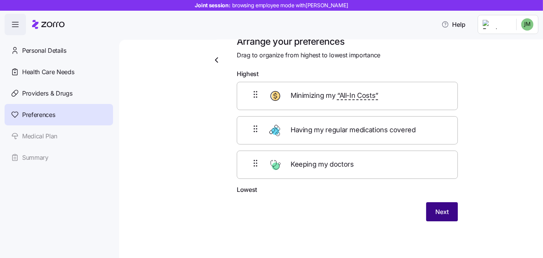
scroll to position [15, 0]
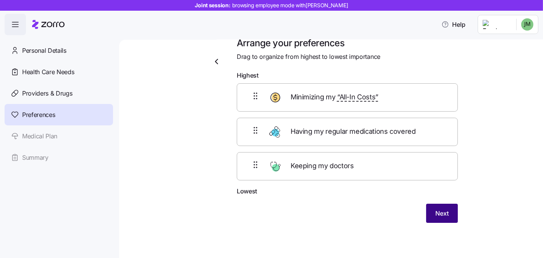
click at [448, 213] on button "Next" at bounding box center [442, 212] width 32 height 19
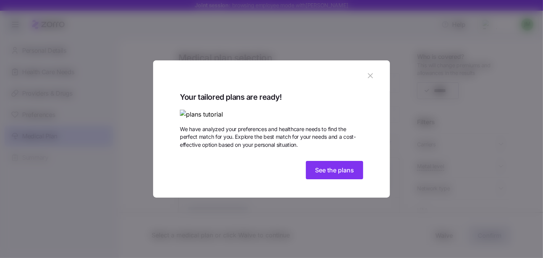
click at [367, 71] on icon "button" at bounding box center [370, 75] width 8 height 8
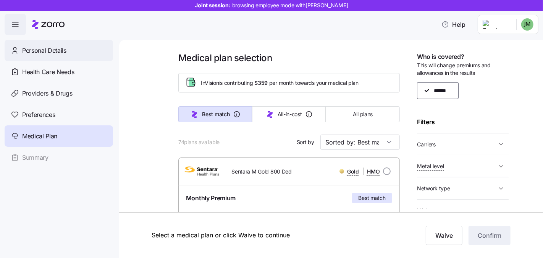
click at [44, 46] on span "Personal Details" at bounding box center [44, 51] width 44 height 10
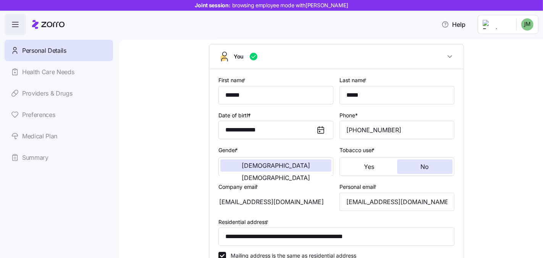
scroll to position [45, 0]
click at [37, 158] on link "Summary" at bounding box center [59, 157] width 108 height 21
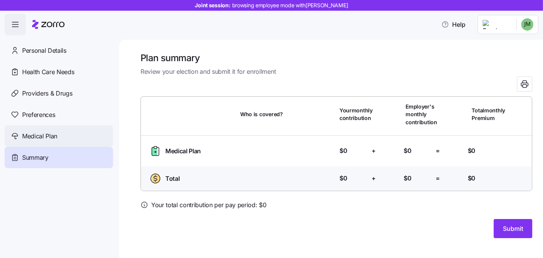
click at [36, 138] on span "Medical Plan" at bounding box center [39, 136] width 35 height 10
click at [46, 139] on span "Medical Plan" at bounding box center [39, 136] width 35 height 10
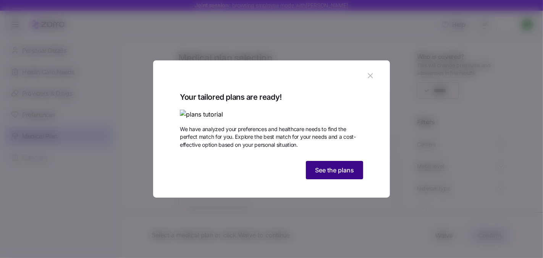
click at [338, 174] on span "See the plans" at bounding box center [334, 169] width 39 height 9
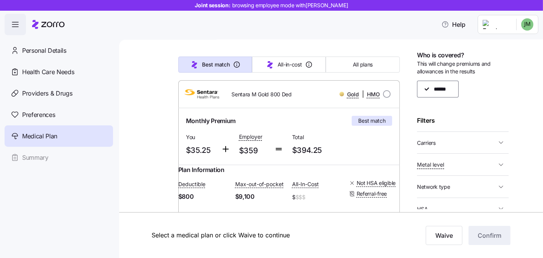
scroll to position [3, 0]
click at [455, 140] on span "Carriers" at bounding box center [456, 141] width 79 height 10
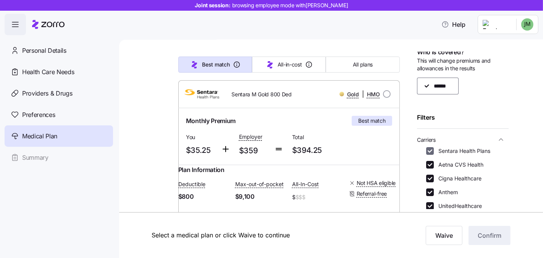
scroll to position [5, 0]
click at [431, 148] on input "Sentara Health Plans" at bounding box center [430, 151] width 8 height 8
checkbox input "false"
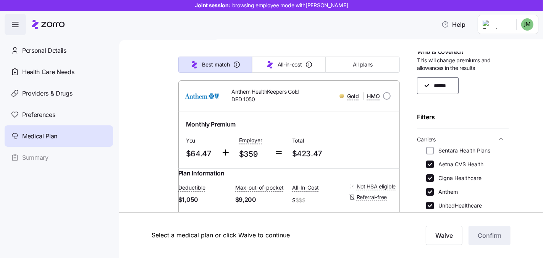
click at [431, 169] on div "Sentara Health Plans Aetna CVS Health Cigna Healthcare Anthem UnitedHealthcare …" at bounding box center [462, 185] width 73 height 76
click at [430, 166] on input "Aetna CVS Health" at bounding box center [430, 164] width 8 height 8
checkbox input "false"
click at [429, 192] on input "Anthem" at bounding box center [430, 192] width 8 height 8
checkbox input "false"
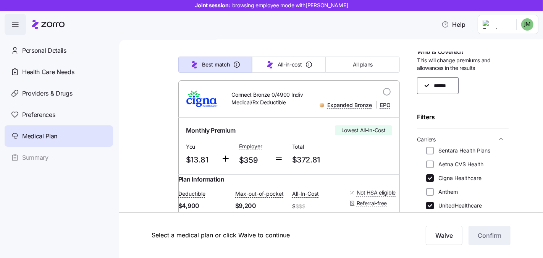
click at [429, 200] on div "Sentara Health Plans Aetna CVS Health Cigna Healthcare Anthem UnitedHealthcare …" at bounding box center [462, 185] width 73 height 76
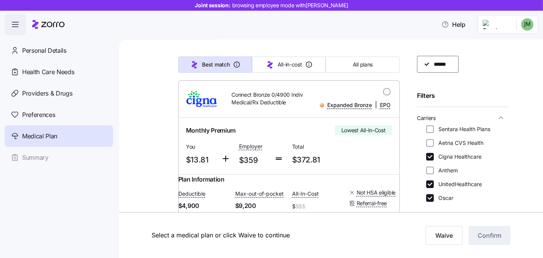
scroll to position [74, 0]
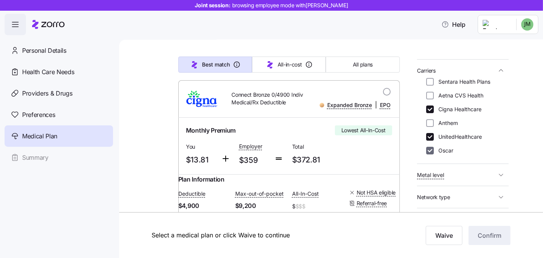
drag, startPoint x: 429, startPoint y: 136, endPoint x: 430, endPoint y: 152, distance: 15.7
click at [429, 137] on input "UnitedHealthcare" at bounding box center [430, 137] width 8 height 8
checkbox input "false"
click at [430, 152] on input "Oscar" at bounding box center [430, 151] width 8 height 8
checkbox input "false"
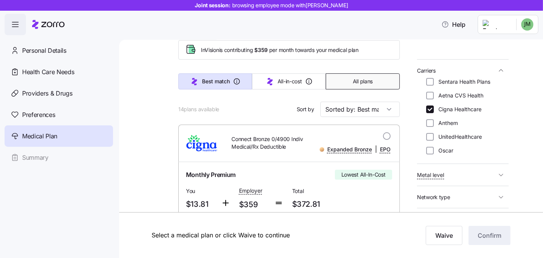
scroll to position [0, 0]
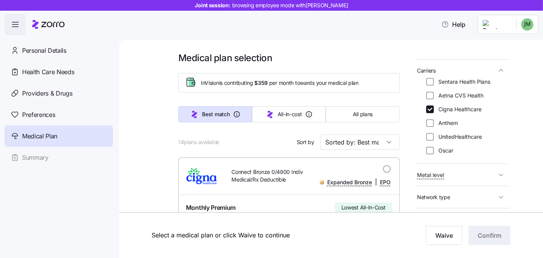
drag, startPoint x: 354, startPoint y: 113, endPoint x: 400, endPoint y: 103, distance: 46.7
click at [372, 113] on button "All plans" at bounding box center [363, 114] width 74 height 16
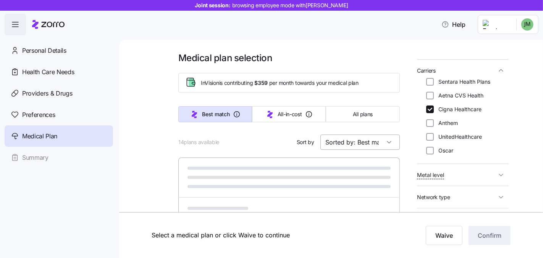
click at [366, 140] on input "Sorted by: Best match" at bounding box center [359, 141] width 79 height 15
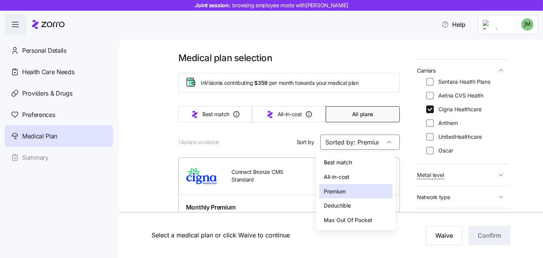
click at [343, 208] on div "Deductible" at bounding box center [355, 205] width 73 height 15
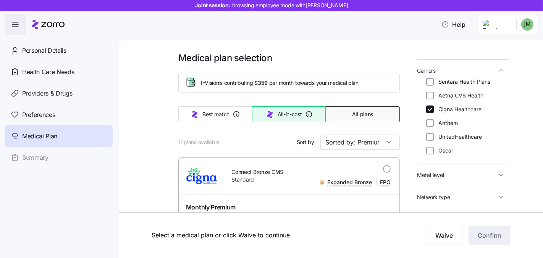
type input "Sorted by: Deductible"
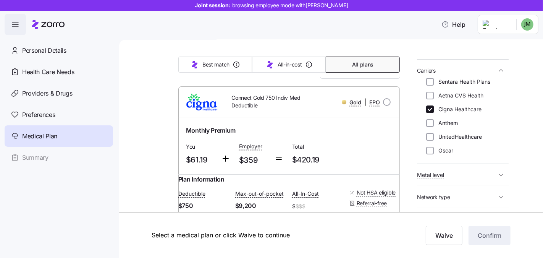
scroll to position [81, 0]
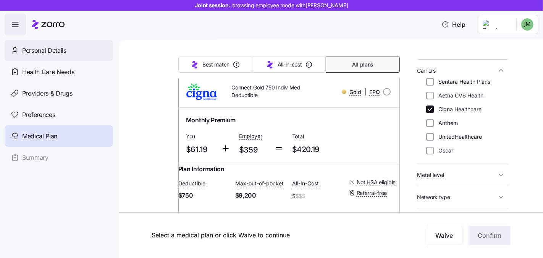
click at [69, 47] on div "Personal Details" at bounding box center [59, 50] width 108 height 21
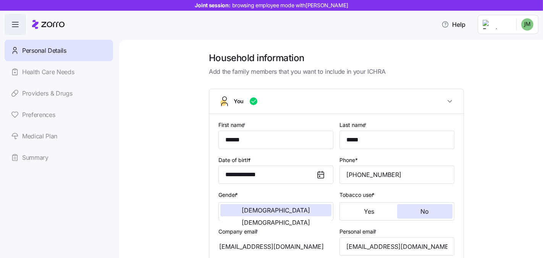
click at [43, 131] on link "Medical Plan" at bounding box center [59, 135] width 108 height 21
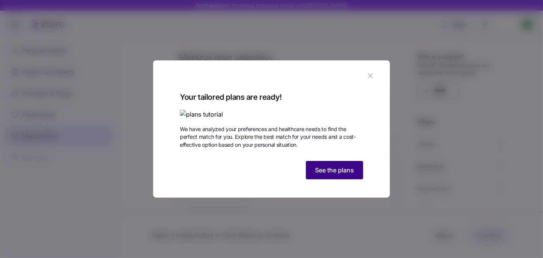
click at [352, 174] on span "See the plans" at bounding box center [334, 169] width 39 height 9
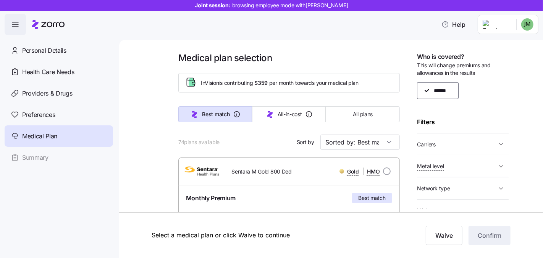
scroll to position [8, 0]
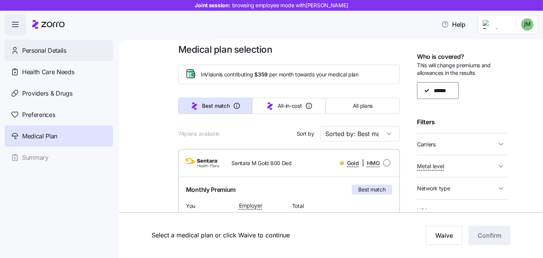
click at [86, 47] on div "Personal Details" at bounding box center [59, 50] width 108 height 21
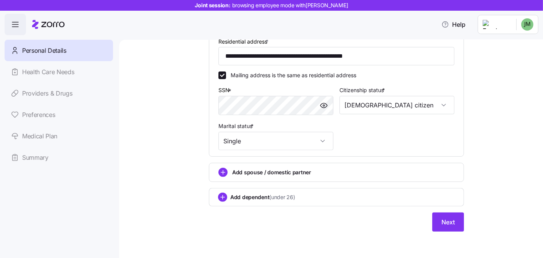
scroll to position [225, 0]
click at [219, 176] on div "Add spouse / domestic partner" at bounding box center [336, 171] width 255 height 19
click at [220, 173] on circle "add icon" at bounding box center [223, 172] width 8 height 8
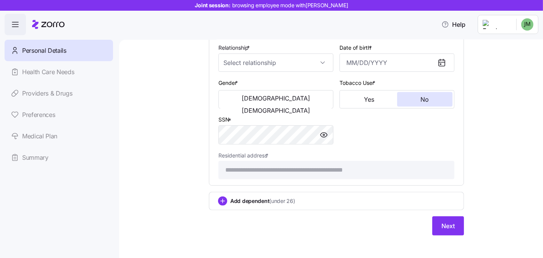
scroll to position [415, 0]
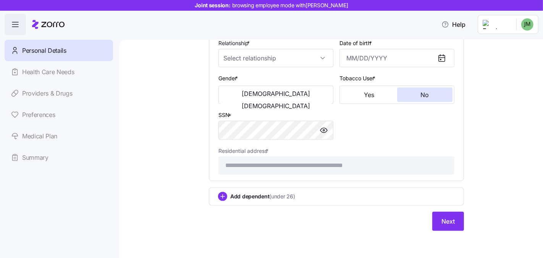
click at [33, 131] on link "Medical Plan" at bounding box center [59, 135] width 108 height 21
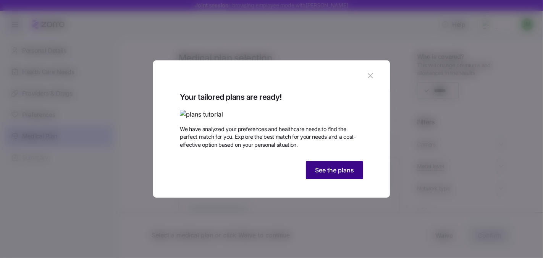
click at [331, 182] on div "Your tailored plans are ready! We have analyzed your preferences and healthcare…" at bounding box center [271, 136] width 183 height 91
click at [329, 174] on span "See the plans" at bounding box center [334, 169] width 39 height 9
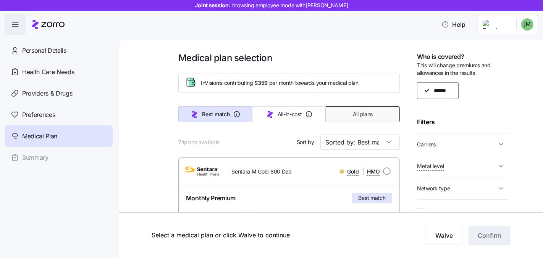
click at [362, 116] on span "All plans" at bounding box center [363, 114] width 20 height 8
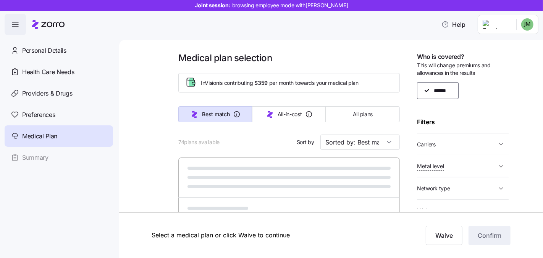
type input "Sorted by: Premium"
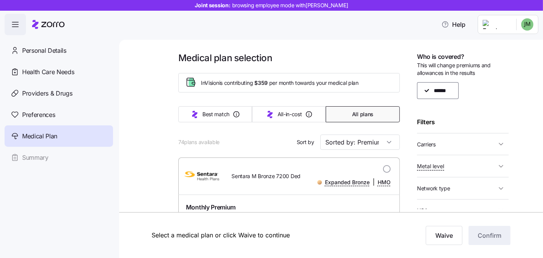
click at [452, 143] on span "Carriers" at bounding box center [456, 144] width 79 height 10
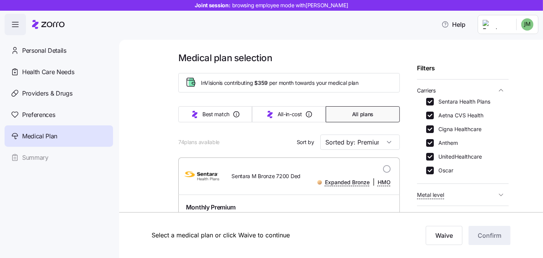
scroll to position [57, 0]
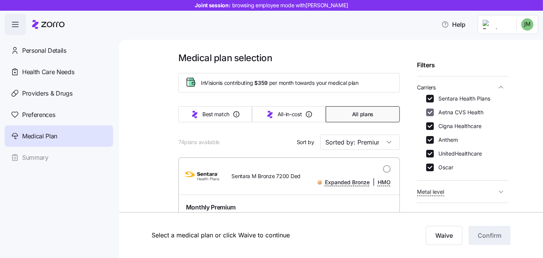
drag, startPoint x: 432, startPoint y: 98, endPoint x: 430, endPoint y: 112, distance: 14.3
click at [432, 98] on input "Sentara Health Plans" at bounding box center [430, 99] width 8 height 8
checkbox input "false"
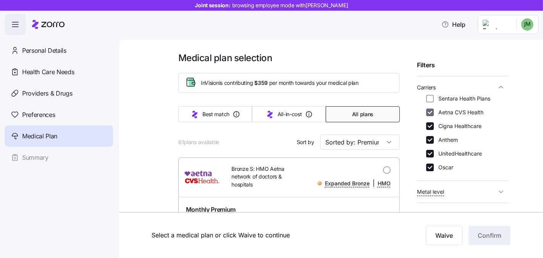
click at [429, 112] on input "Aetna CVS Health" at bounding box center [430, 112] width 8 height 8
checkbox input "false"
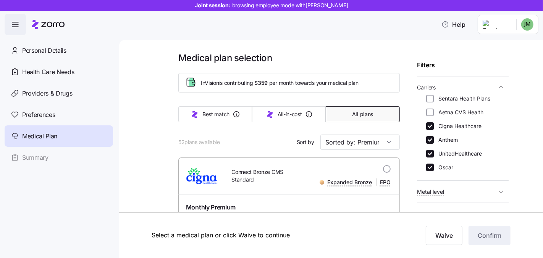
drag, startPoint x: 428, startPoint y: 137, endPoint x: 429, endPoint y: 148, distance: 11.1
click at [428, 137] on input "Anthem" at bounding box center [430, 140] width 8 height 8
checkbox input "false"
click at [430, 153] on input "UnitedHealthcare" at bounding box center [430, 154] width 8 height 8
checkbox input "false"
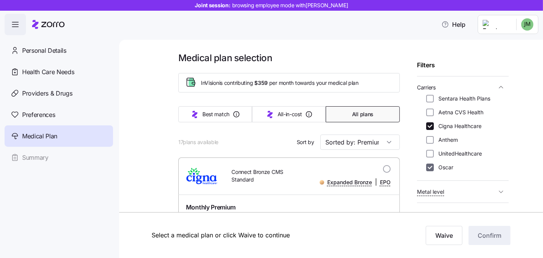
click at [429, 169] on input "Oscar" at bounding box center [430, 167] width 8 height 8
checkbox input "false"
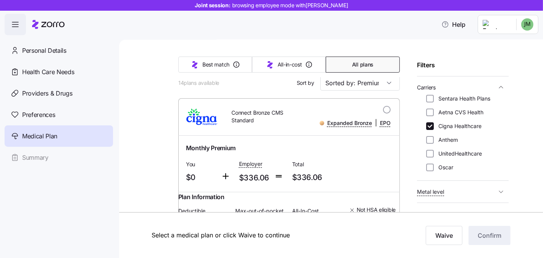
scroll to position [55, 0]
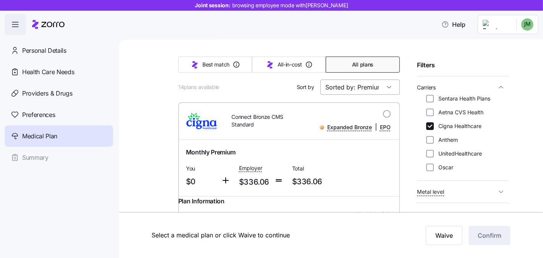
click at [370, 93] on input "Sorted by: Premium" at bounding box center [359, 86] width 79 height 15
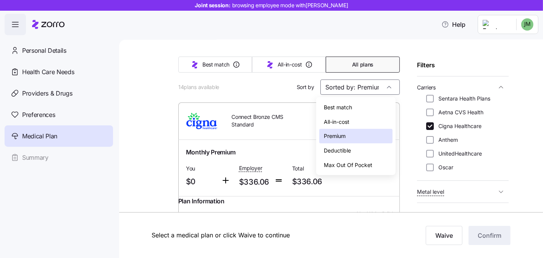
click at [355, 152] on div "Deductible" at bounding box center [355, 150] width 73 height 15
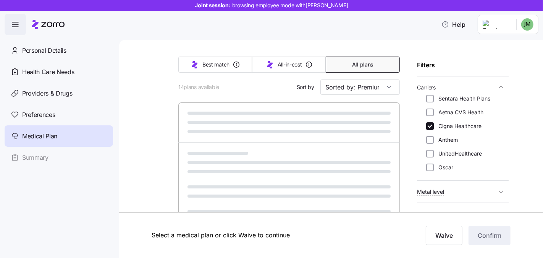
type input "Sorted by: Deductible"
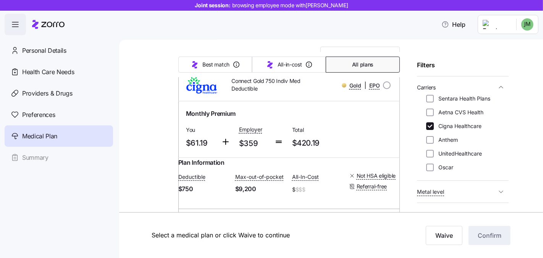
scroll to position [89, 0]
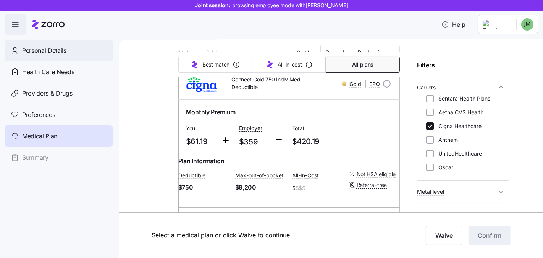
click at [47, 48] on span "Personal Details" at bounding box center [44, 51] width 44 height 10
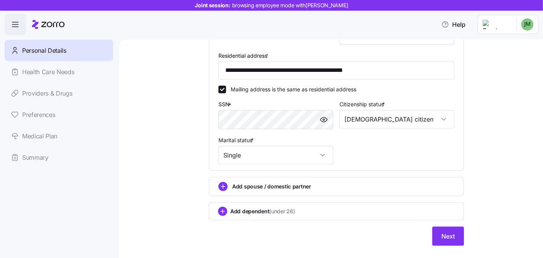
scroll to position [225, 0]
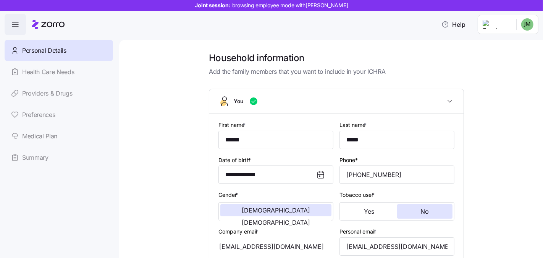
scroll to position [225, 0]
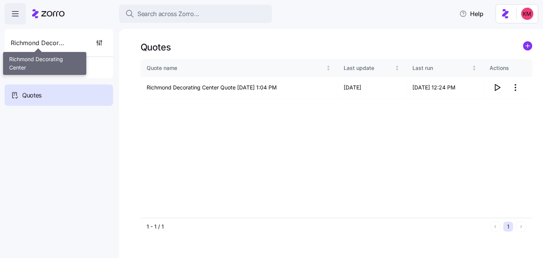
click at [26, 44] on span "Richmond Decorating Center" at bounding box center [38, 43] width 55 height 10
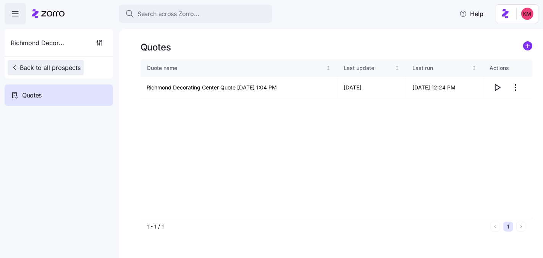
click at [26, 65] on span "Back to all prospects" at bounding box center [46, 67] width 70 height 9
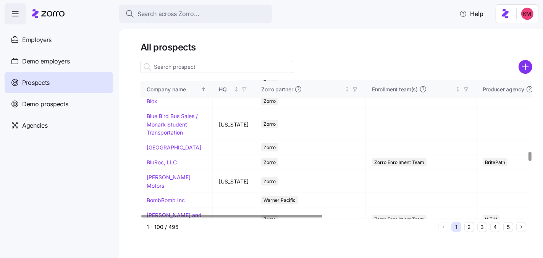
scroll to position [1022, 0]
click at [160, 135] on link "Blue Bird Bus Sales / Monark Student Transportation" at bounding box center [172, 123] width 51 height 23
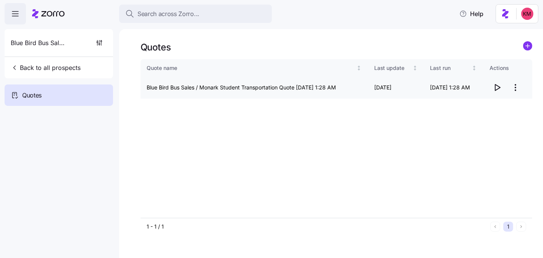
click at [497, 82] on span "button" at bounding box center [497, 87] width 15 height 15
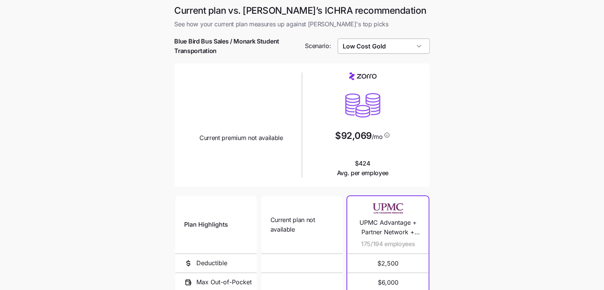
click at [385, 51] on input "Low Cost Gold" at bounding box center [383, 46] width 92 height 15
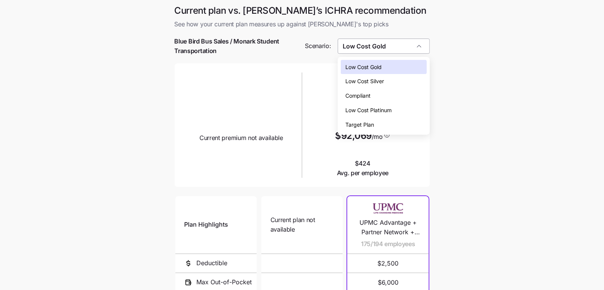
click at [385, 49] on input "Low Cost Gold" at bounding box center [383, 46] width 92 height 15
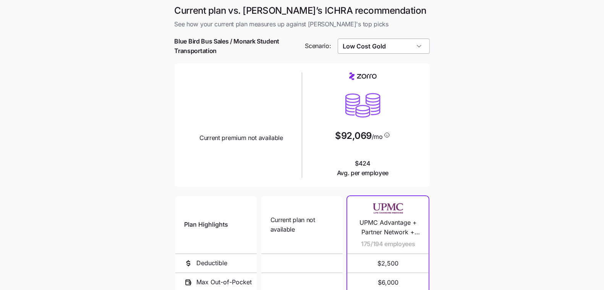
click at [387, 51] on input "Low Cost Gold" at bounding box center [383, 46] width 92 height 15
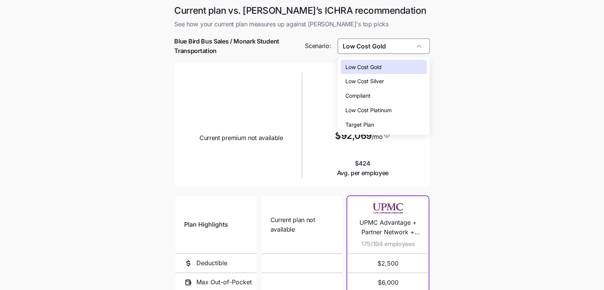
click at [394, 82] on div "Low Cost Silver" at bounding box center [384, 81] width 86 height 15
type input "Low Cost Silver"
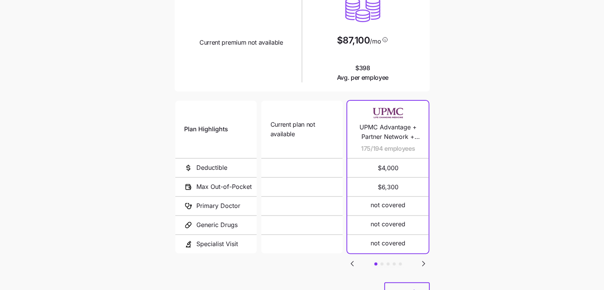
scroll to position [130, 0]
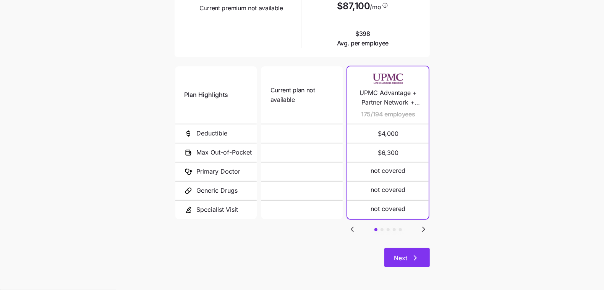
click at [411, 255] on icon "button" at bounding box center [414, 257] width 9 height 9
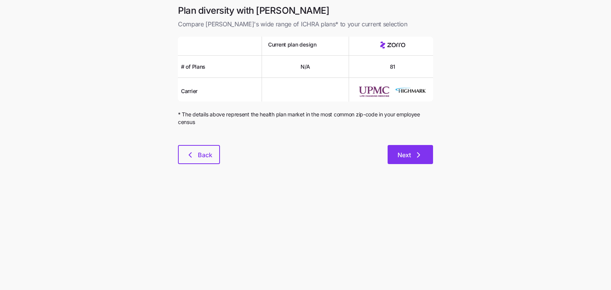
click at [425, 162] on button "Next" at bounding box center [409, 154] width 45 height 19
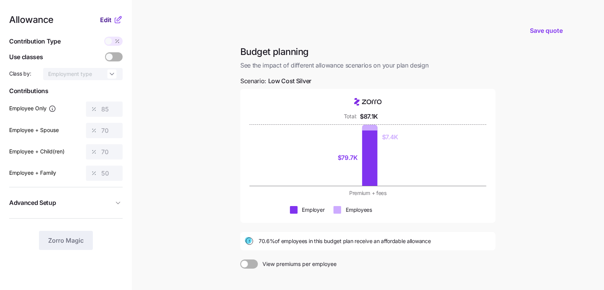
click at [106, 18] on span "Edit" at bounding box center [105, 19] width 11 height 9
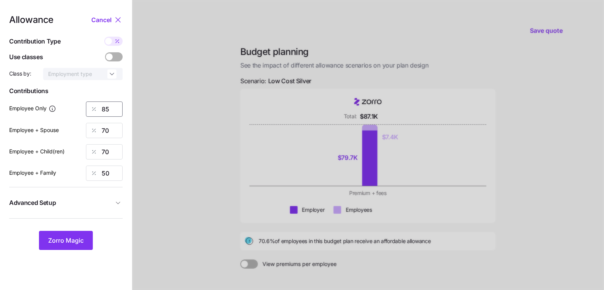
click at [111, 108] on input "85" at bounding box center [104, 109] width 37 height 15
click at [111, 52] on div "Allowance Cancel Contribution Type Use classes Class by: Employment type Contri…" at bounding box center [65, 132] width 113 height 235
click at [109, 36] on div "Allowance Cancel Contribution Type Use classes Class by: Employment type Contri…" at bounding box center [65, 132] width 113 height 235
click at [111, 42] on span at bounding box center [108, 41] width 7 height 7
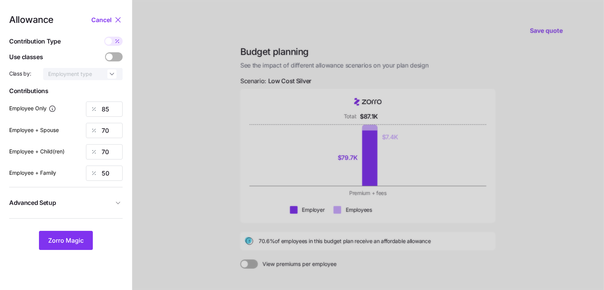
click at [104, 37] on input "checkbox" at bounding box center [104, 37] width 0 height 0
type input "506"
type input "834"
type input "623"
type input "743"
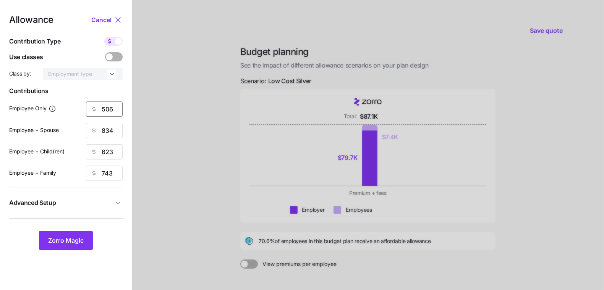
click at [106, 111] on input "506" at bounding box center [104, 109] width 37 height 15
type input "225"
click at [108, 132] on input "834" at bounding box center [104, 130] width 37 height 15
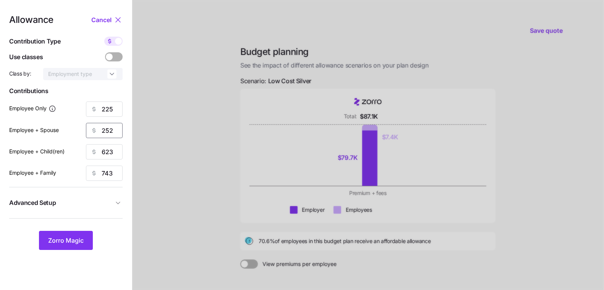
click at [108, 128] on input "252" at bounding box center [104, 130] width 37 height 15
type input "225"
click at [110, 148] on input "623" at bounding box center [104, 151] width 37 height 15
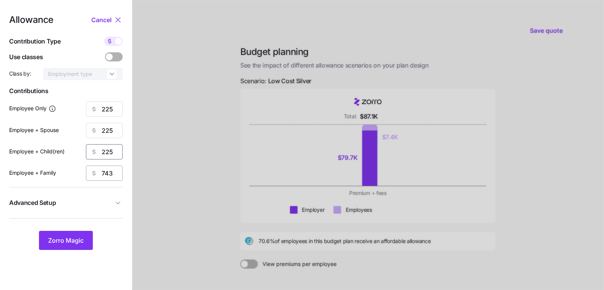
type input "225"
click at [110, 171] on input "743" at bounding box center [104, 173] width 37 height 15
click at [113, 168] on input "252" at bounding box center [104, 173] width 37 height 15
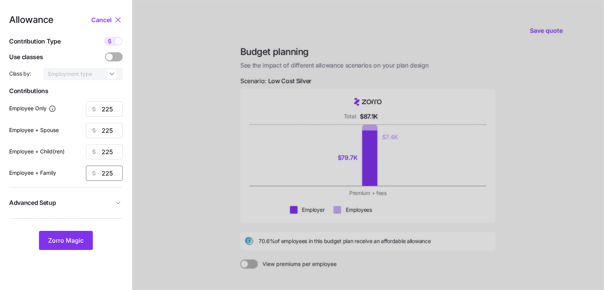
type input "225"
click at [118, 200] on icon "button" at bounding box center [118, 203] width 8 height 8
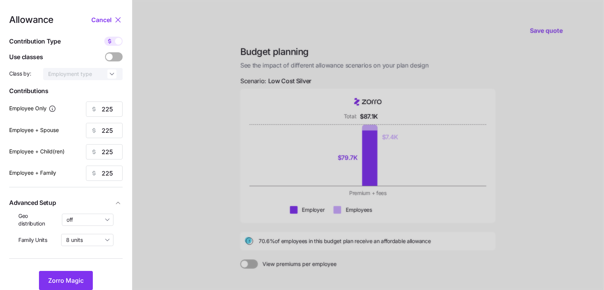
drag, startPoint x: 105, startPoint y: 216, endPoint x: 102, endPoint y: 226, distance: 9.9
click at [105, 216] on input "off" at bounding box center [88, 220] width 52 height 12
click at [86, 258] on div "By state (3)" at bounding box center [87, 264] width 45 height 13
type input "By state (3)"
click at [81, 273] on button "Zorro Magic" at bounding box center [66, 280] width 54 height 19
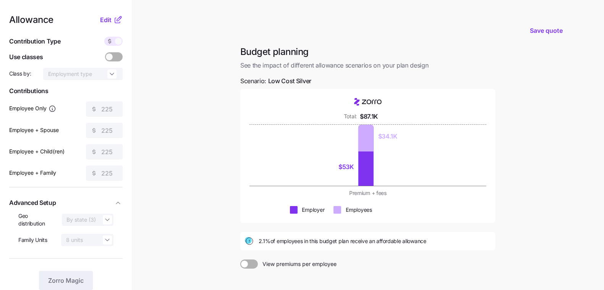
drag, startPoint x: 209, startPoint y: 149, endPoint x: 213, endPoint y: 146, distance: 4.4
click at [211, 148] on main "Save quote Budget planning See the impact of different allowance scenarios on y…" at bounding box center [302, 186] width 604 height 373
click at [547, 29] on span "Save quote" at bounding box center [545, 30] width 33 height 9
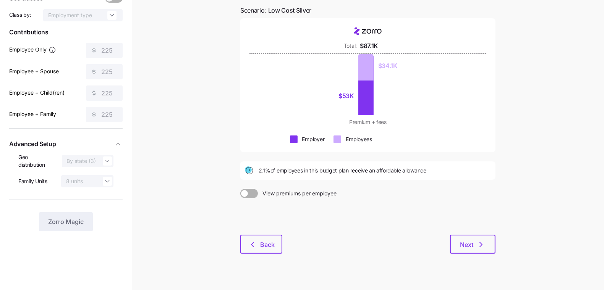
scroll to position [71, 0]
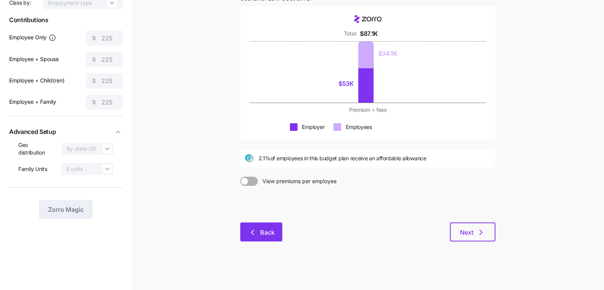
click at [266, 237] on button "Back" at bounding box center [261, 232] width 42 height 19
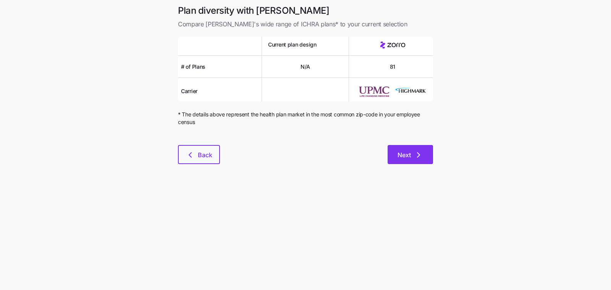
click at [396, 149] on button "Next" at bounding box center [409, 154] width 45 height 19
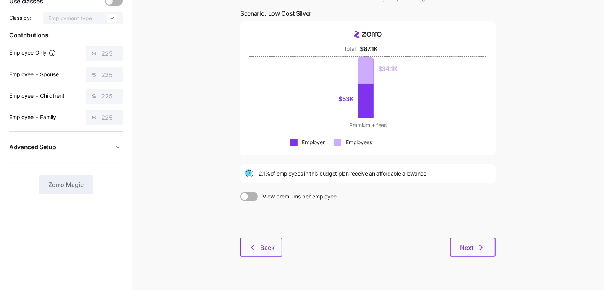
scroll to position [56, 0]
click at [484, 245] on icon "button" at bounding box center [480, 247] width 9 height 9
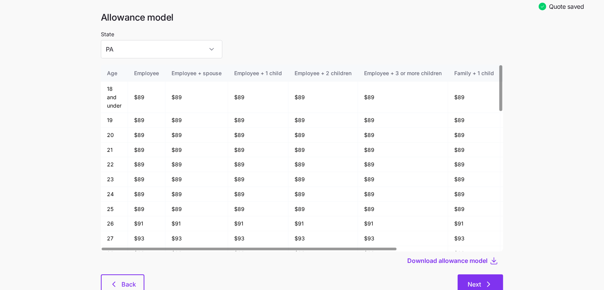
scroll to position [40, 0]
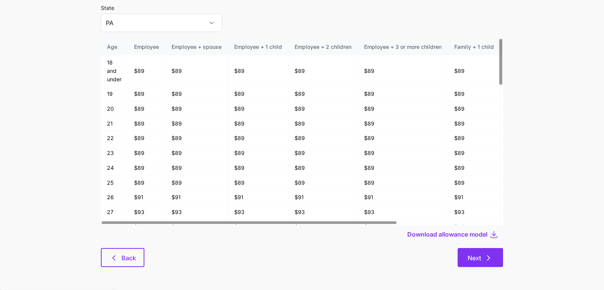
click at [462, 251] on button "Next" at bounding box center [479, 257] width 45 height 19
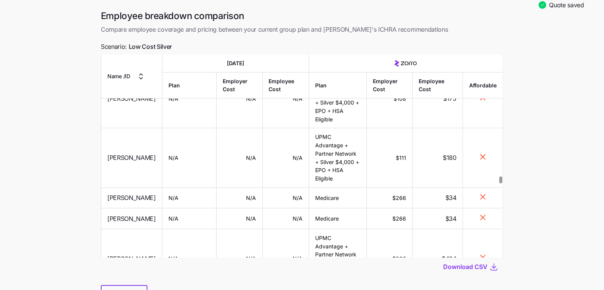
scroll to position [52, 0]
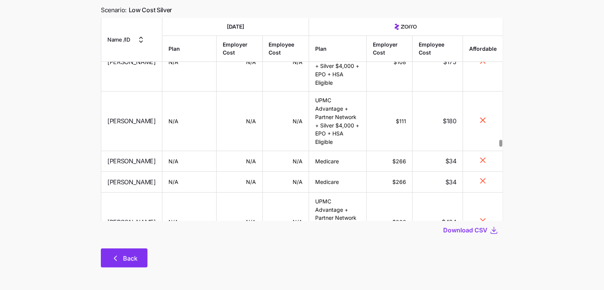
click at [123, 260] on span "Back" at bounding box center [130, 258] width 15 height 9
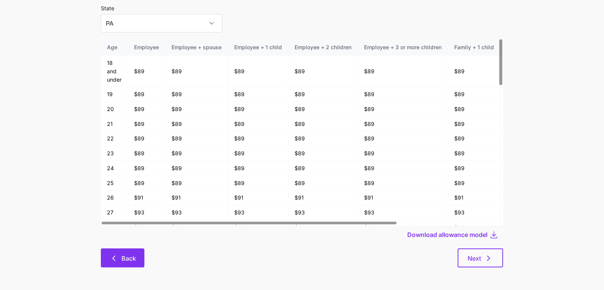
scroll to position [40, 0]
click at [110, 260] on icon "button" at bounding box center [113, 257] width 9 height 9
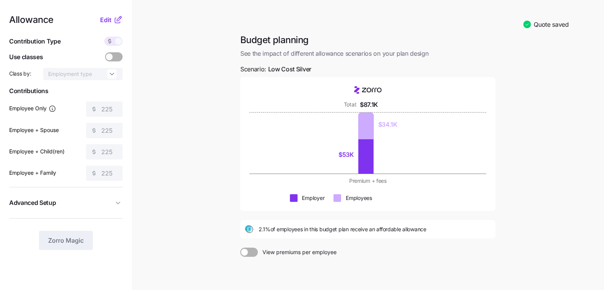
click at [189, 126] on main "Quote saved Budget planning See the impact of different allowance scenarios on …" at bounding box center [302, 181] width 604 height 362
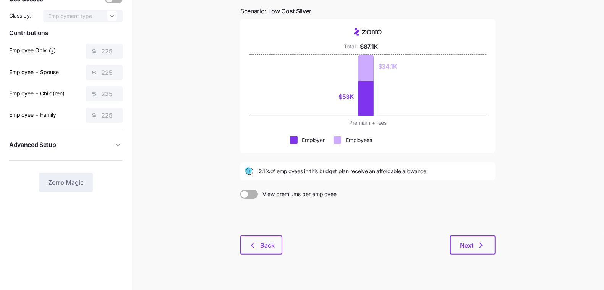
scroll to position [71, 0]
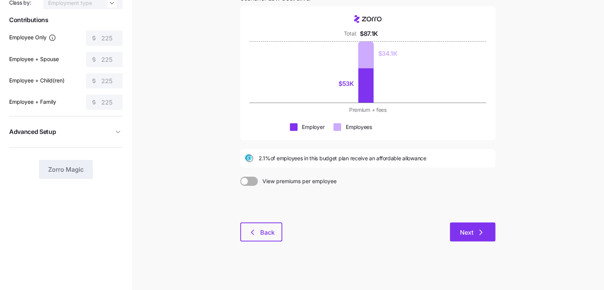
click at [476, 232] on span "Next" at bounding box center [473, 232] width 26 height 9
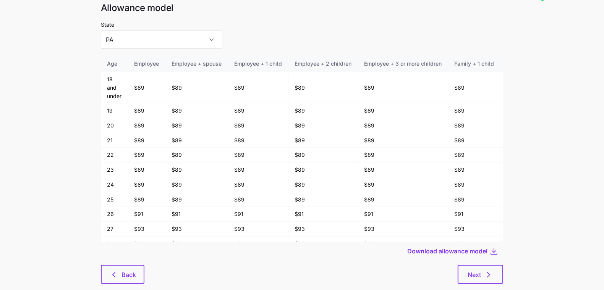
scroll to position [40, 0]
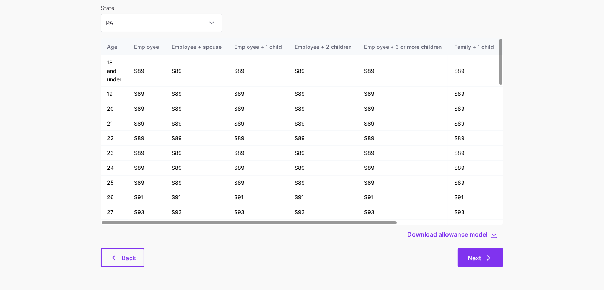
click at [484, 249] on button "Next" at bounding box center [479, 257] width 45 height 19
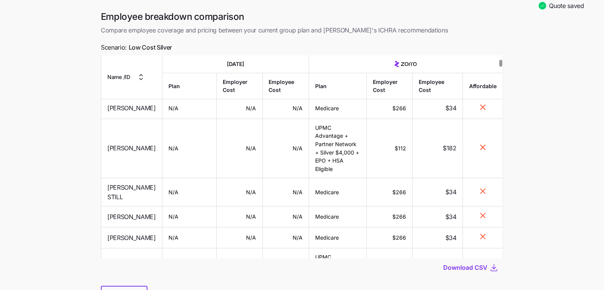
scroll to position [52, 0]
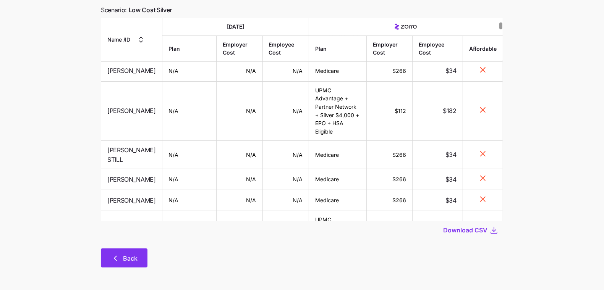
click at [104, 263] on button "Back" at bounding box center [124, 258] width 47 height 19
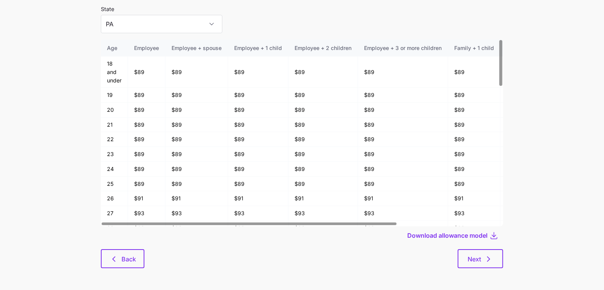
scroll to position [40, 0]
click at [152, 21] on input "PA" at bounding box center [161, 23] width 121 height 18
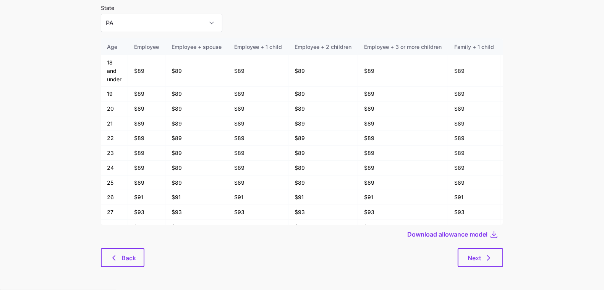
click at [209, 15] on div "State [US_STATE]" at bounding box center [302, 17] width 402 height 29
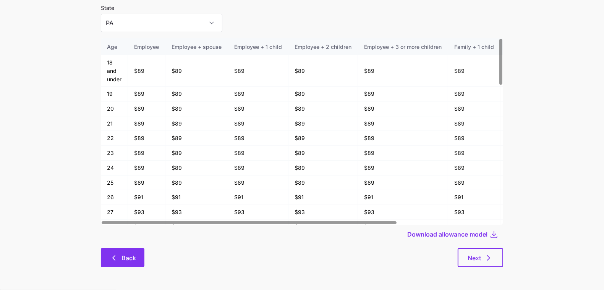
click at [129, 261] on span "Back" at bounding box center [128, 257] width 15 height 9
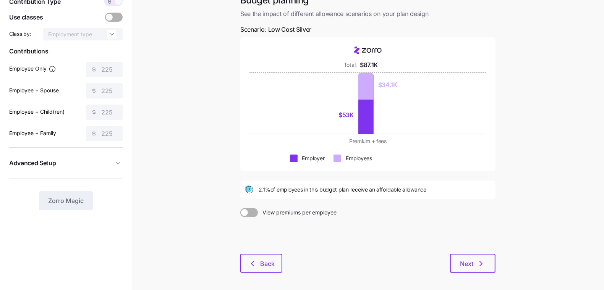
scroll to position [71, 0]
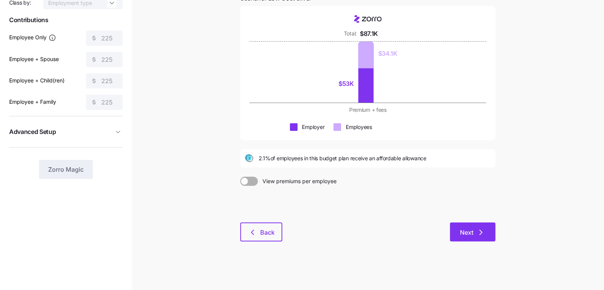
click at [464, 228] on span "Next" at bounding box center [466, 232] width 13 height 9
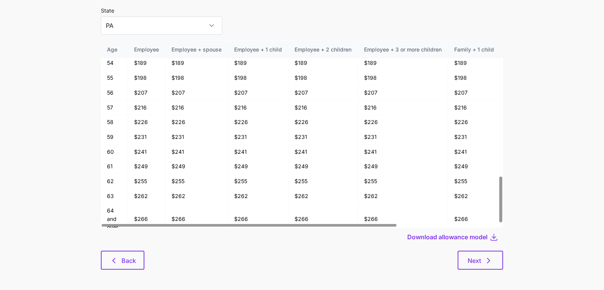
scroll to position [40, 0]
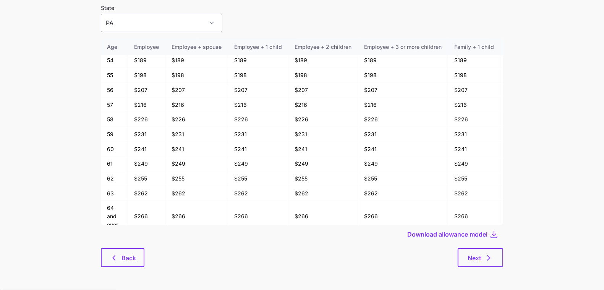
click at [144, 20] on input "PA" at bounding box center [161, 23] width 121 height 18
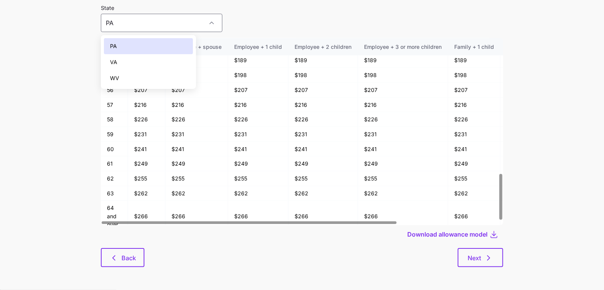
click at [45, 87] on main "Quote saved Allowance model State PA Age Employee Employee + spouse Employee + …" at bounding box center [302, 125] width 604 height 330
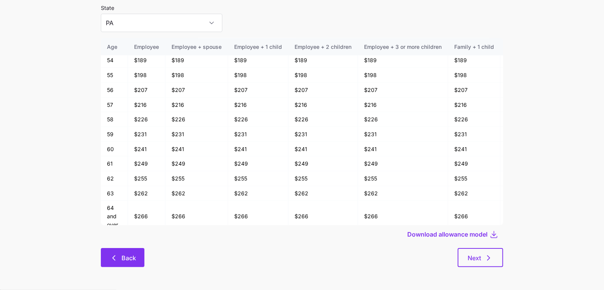
click at [111, 265] on button "Back" at bounding box center [123, 257] width 44 height 19
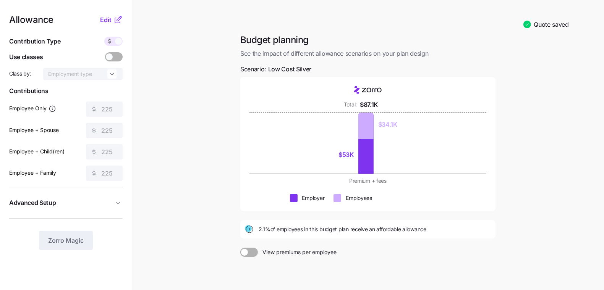
click at [107, 21] on span "Edit" at bounding box center [105, 19] width 11 height 9
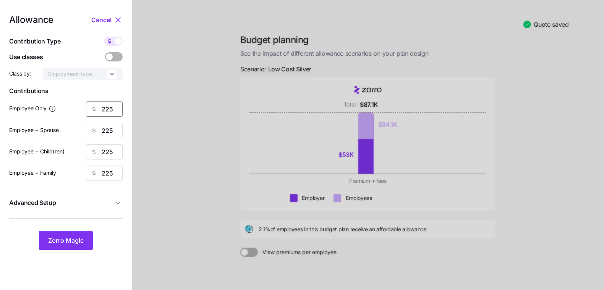
click at [104, 110] on input "225" at bounding box center [104, 109] width 37 height 15
type input "200"
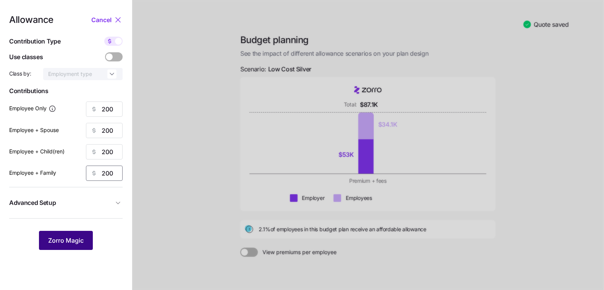
type input "200"
click at [79, 235] on button "Zorro Magic" at bounding box center [66, 240] width 54 height 19
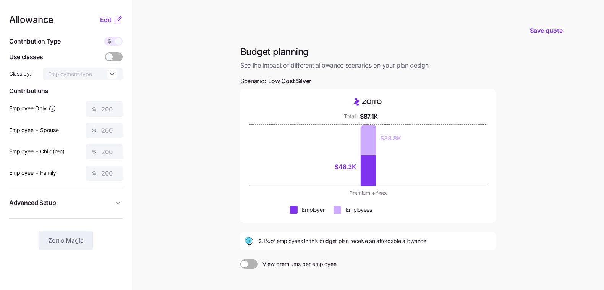
click at [98, 23] on div "Allowance Edit" at bounding box center [65, 19] width 113 height 9
click at [103, 20] on span "Edit" at bounding box center [105, 19] width 11 height 9
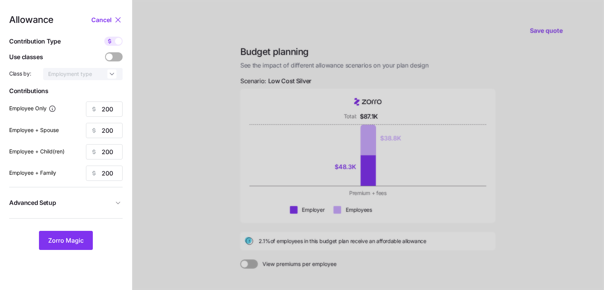
click at [115, 43] on span at bounding box center [118, 41] width 7 height 7
click at [104, 37] on input "checkbox" at bounding box center [104, 37] width 0 height 0
type input "34"
type input "17"
type input "23"
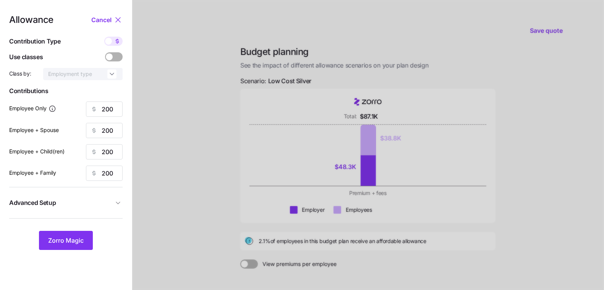
type input "13"
click at [110, 38] on span at bounding box center [108, 41] width 7 height 7
click at [104, 37] on input "checkbox" at bounding box center [104, 37] width 0 height 0
type input "200"
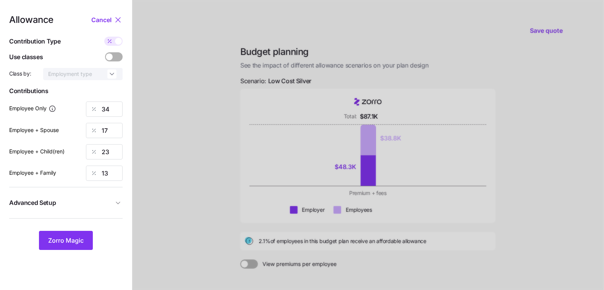
type input "200"
click at [112, 41] on icon at bounding box center [110, 41] width 6 height 6
click at [104, 37] on input "checkbox" at bounding box center [104, 37] width 0 height 0
type input "34"
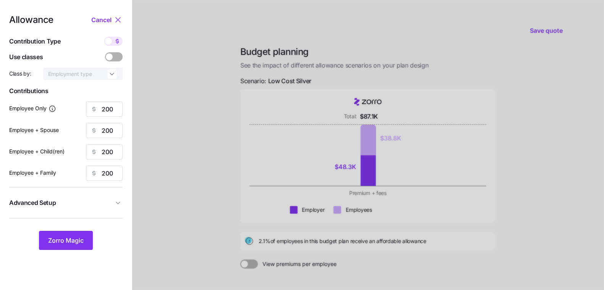
type input "17"
type input "23"
type input "13"
click at [109, 44] on span at bounding box center [108, 41] width 7 height 7
click at [104, 37] on input "checkbox" at bounding box center [104, 37] width 0 height 0
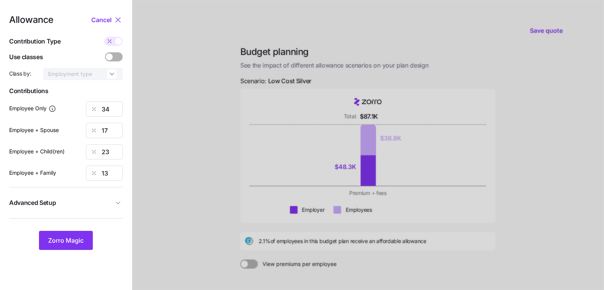
type input "200"
click at [81, 237] on span "Zorro Magic" at bounding box center [66, 240] width 36 height 9
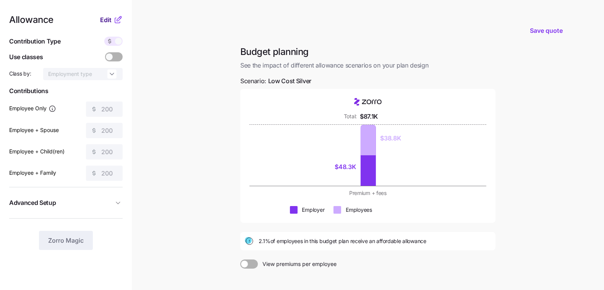
click at [107, 19] on span "Edit" at bounding box center [105, 19] width 11 height 9
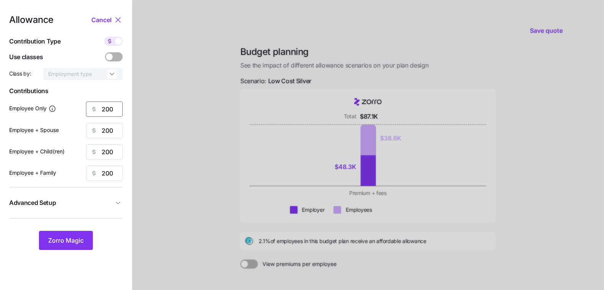
click at [109, 107] on input "200" at bounding box center [104, 109] width 37 height 15
type input "225"
click at [87, 20] on div "Allowance Cancel" at bounding box center [65, 19] width 113 height 9
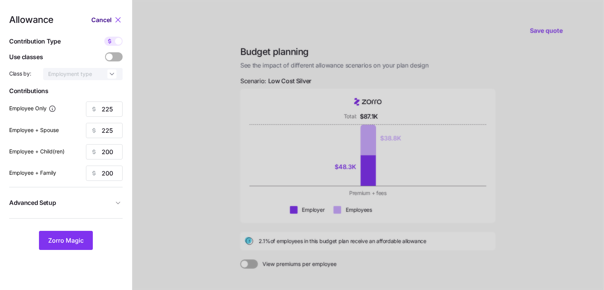
click at [94, 19] on span "Cancel" at bounding box center [101, 19] width 20 height 9
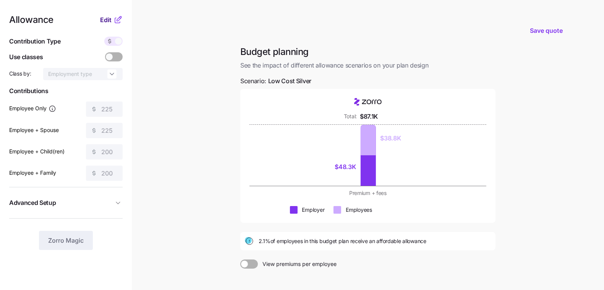
click at [104, 16] on span "Edit" at bounding box center [105, 19] width 11 height 9
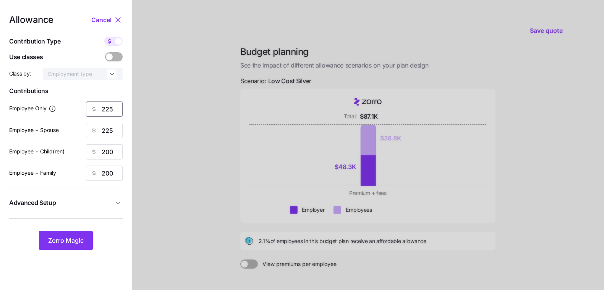
click at [113, 116] on input "225" at bounding box center [104, 109] width 37 height 15
type input "200"
click at [68, 234] on button "Zorro Magic" at bounding box center [66, 240] width 54 height 19
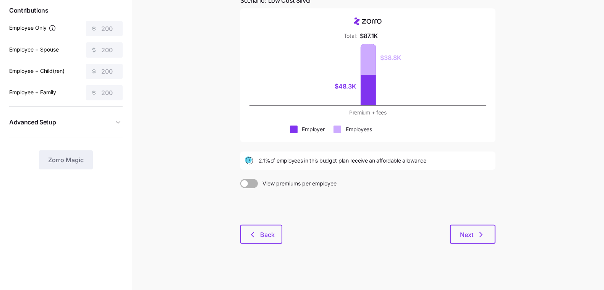
scroll to position [83, 0]
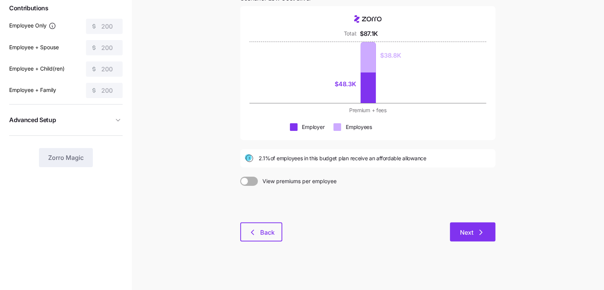
click at [473, 230] on span "Next" at bounding box center [473, 232] width 26 height 9
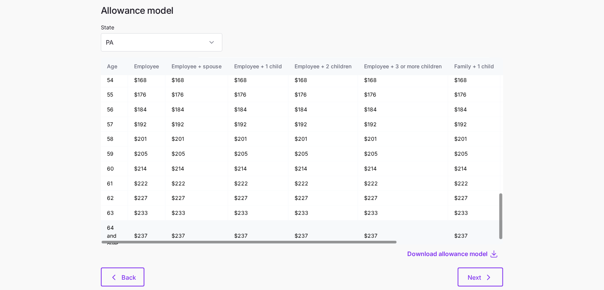
scroll to position [41, 0]
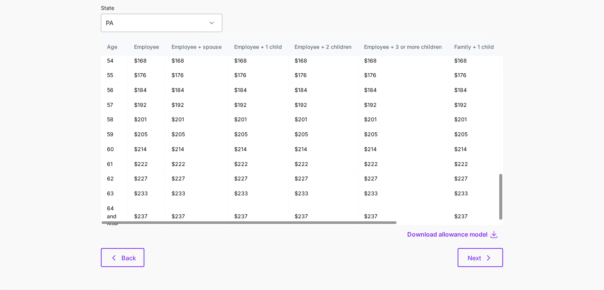
click at [161, 16] on input "PA" at bounding box center [161, 23] width 121 height 18
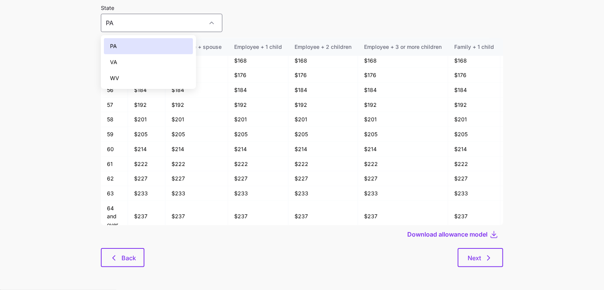
click at [118, 61] on div "VA" at bounding box center [148, 62] width 89 height 16
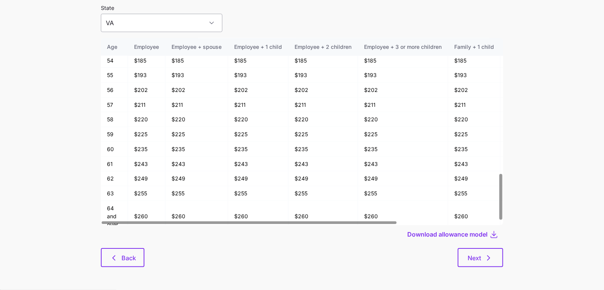
click at [128, 18] on input "VA" at bounding box center [161, 23] width 121 height 18
click at [117, 79] on span "WV" at bounding box center [114, 78] width 9 height 8
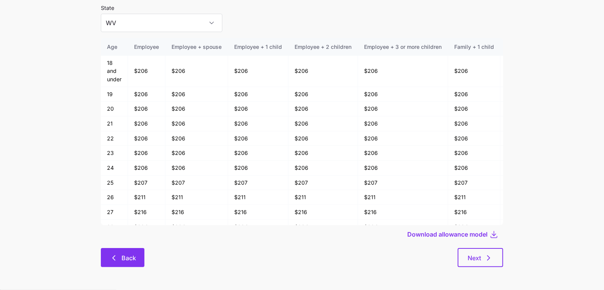
click at [123, 261] on span "Back" at bounding box center [128, 257] width 15 height 9
type input "PA"
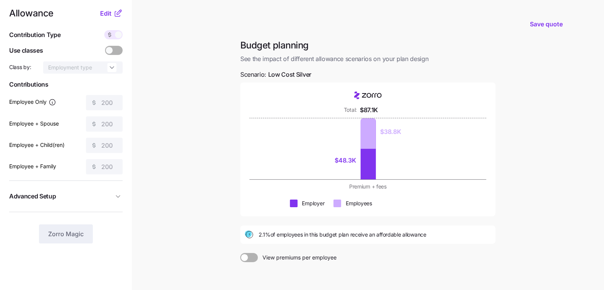
scroll to position [46, 0]
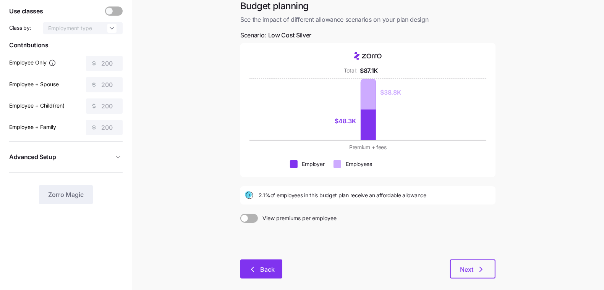
click at [272, 270] on span "Back" at bounding box center [267, 269] width 15 height 9
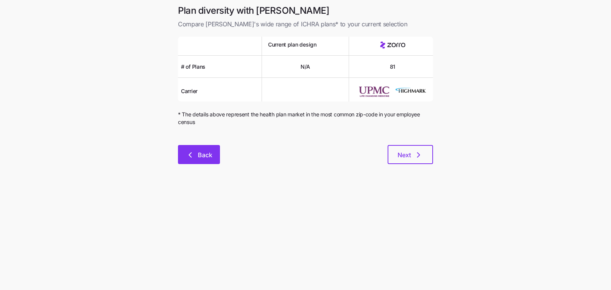
click at [190, 150] on button "Back" at bounding box center [199, 154] width 42 height 19
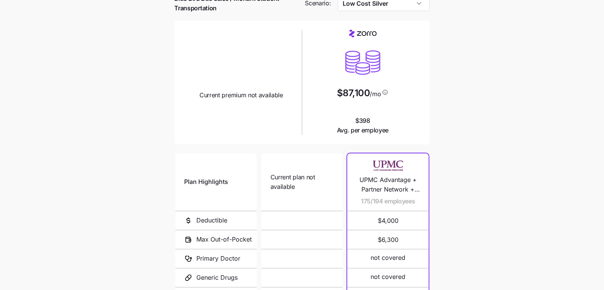
scroll to position [42, 0]
click at [468, 106] on main "Current plan vs. Zorro’s ICHRA recommendation See how your current plan measure…" at bounding box center [302, 168] width 604 height 420
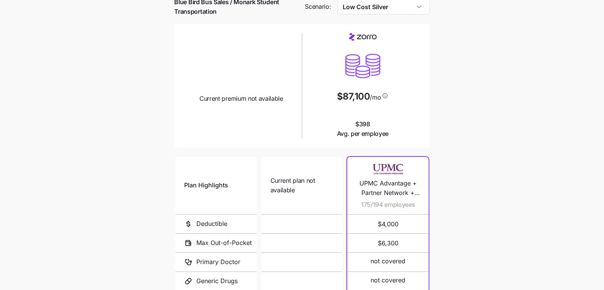
scroll to position [39, 0]
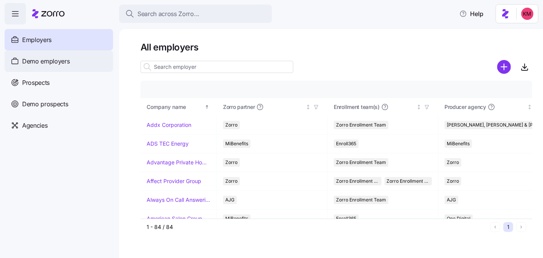
click at [90, 65] on div "Demo employers" at bounding box center [59, 60] width 108 height 21
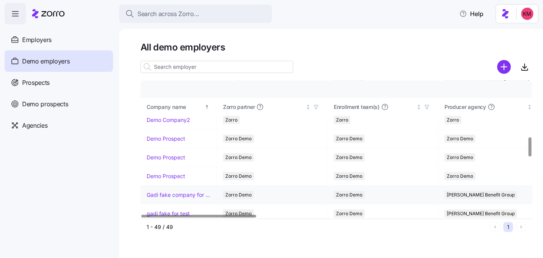
scroll to position [546, 0]
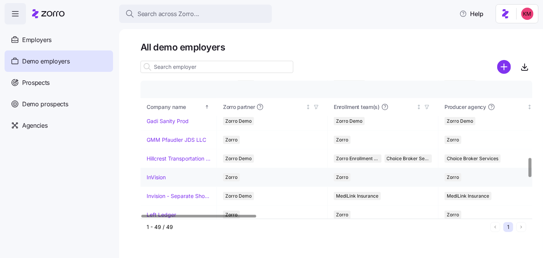
click at [163, 173] on link "InVision" at bounding box center [156, 177] width 19 height 8
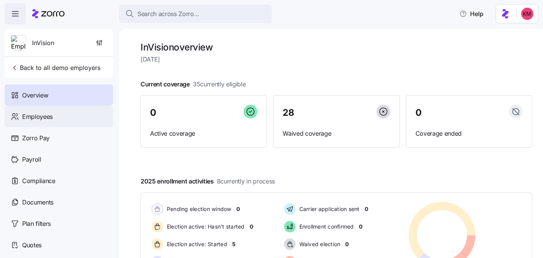
click at [57, 118] on div "Employees" at bounding box center [59, 116] width 108 height 21
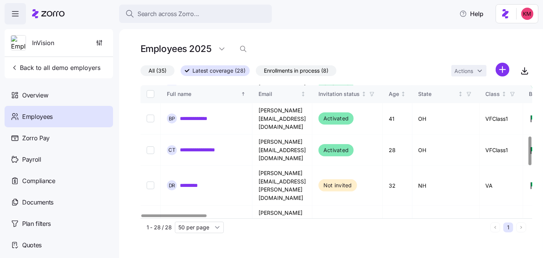
scroll to position [234, 0]
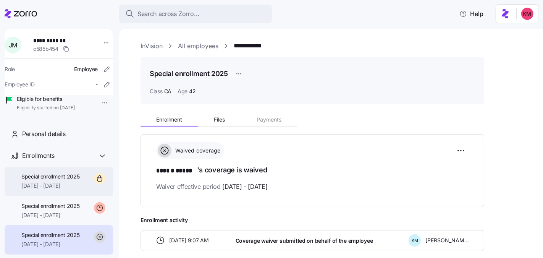
click at [74, 180] on span "Special enrollment 2025" at bounding box center [50, 177] width 58 height 8
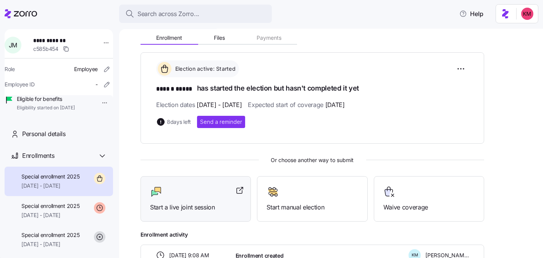
scroll to position [113, 0]
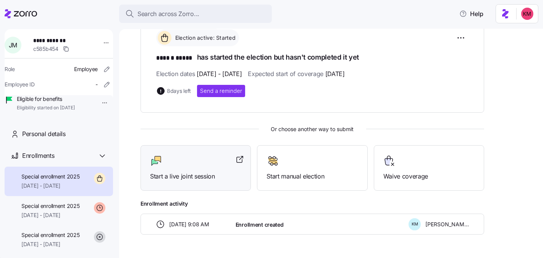
click at [206, 171] on span "Start a live joint session" at bounding box center [195, 176] width 91 height 10
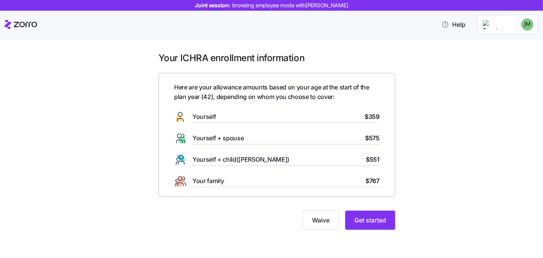
click at [458, 158] on div "Your ICHRA enrollment information Here are your allowance amounts based on your…" at bounding box center [276, 145] width 511 height 187
click at [371, 224] on button "Get started" at bounding box center [370, 219] width 50 height 19
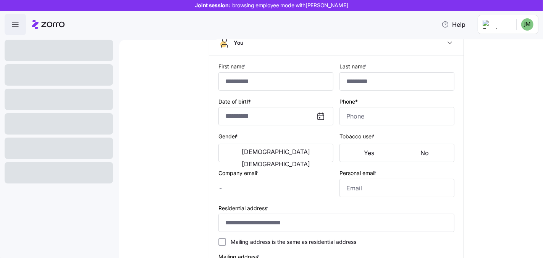
scroll to position [131, 0]
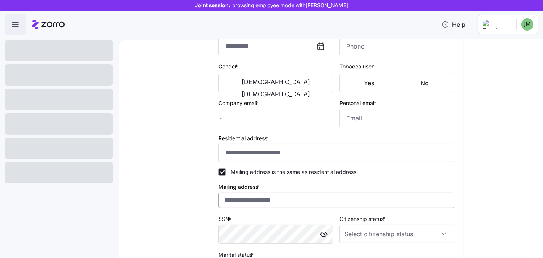
type input "******"
type input "*****"
type input "[EMAIL_ADDRESS][DOMAIN_NAME]"
type input "**********"
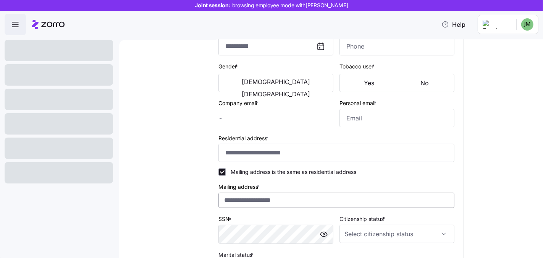
checkbox input "true"
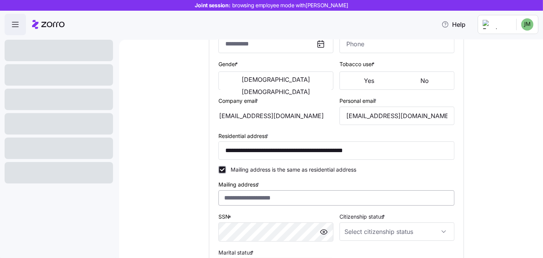
type input "**********"
type input "[PHONE_NUMBER]"
type input "[DEMOGRAPHIC_DATA] citizen"
type input "Single"
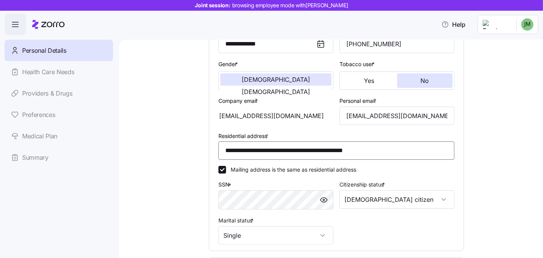
click at [269, 154] on input "**********" at bounding box center [336, 150] width 236 height 18
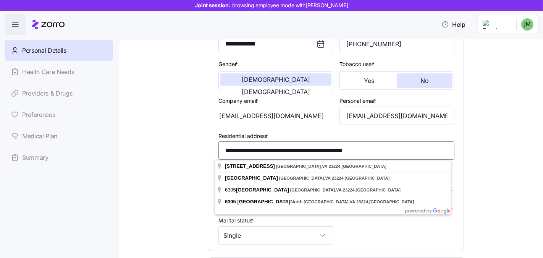
click at [269, 154] on input "**********" at bounding box center [336, 150] width 236 height 18
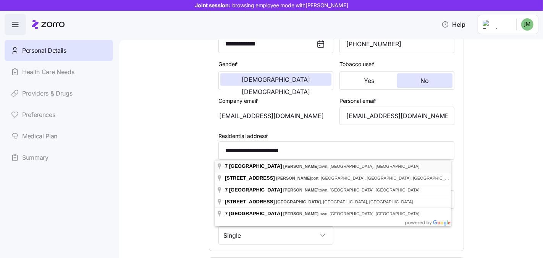
type input "**********"
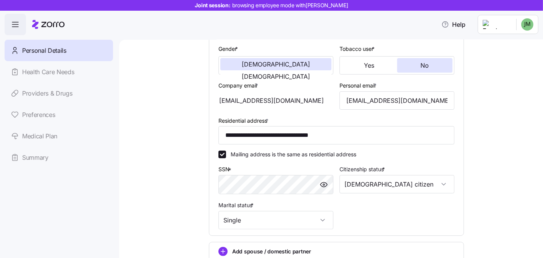
scroll to position [225, 0]
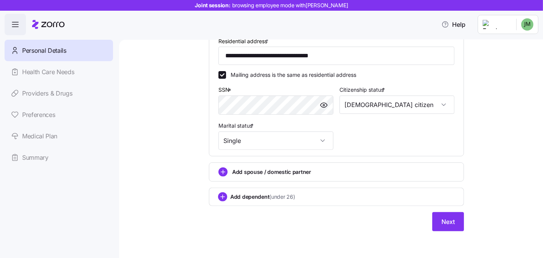
click at [429, 209] on div "**********" at bounding box center [336, 47] width 255 height 368
click at [432, 213] on button "Next" at bounding box center [448, 221] width 32 height 19
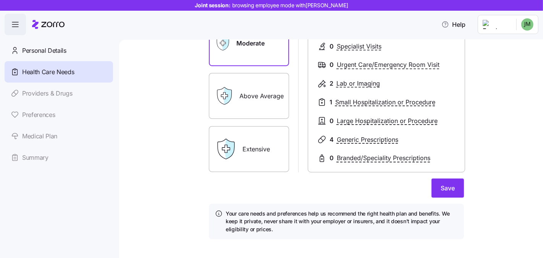
scroll to position [127, 0]
click at [444, 184] on span "Save" at bounding box center [448, 186] width 14 height 9
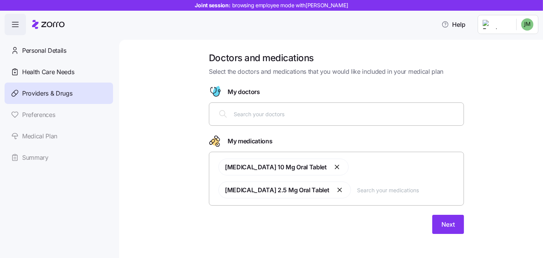
click at [313, 113] on input "text" at bounding box center [346, 114] width 225 height 8
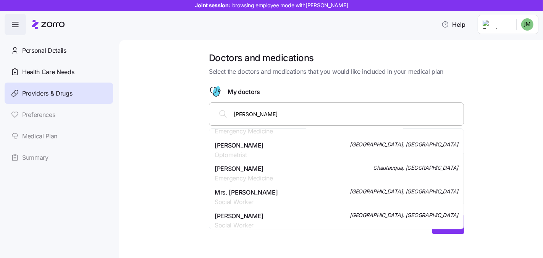
scroll to position [71, 0]
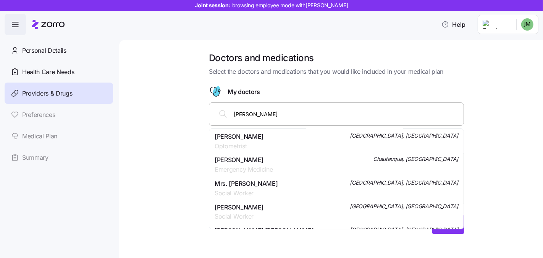
click at [259, 116] on input "[PERSON_NAME]" at bounding box center [346, 114] width 225 height 8
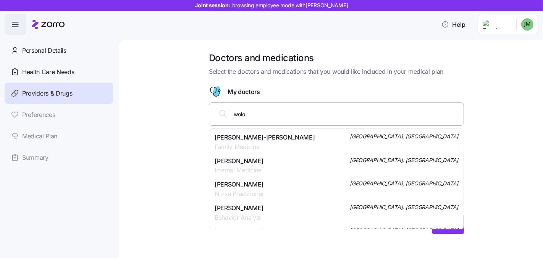
type input "[PERSON_NAME]"
click at [236, 216] on span "Internal Medicine" at bounding box center [239, 218] width 49 height 10
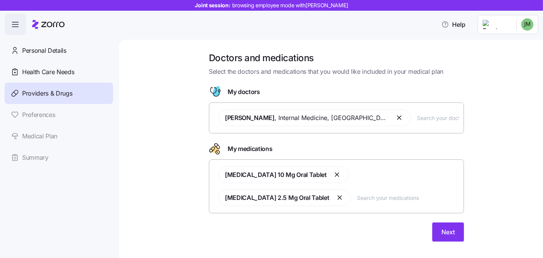
click at [480, 175] on div "Doctors and medications Select the doctors and medications that you would like …" at bounding box center [336, 151] width 392 height 199
click at [447, 228] on button "Next" at bounding box center [448, 231] width 32 height 19
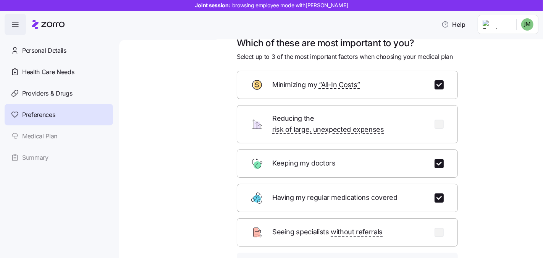
scroll to position [77, 0]
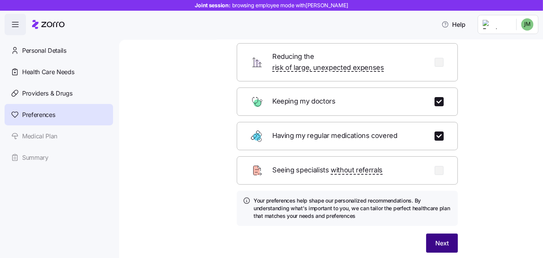
click at [434, 233] on button "Next" at bounding box center [442, 242] width 32 height 19
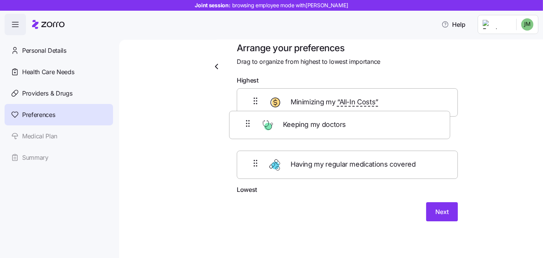
scroll to position [9, 0]
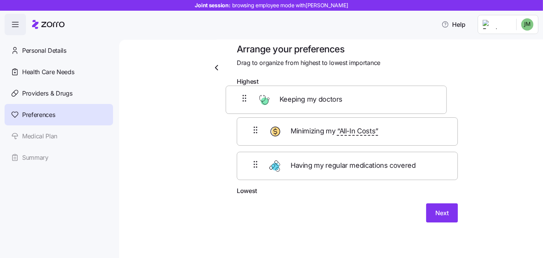
drag, startPoint x: 252, startPoint y: 159, endPoint x: 244, endPoint y: 93, distance: 66.1
click at [244, 93] on div "Minimizing my “All-In Costs” Having my regular medications covered Keeping my d…" at bounding box center [347, 137] width 221 height 97
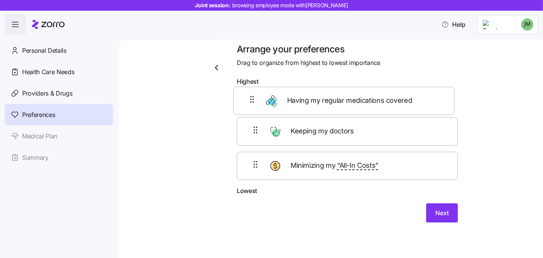
drag, startPoint x: 250, startPoint y: 137, endPoint x: 250, endPoint y: 94, distance: 42.4
click at [250, 94] on div "Keeping my doctors Having my regular medications covered Minimizing my “All-In …" at bounding box center [347, 137] width 221 height 97
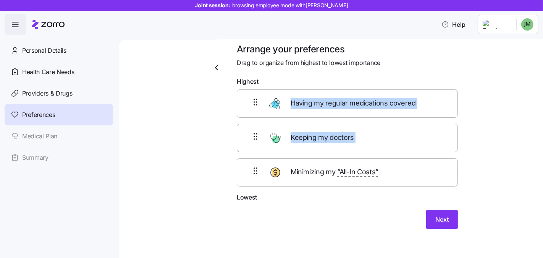
drag, startPoint x: 248, startPoint y: 155, endPoint x: 249, endPoint y: 95, distance: 59.9
click at [249, 95] on div "Having my regular medications covered Keeping my doctors Minimizing my “All-In …" at bounding box center [347, 137] width 221 height 97
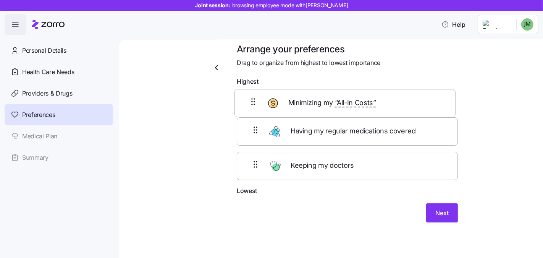
drag, startPoint x: 249, startPoint y: 169, endPoint x: 250, endPoint y: 98, distance: 71.0
click at [250, 98] on div "Having my regular medications covered Keeping my doctors Minimizing my “All-In …" at bounding box center [347, 137] width 221 height 97
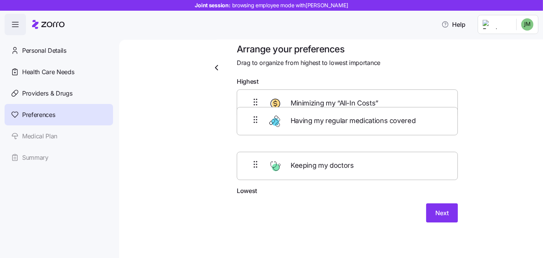
drag, startPoint x: 252, startPoint y: 162, endPoint x: 255, endPoint y: 110, distance: 52.4
click at [255, 110] on div "Minimizing my “All-In Costs” Keeping my doctors Having my regular medications c…" at bounding box center [347, 137] width 221 height 97
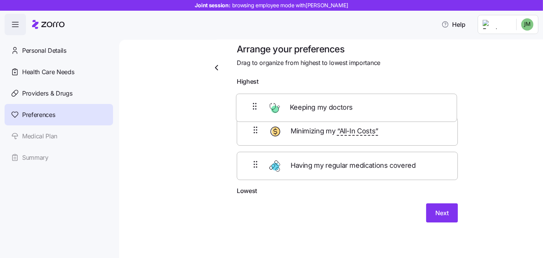
drag, startPoint x: 251, startPoint y: 160, endPoint x: 253, endPoint y: 96, distance: 64.2
click at [253, 96] on div "Minimizing my “All-In Costs” Having my regular medications covered Keeping my d…" at bounding box center [347, 137] width 221 height 97
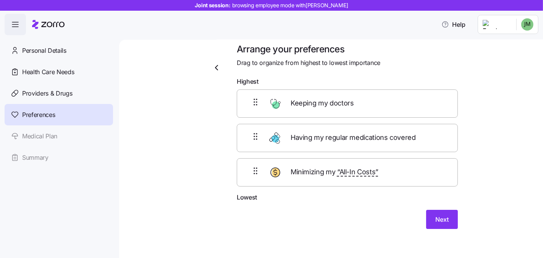
click at [479, 184] on div "Arrange your preferences Drag to organize from highest to lowest importance Hig…" at bounding box center [336, 145] width 392 height 204
click at [446, 213] on button "Next" at bounding box center [442, 219] width 32 height 19
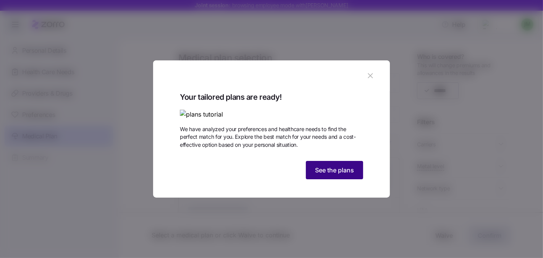
click at [334, 179] on button "See the plans" at bounding box center [334, 170] width 57 height 18
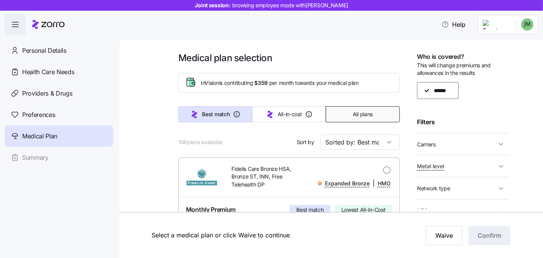
click at [349, 107] on button "All plans" at bounding box center [363, 114] width 74 height 16
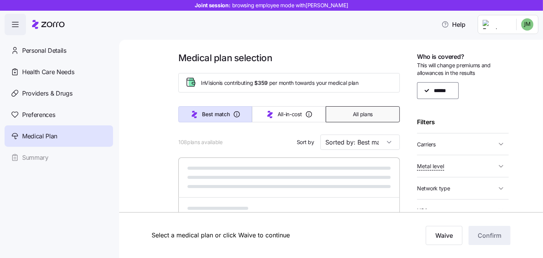
type input "Sorted by: Premium"
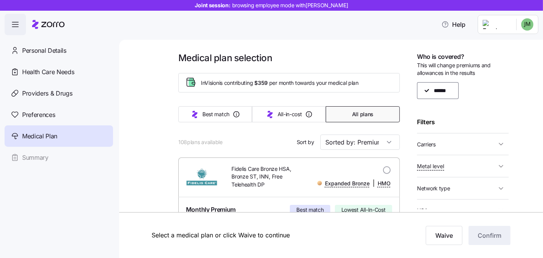
scroll to position [56, 0]
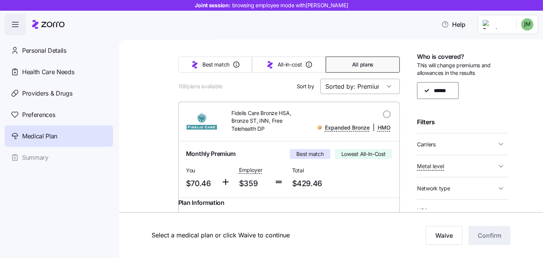
click at [368, 82] on input "Sorted by: Premium" at bounding box center [359, 86] width 79 height 15
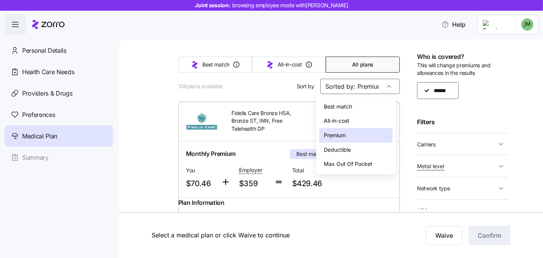
click at [477, 137] on button "Carriers" at bounding box center [463, 144] width 92 height 16
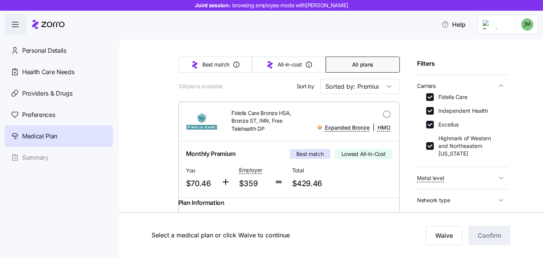
scroll to position [58, 0]
click at [429, 93] on input "Fidelis Care" at bounding box center [430, 97] width 8 height 8
checkbox input "false"
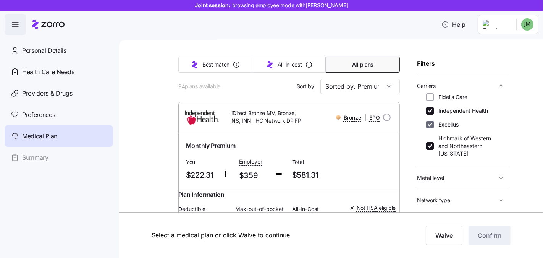
click at [432, 123] on input "Excellus" at bounding box center [430, 125] width 8 height 8
click at [429, 126] on input "Excellus" at bounding box center [430, 125] width 8 height 8
checkbox input "true"
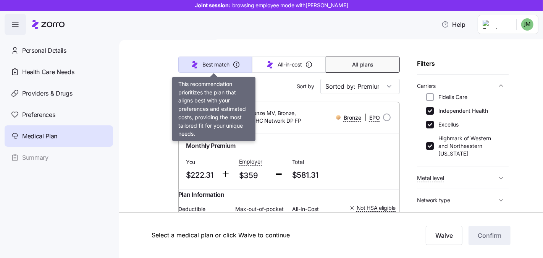
click at [210, 69] on button "Best match" at bounding box center [215, 64] width 74 height 16
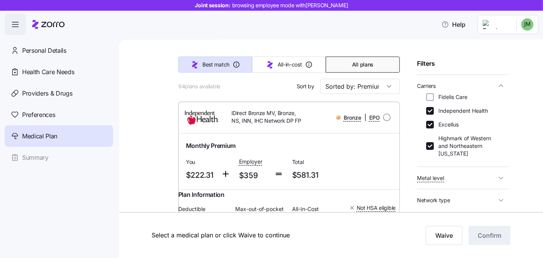
type input "Sorted by: Best match"
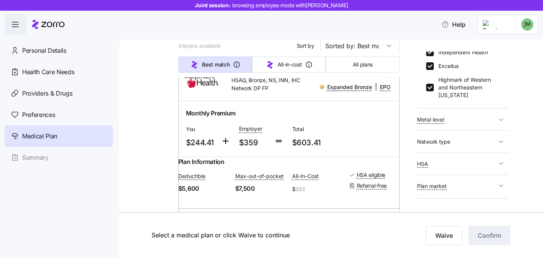
scroll to position [105, 0]
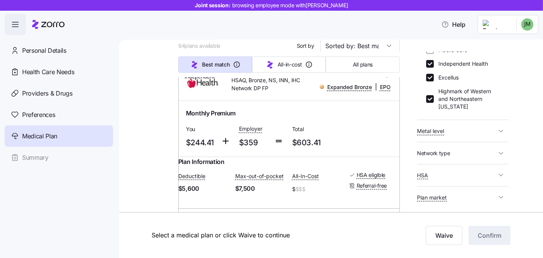
click at [431, 68] on div "Fidelis Care Independent Health Excellus Highmark of Western and Northeastern […" at bounding box center [462, 78] width 73 height 64
click at [431, 65] on input "Independent Health" at bounding box center [430, 64] width 8 height 8
checkbox input "false"
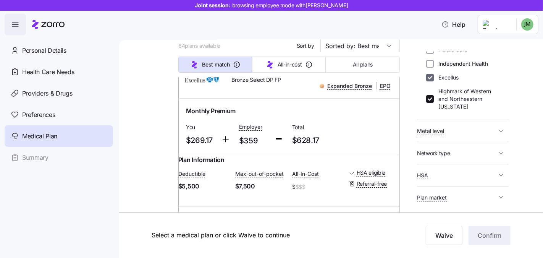
click at [429, 79] on input "Excellus" at bounding box center [430, 78] width 8 height 8
checkbox input "false"
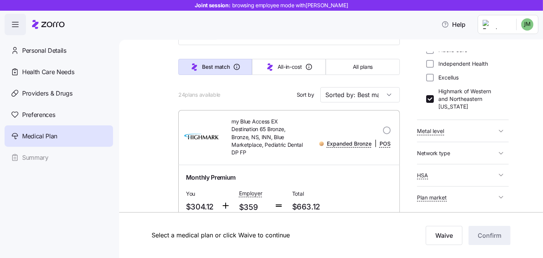
scroll to position [47, 0]
click at [363, 66] on span "All plans" at bounding box center [363, 67] width 20 height 8
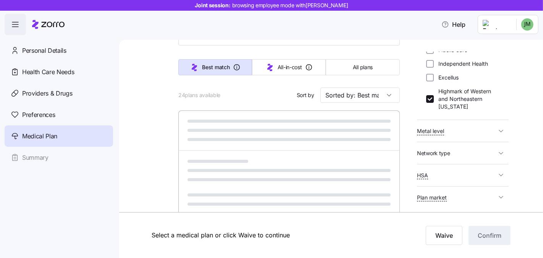
type input "Sorted by: Premium"
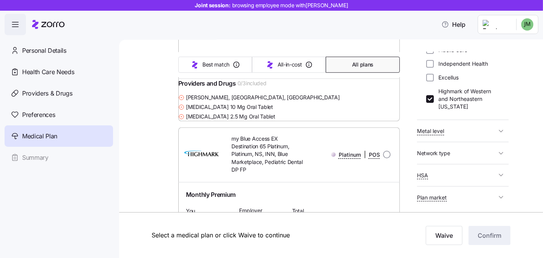
scroll to position [4233, 0]
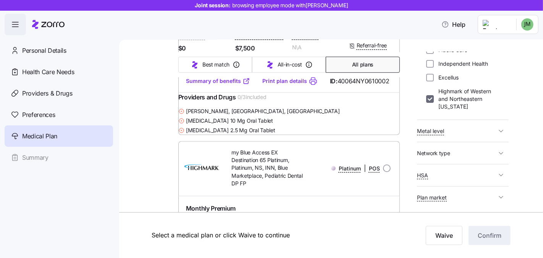
click at [432, 102] on input "Highmark of Western and Northeastern [US_STATE]" at bounding box center [430, 99] width 8 height 8
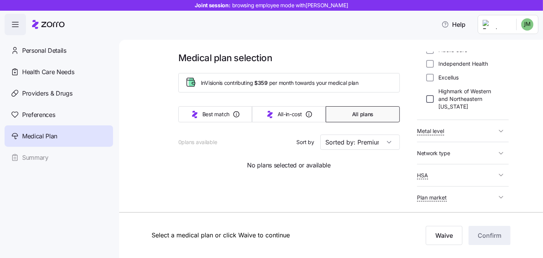
scroll to position [0, 0]
click at [432, 100] on input "Highmark of Western and Northeastern [US_STATE]" at bounding box center [430, 99] width 8 height 8
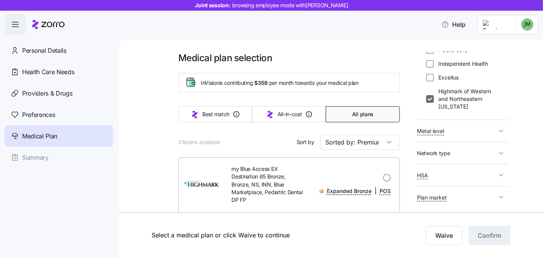
click at [429, 99] on input "Highmark of Western and Northeastern [US_STATE]" at bounding box center [430, 99] width 8 height 8
checkbox input "false"
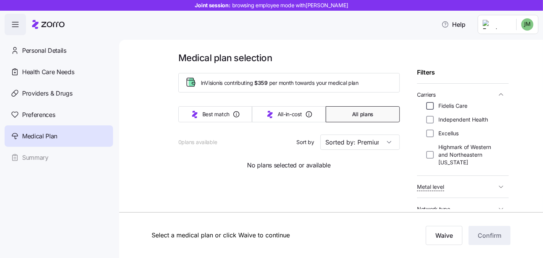
scroll to position [45, 0]
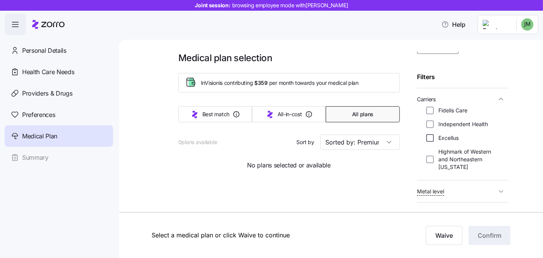
click at [430, 133] on div "Fidelis Care Independent Health Excellus Highmark of Western and Northeastern […" at bounding box center [462, 139] width 73 height 64
click at [431, 135] on input "Excellus" at bounding box center [430, 138] width 8 height 8
checkbox input "true"
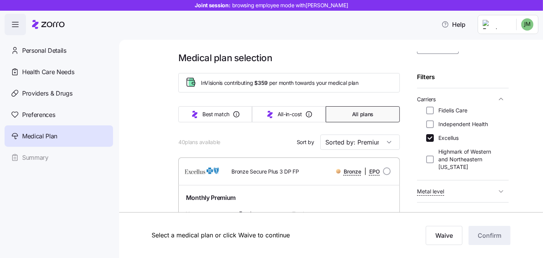
click at [428, 118] on div "Fidelis Care Independent Health Excellus Highmark of Western and Northeastern […" at bounding box center [462, 139] width 73 height 64
drag, startPoint x: 431, startPoint y: 123, endPoint x: 428, endPoint y: 108, distance: 15.6
click at [431, 123] on input "Independent Health" at bounding box center [430, 124] width 8 height 8
checkbox input "true"
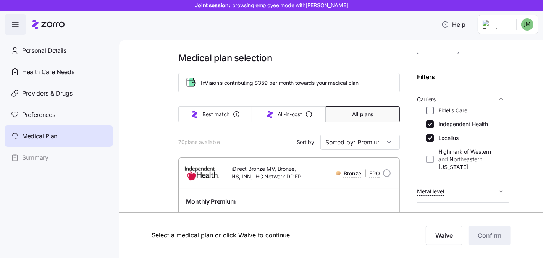
click at [428, 108] on input "Fidelis Care" at bounding box center [430, 111] width 8 height 8
checkbox input "true"
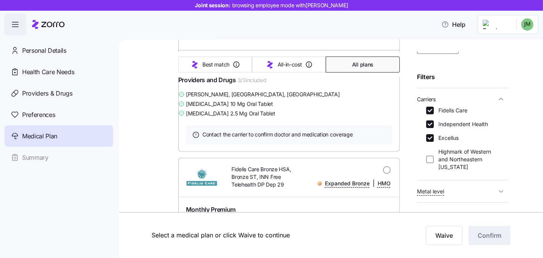
scroll to position [503, 0]
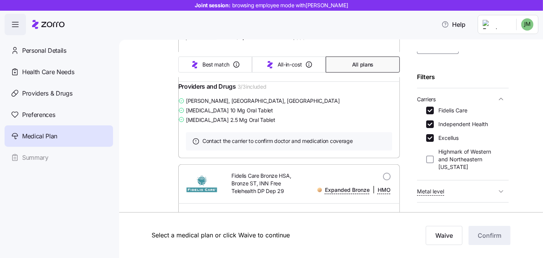
drag, startPoint x: 429, startPoint y: 137, endPoint x: 433, endPoint y: 116, distance: 20.6
click at [430, 136] on input "Excellus" at bounding box center [430, 138] width 8 height 8
checkbox input "false"
click at [431, 105] on button "Carriers" at bounding box center [463, 99] width 92 height 16
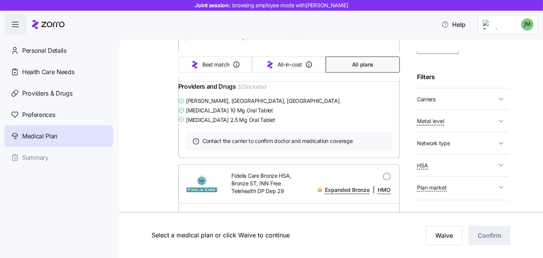
click at [442, 98] on span "Carriers" at bounding box center [456, 99] width 79 height 10
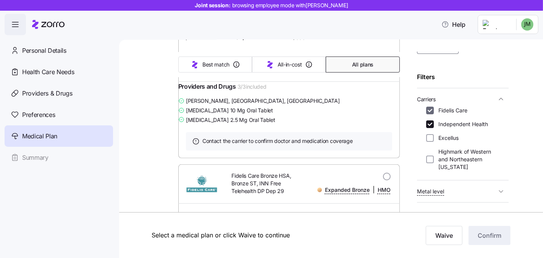
click at [429, 110] on input "Fidelis Care" at bounding box center [430, 111] width 8 height 8
checkbox input "false"
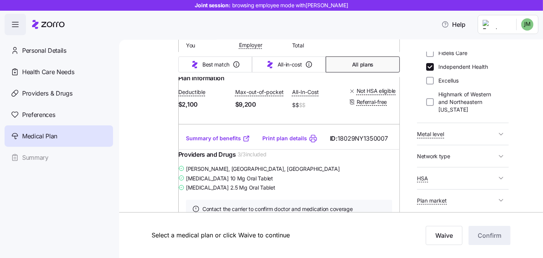
scroll to position [104, 0]
click at [470, 137] on button "Metal level" at bounding box center [463, 132] width 92 height 16
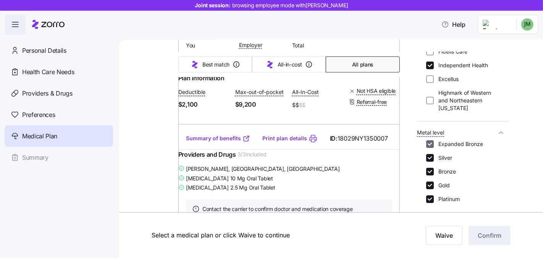
click at [432, 144] on input "Expanded Bronze" at bounding box center [430, 144] width 8 height 8
checkbox input "false"
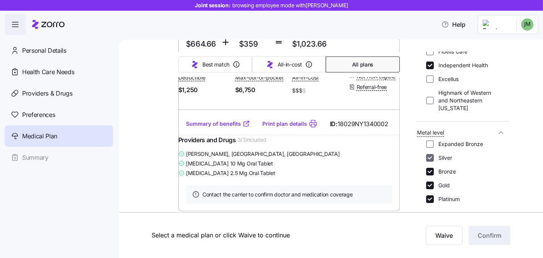
click at [432, 155] on input "Silver" at bounding box center [430, 158] width 8 height 8
checkbox input "false"
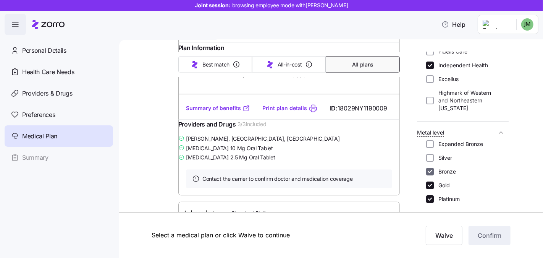
click at [430, 169] on input "Bronze" at bounding box center [430, 172] width 8 height 8
checkbox input "false"
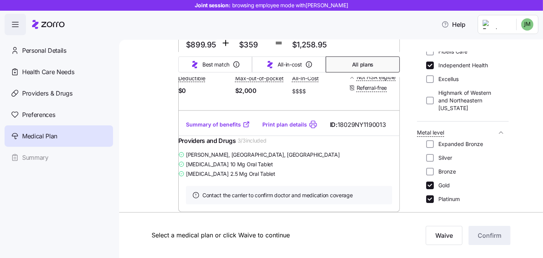
scroll to position [3724, 0]
click at [427, 182] on input "Gold" at bounding box center [430, 185] width 8 height 8
checkbox input "false"
